Goal: Task Accomplishment & Management: Manage account settings

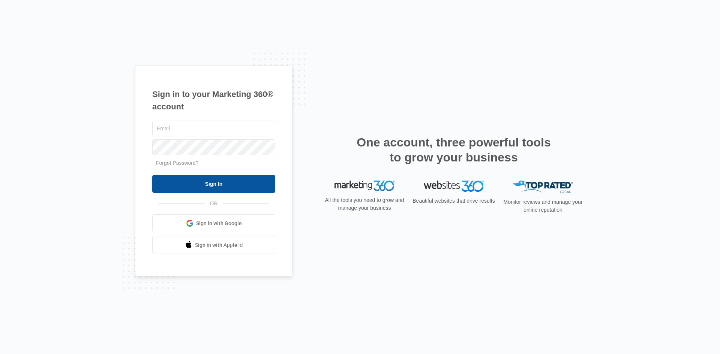
type input "[EMAIL_ADDRESS][DOMAIN_NAME]"
click at [250, 184] on input "Sign In" at bounding box center [213, 184] width 123 height 18
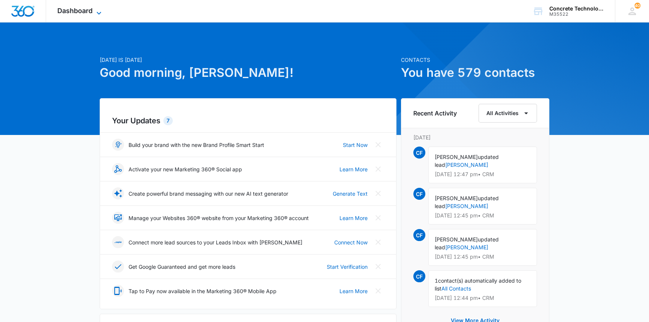
click at [86, 11] on span "Dashboard" at bounding box center [74, 11] width 35 height 8
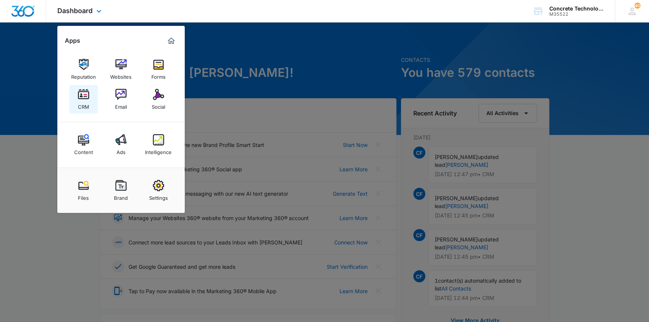
click at [82, 94] on img at bounding box center [83, 94] width 11 height 11
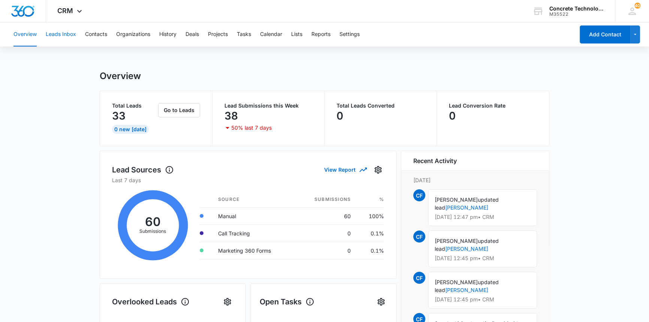
click at [58, 33] on button "Leads Inbox" at bounding box center [61, 34] width 30 height 24
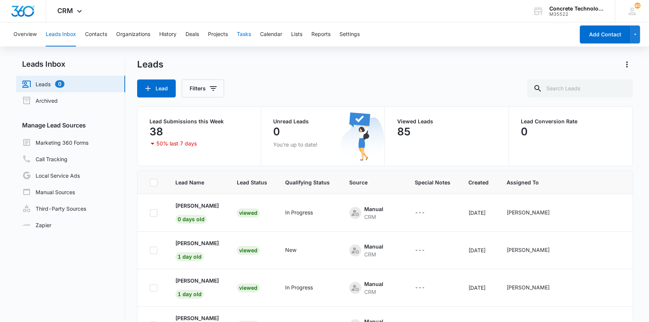
click at [244, 33] on button "Tasks" at bounding box center [244, 34] width 14 height 24
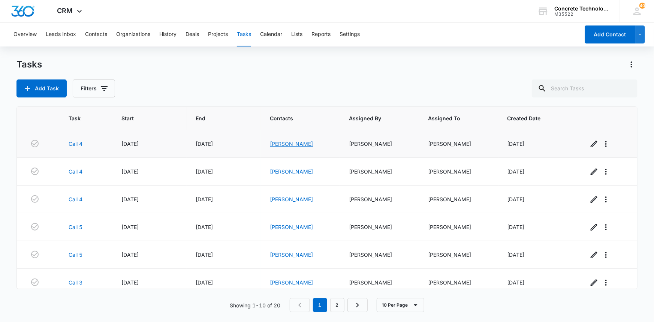
click at [298, 145] on link "[PERSON_NAME]" at bounding box center [291, 144] width 43 height 6
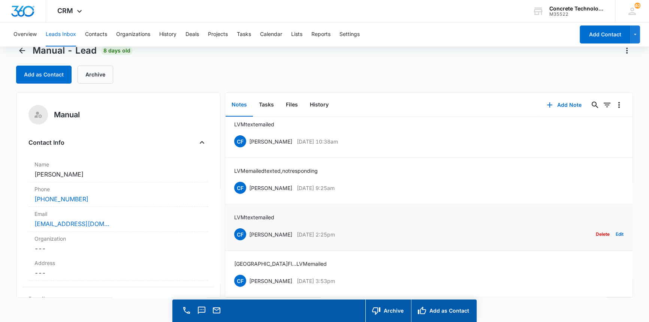
scroll to position [21, 0]
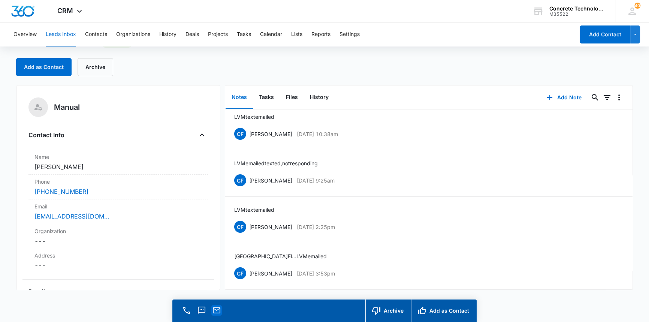
click at [217, 310] on icon "Email" at bounding box center [216, 310] width 7 height 6
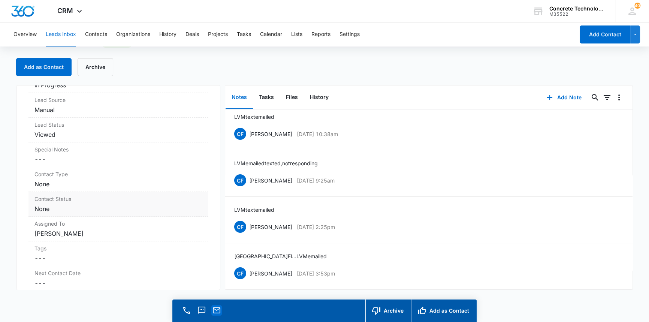
scroll to position [34, 0]
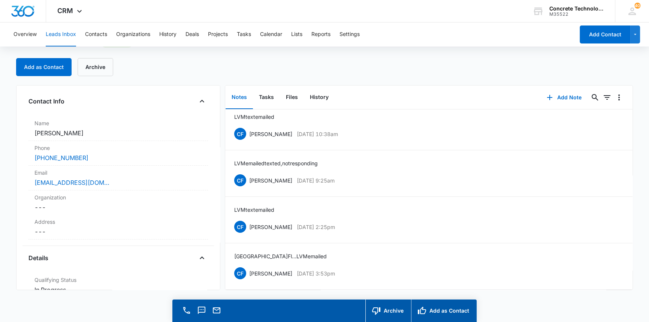
click at [239, 95] on button "Notes" at bounding box center [239, 97] width 27 height 23
click at [555, 96] on button "Add Note" at bounding box center [564, 97] width 50 height 18
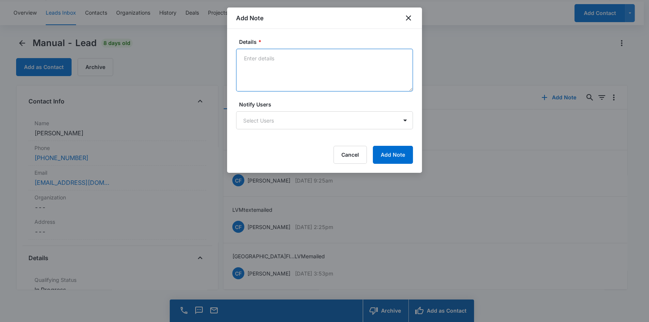
click at [245, 57] on textarea "Details *" at bounding box center [324, 70] width 177 height 43
type textarea "LVM emailed"
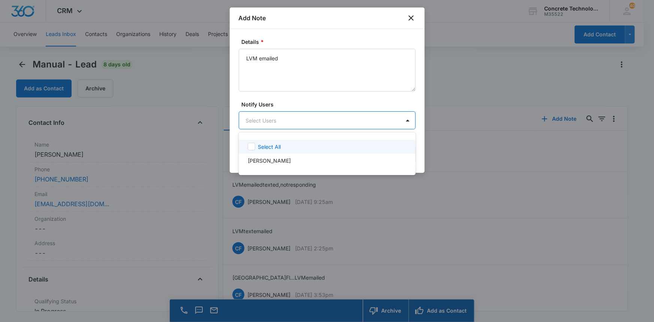
click at [327, 116] on body "CRM Apps Reputation Websites Forms CRM Email Social Content Ads Intelligence Fi…" at bounding box center [327, 161] width 654 height 322
click at [269, 159] on p "[PERSON_NAME]" at bounding box center [269, 161] width 43 height 8
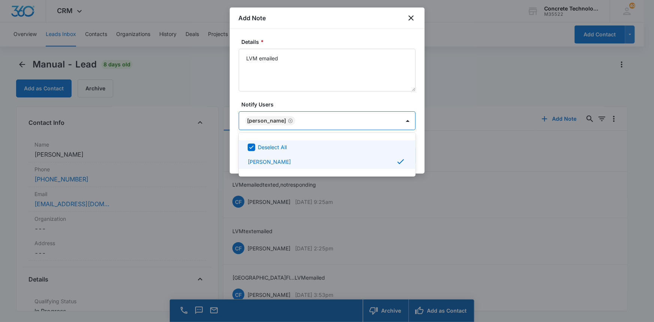
click at [380, 122] on div at bounding box center [327, 161] width 654 height 322
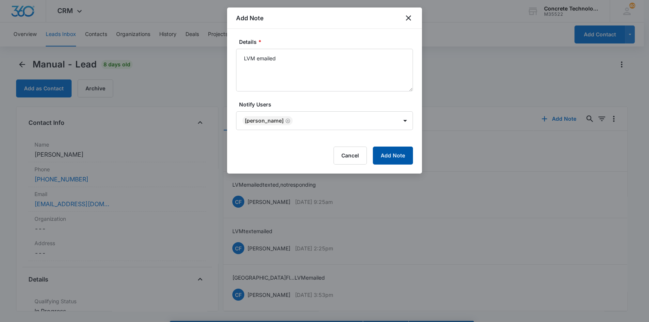
click at [395, 157] on button "Add Note" at bounding box center [393, 156] width 40 height 18
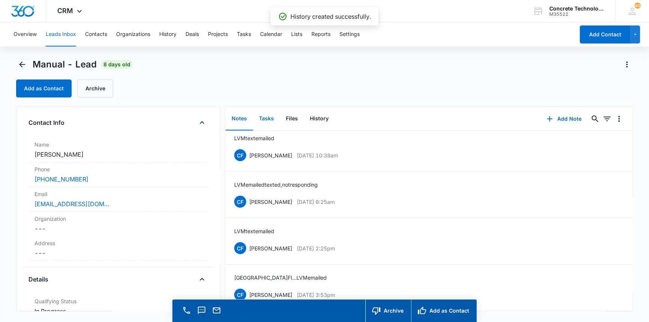
click at [267, 118] on button "Tasks" at bounding box center [266, 118] width 27 height 23
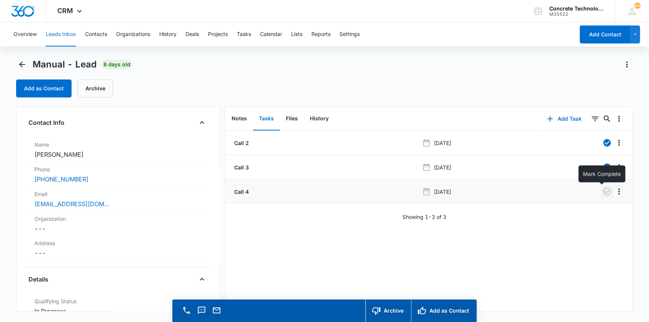
click at [603, 189] on icon "button" at bounding box center [607, 191] width 9 height 9
click at [564, 117] on button "Add Task" at bounding box center [564, 119] width 49 height 18
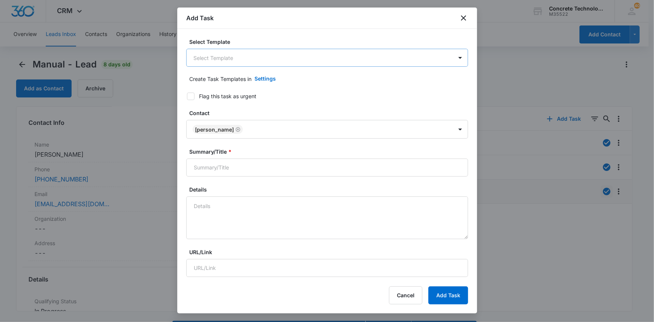
click at [208, 57] on body "CRM Apps Reputation Websites Forms CRM Email Social Content Ads Intelligence Fi…" at bounding box center [327, 171] width 654 height 343
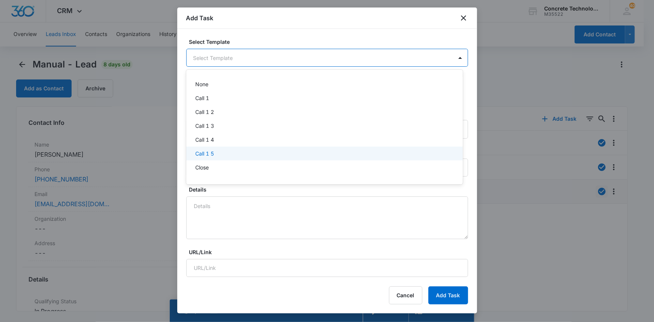
click at [207, 153] on p "Call 1 5" at bounding box center [204, 154] width 19 height 8
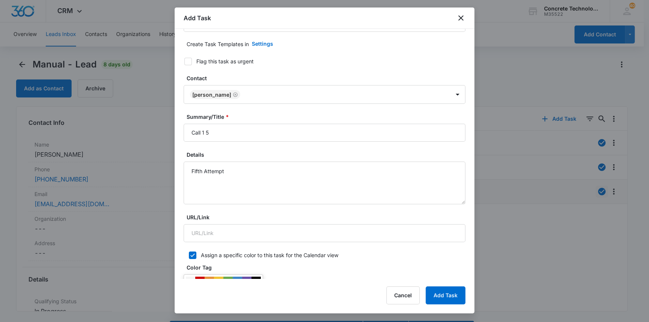
scroll to position [34, 0]
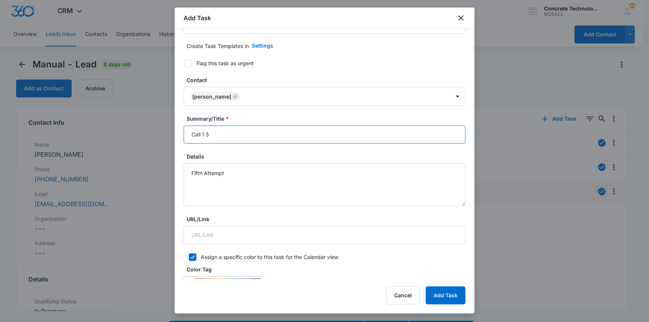
click at [205, 135] on input "Call 1 5" at bounding box center [325, 135] width 282 height 18
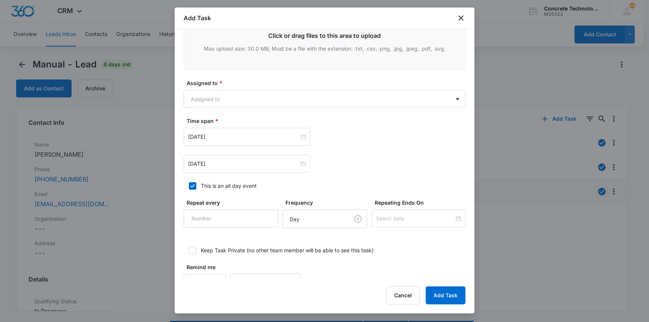
scroll to position [375, 0]
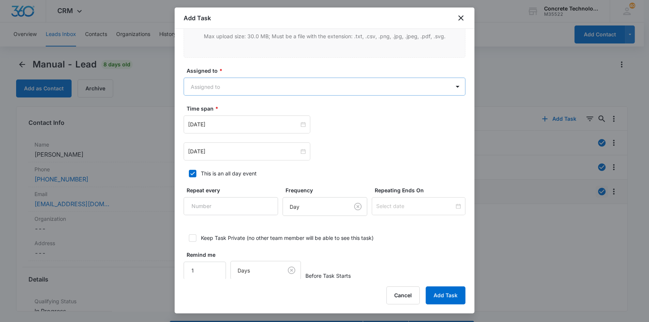
type input "Call 5"
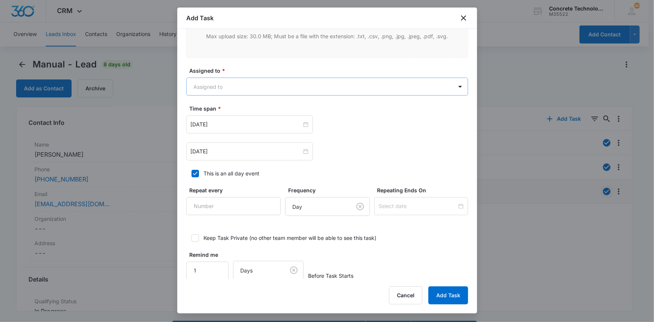
click at [278, 91] on body "CRM Apps Reputation Websites Forms CRM Email Social Content Ads Intelligence Fi…" at bounding box center [327, 171] width 654 height 343
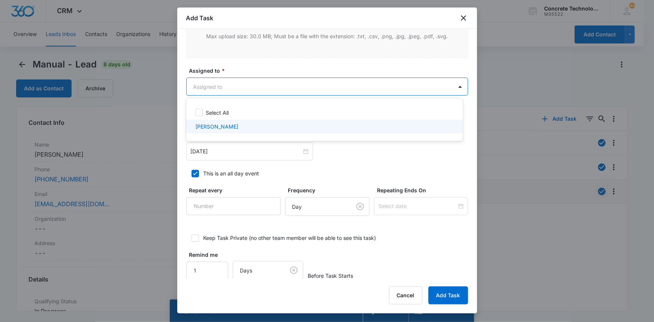
click at [211, 129] on p "[PERSON_NAME]" at bounding box center [216, 127] width 43 height 8
checkbox input "true"
click at [254, 157] on div at bounding box center [327, 161] width 654 height 322
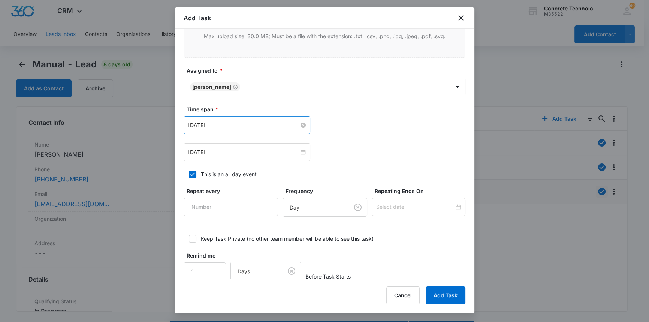
click at [256, 123] on input "[DATE]" at bounding box center [243, 125] width 111 height 8
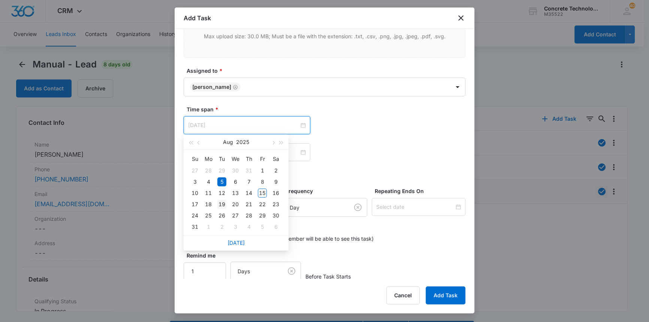
type input "[DATE]"
click at [221, 204] on div "19" at bounding box center [221, 204] width 9 height 9
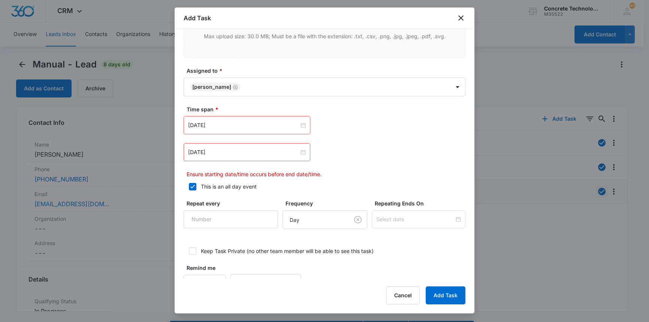
click at [251, 157] on div "[DATE]" at bounding box center [247, 152] width 127 height 18
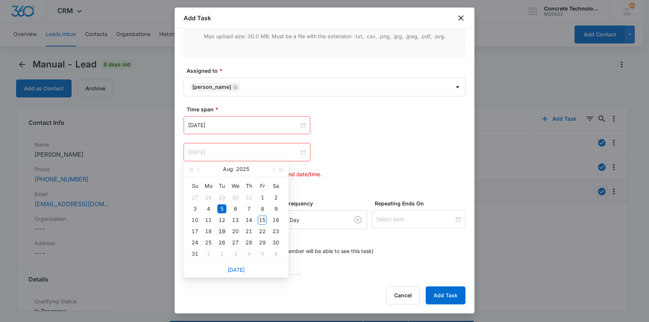
type input "[DATE]"
click at [223, 230] on div "19" at bounding box center [221, 231] width 9 height 9
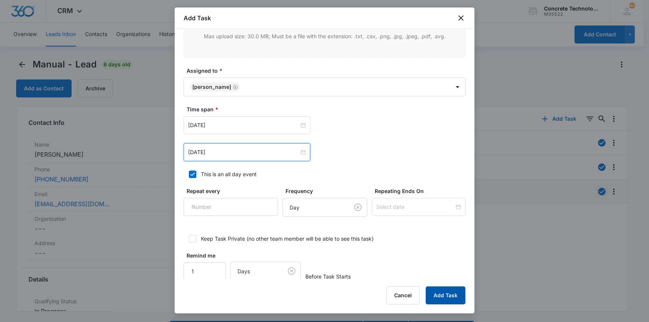
click at [444, 293] on button "Add Task" at bounding box center [446, 295] width 40 height 18
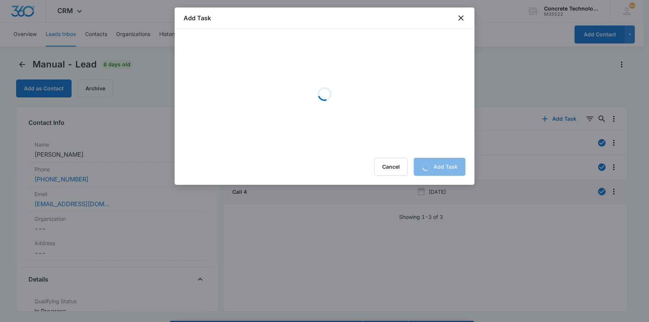
scroll to position [0, 0]
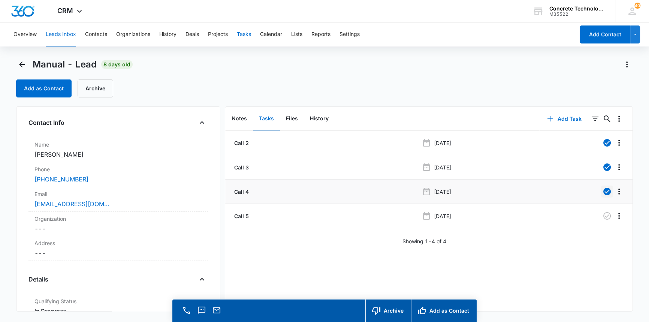
click at [242, 34] on button "Tasks" at bounding box center [244, 34] width 14 height 24
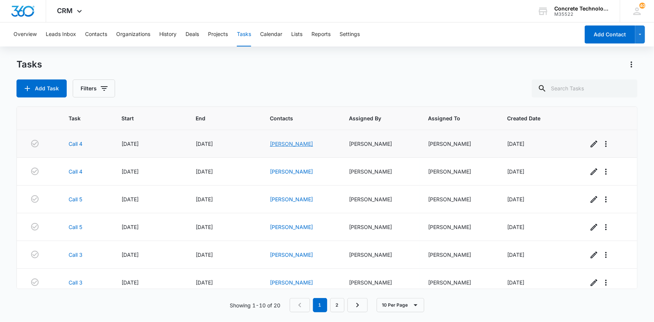
click at [289, 144] on link "[PERSON_NAME]" at bounding box center [291, 144] width 43 height 6
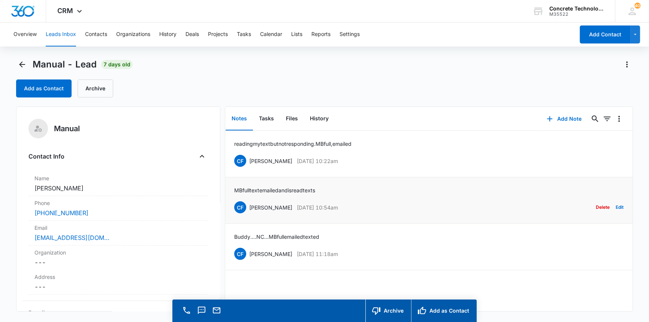
scroll to position [21, 0]
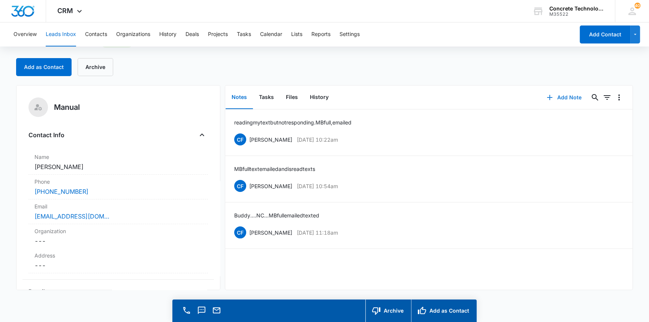
click at [564, 96] on button "Add Note" at bounding box center [564, 97] width 50 height 18
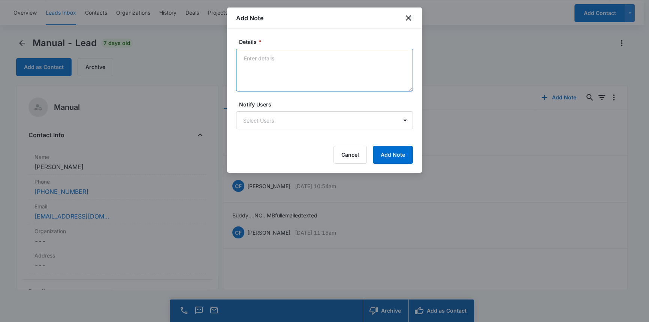
click at [245, 58] on textarea "Details *" at bounding box center [324, 70] width 177 height 43
type textarea "MB full, emailed text no response."
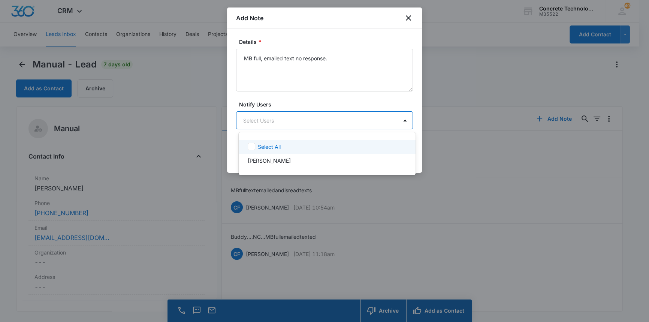
scroll to position [0, 0]
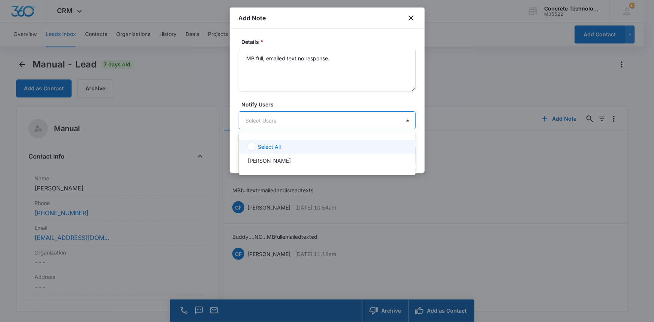
click at [285, 115] on body "CRM Apps Reputation Websites Forms CRM Email Social Content Ads Intelligence Fi…" at bounding box center [327, 161] width 654 height 322
click at [266, 159] on p "[PERSON_NAME]" at bounding box center [269, 161] width 43 height 8
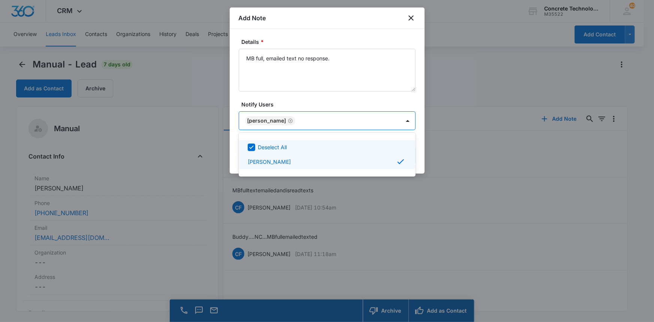
click at [398, 121] on div at bounding box center [327, 161] width 654 height 322
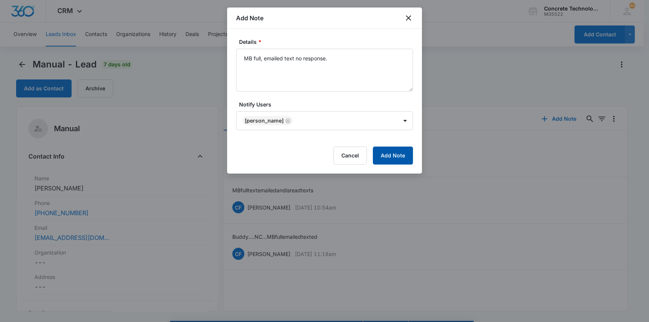
click at [401, 150] on button "Add Note" at bounding box center [393, 156] width 40 height 18
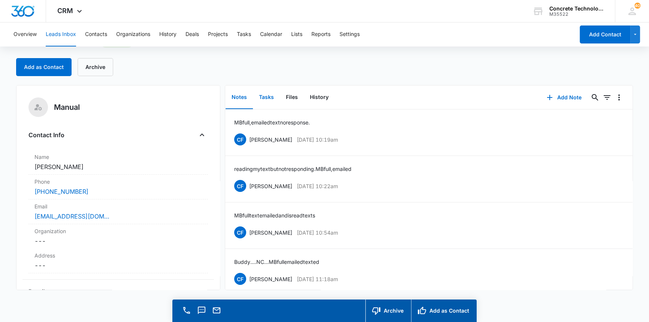
click at [263, 96] on button "Tasks" at bounding box center [266, 97] width 27 height 23
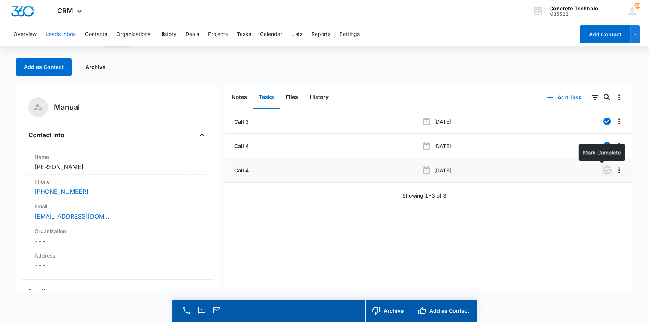
click at [603, 168] on icon "button" at bounding box center [607, 170] width 9 height 9
click at [566, 93] on button "Add Task" at bounding box center [564, 97] width 49 height 18
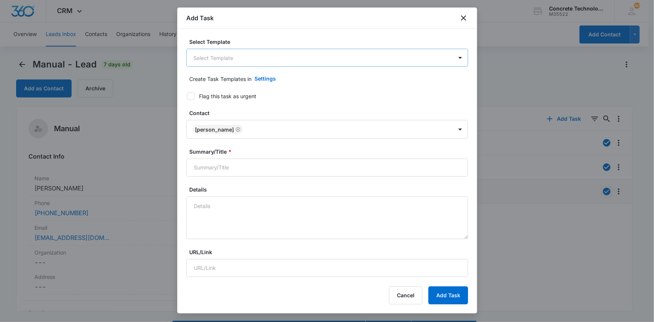
click at [208, 54] on body "CRM Apps Reputation Websites Forms CRM Email Social Content Ads Intelligence Fi…" at bounding box center [327, 171] width 654 height 343
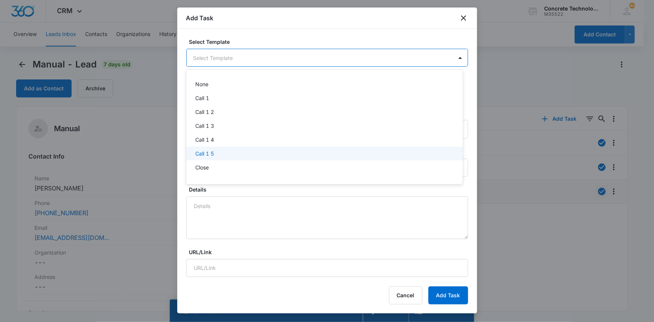
click at [205, 152] on p "Call 1 5" at bounding box center [204, 154] width 19 height 8
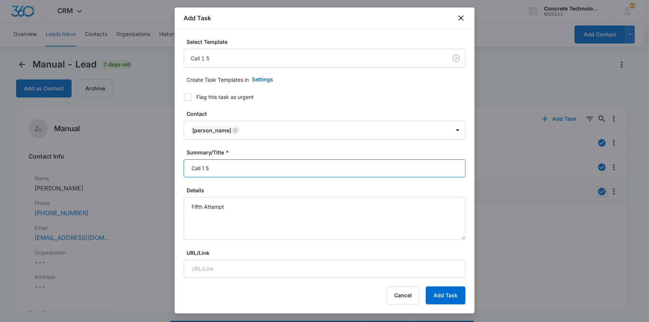
click at [205, 168] on input "Call 1 5" at bounding box center [325, 168] width 282 height 18
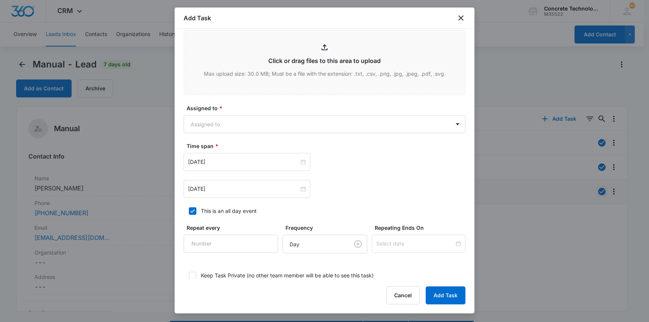
scroll to position [341, 0]
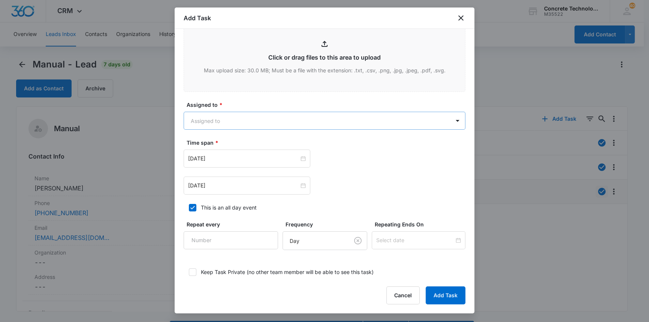
type input "Call 5"
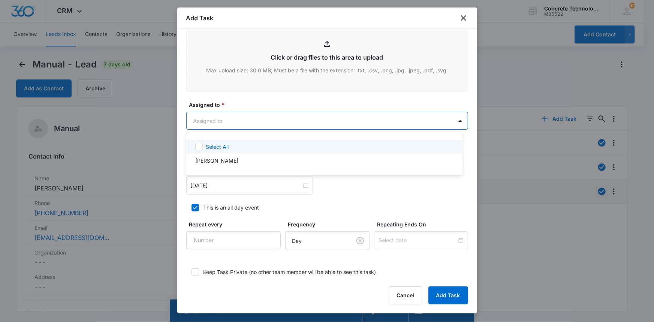
click at [255, 123] on body "CRM Apps Reputation Websites Forms CRM Email Social Content Ads Intelligence Fi…" at bounding box center [327, 161] width 654 height 322
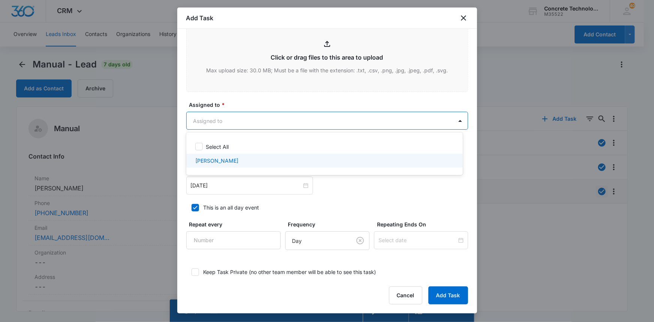
click at [216, 162] on p "[PERSON_NAME]" at bounding box center [216, 161] width 43 height 8
checkbox input "true"
click at [231, 183] on div at bounding box center [327, 161] width 654 height 322
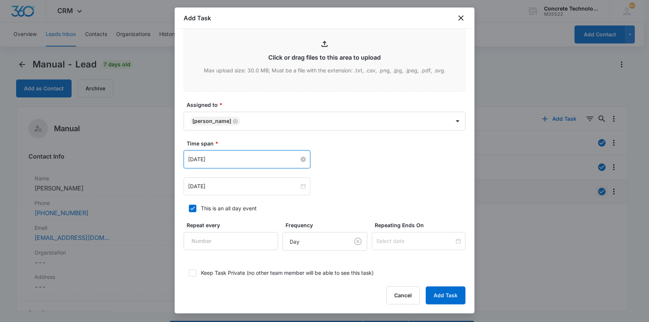
click at [249, 160] on input "[DATE]" at bounding box center [243, 159] width 111 height 8
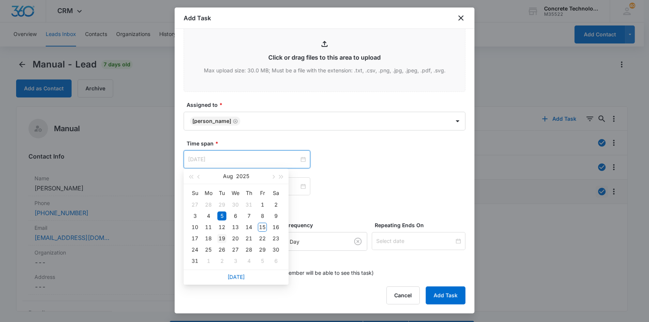
type input "[DATE]"
click at [222, 239] on div "19" at bounding box center [221, 238] width 9 height 9
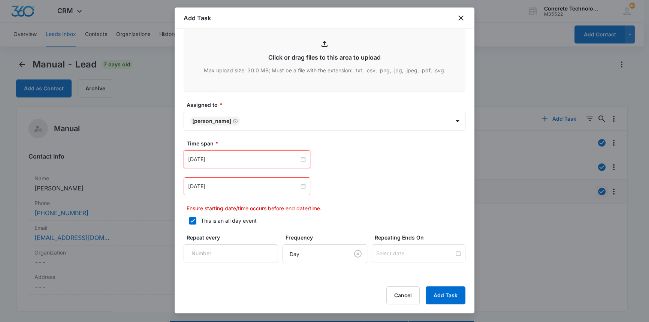
click at [241, 190] on div "[DATE]" at bounding box center [247, 186] width 127 height 18
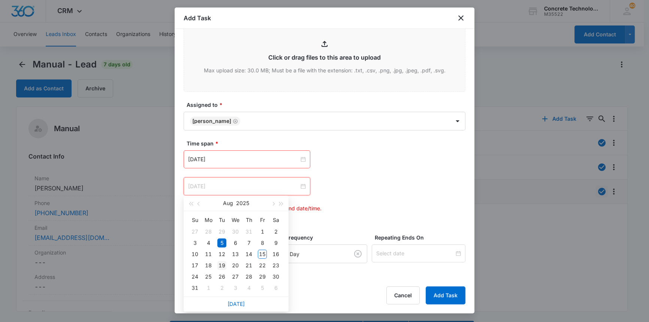
type input "[DATE]"
click at [223, 265] on div "19" at bounding box center [221, 265] width 9 height 9
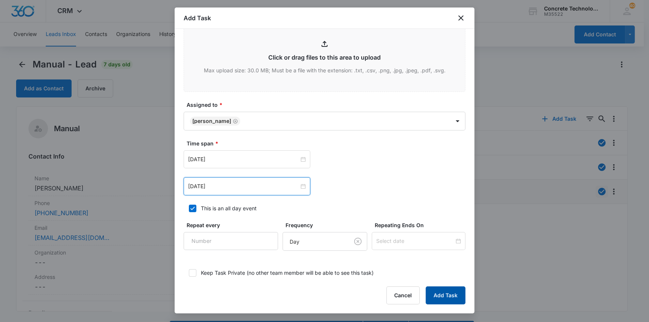
click at [436, 295] on button "Add Task" at bounding box center [446, 295] width 40 height 18
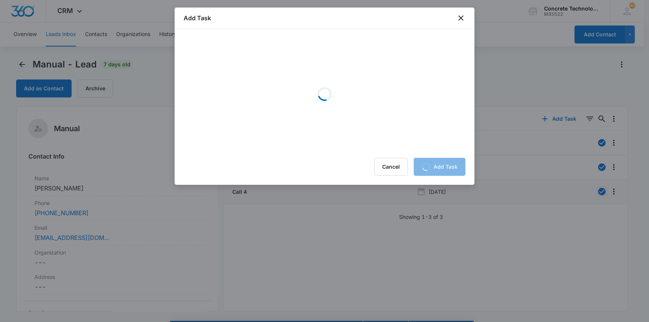
scroll to position [0, 0]
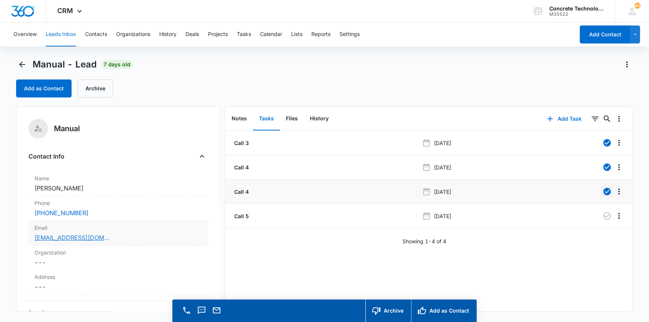
click at [80, 238] on link "bcherry.dc13@gmail.com" at bounding box center [71, 237] width 75 height 9
click at [248, 33] on button "Tasks" at bounding box center [244, 34] width 14 height 24
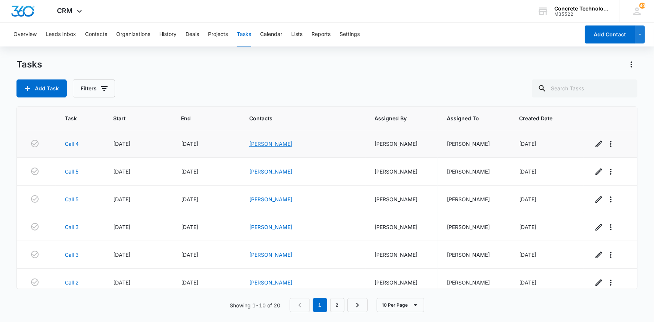
click at [292, 143] on link "[PERSON_NAME]" at bounding box center [270, 144] width 43 height 6
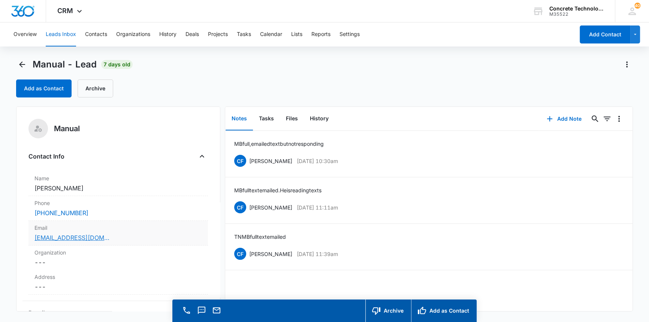
click at [59, 237] on link "bbucket1@gmail.com" at bounding box center [71, 237] width 75 height 9
click at [557, 118] on button "Add Note" at bounding box center [564, 119] width 50 height 18
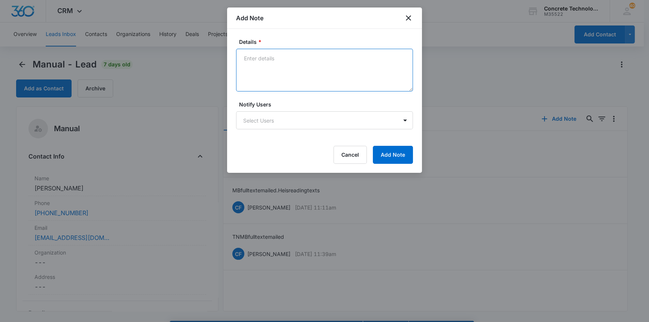
click at [246, 60] on textarea "Details *" at bounding box center [324, 70] width 177 height 43
type textarea "MB full emailed text not responding."
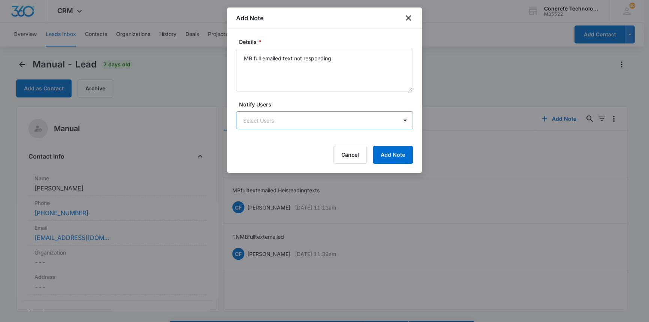
click at [331, 117] on body "CRM Apps Reputation Websites Forms CRM Email Social Content Ads Intelligence Fi…" at bounding box center [324, 171] width 649 height 343
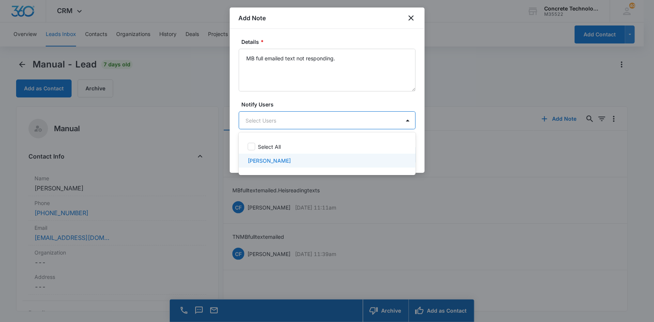
click at [285, 166] on div "[PERSON_NAME]" at bounding box center [327, 161] width 177 height 14
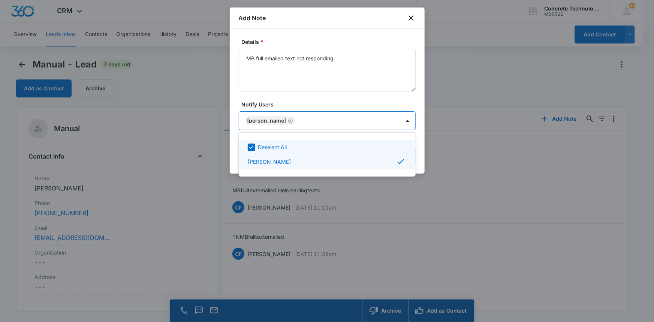
click at [389, 114] on div at bounding box center [327, 161] width 654 height 322
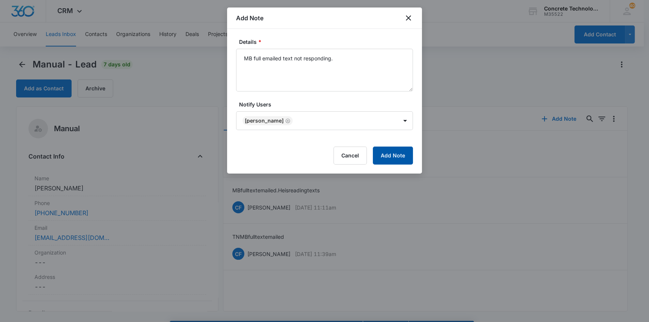
click at [395, 151] on button "Add Note" at bounding box center [393, 156] width 40 height 18
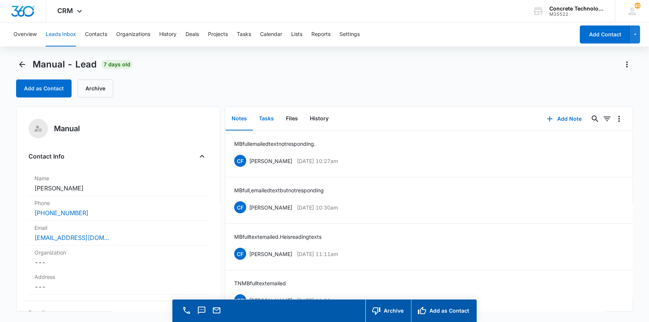
click at [267, 116] on button "Tasks" at bounding box center [266, 118] width 27 height 23
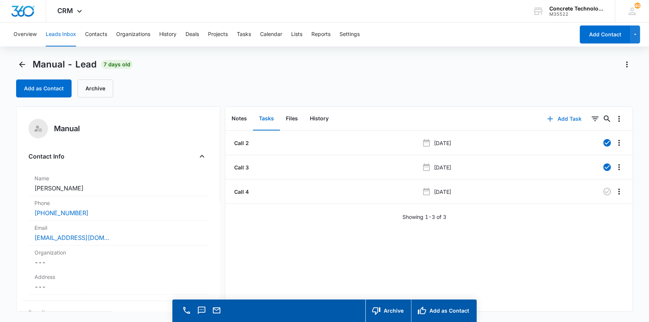
click at [558, 118] on button "Add Task" at bounding box center [564, 119] width 49 height 18
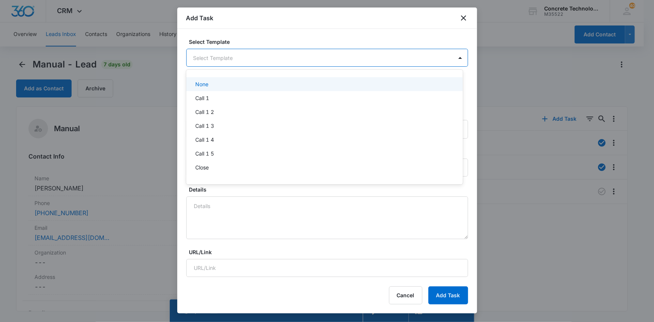
click at [436, 58] on body "CRM Apps Reputation Websites Forms CRM Email Social Content Ads Intelligence Fi…" at bounding box center [327, 161] width 654 height 322
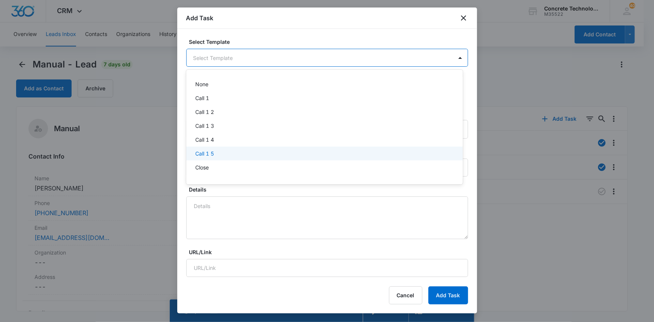
click at [205, 151] on p "Call 1 5" at bounding box center [204, 154] width 19 height 8
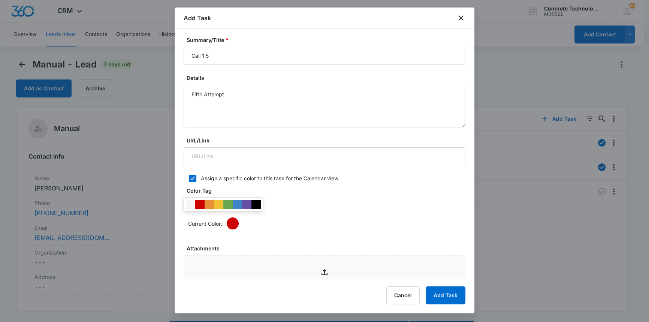
scroll to position [102, 0]
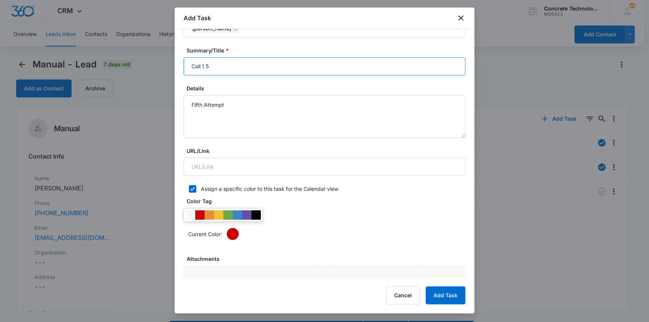
click at [204, 66] on input "Call 1 5" at bounding box center [325, 66] width 282 height 18
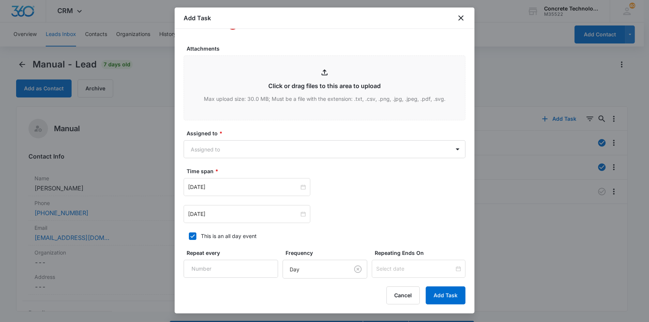
scroll to position [384, 0]
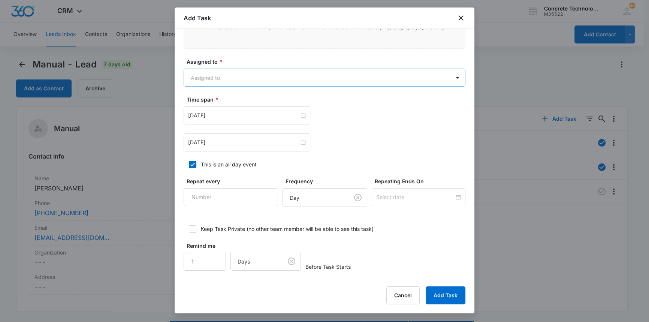
type input "Call 5"
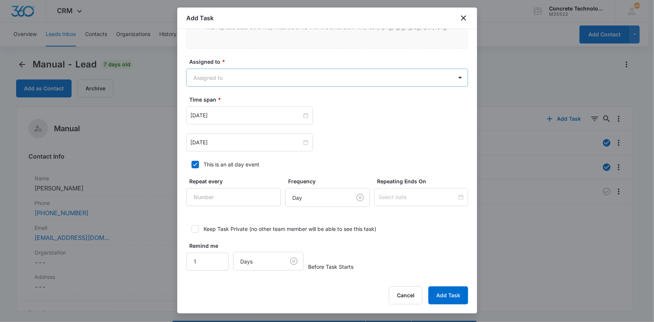
click at [248, 76] on body "CRM Apps Reputation Websites Forms CRM Email Social Content Ads Intelligence Fi…" at bounding box center [327, 171] width 654 height 343
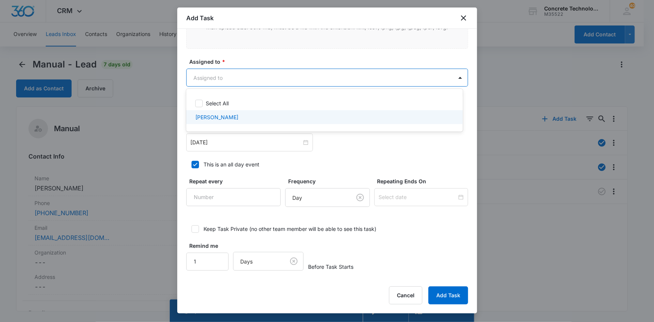
click at [216, 117] on p "[PERSON_NAME]" at bounding box center [216, 117] width 43 height 8
checkbox input "true"
click at [233, 142] on div at bounding box center [327, 161] width 654 height 322
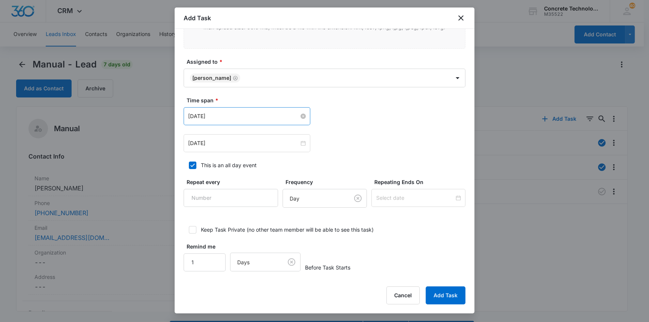
click at [237, 118] on input "[DATE]" at bounding box center [243, 116] width 111 height 8
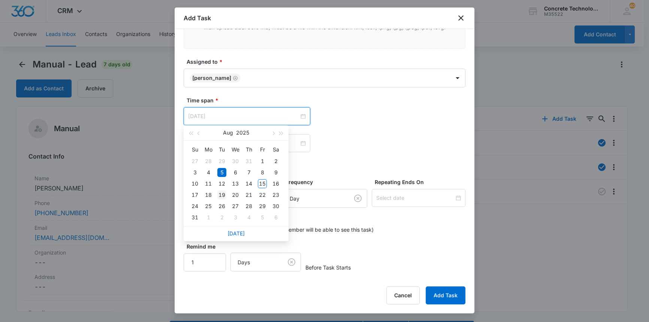
type input "[DATE]"
click at [221, 195] on div "19" at bounding box center [221, 194] width 9 height 9
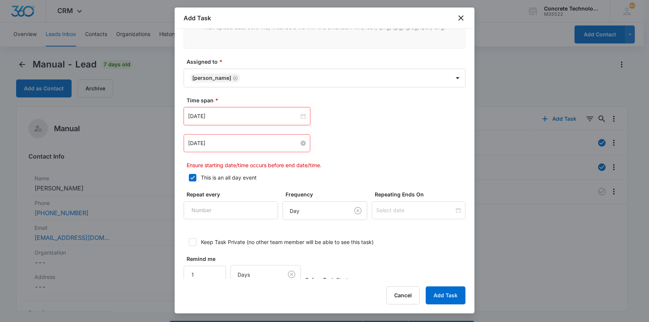
click at [240, 142] on input "[DATE]" at bounding box center [243, 143] width 111 height 8
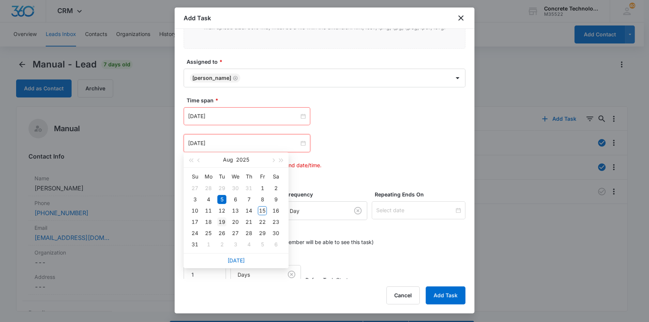
type input "[DATE]"
click at [224, 221] on div "19" at bounding box center [221, 221] width 9 height 9
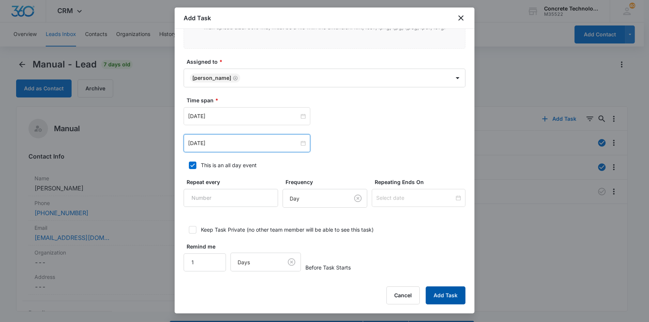
click at [445, 296] on button "Add Task" at bounding box center [446, 295] width 40 height 18
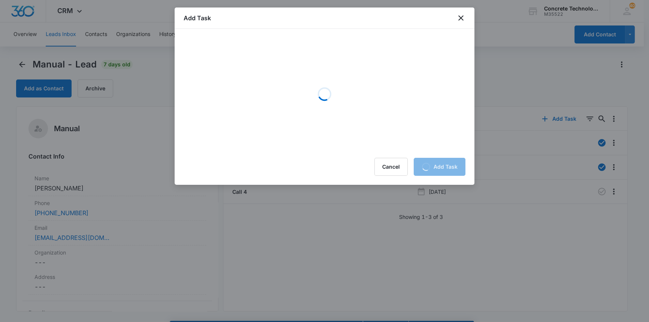
scroll to position [0, 0]
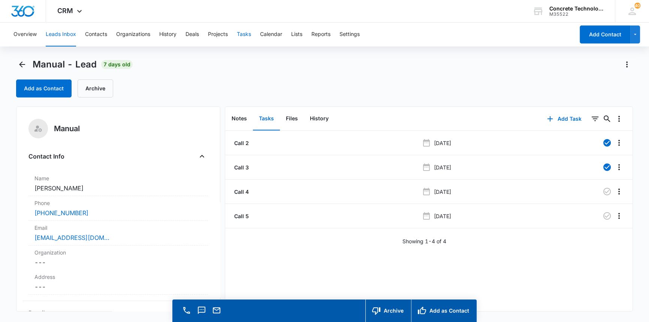
click at [246, 33] on button "Tasks" at bounding box center [244, 34] width 14 height 24
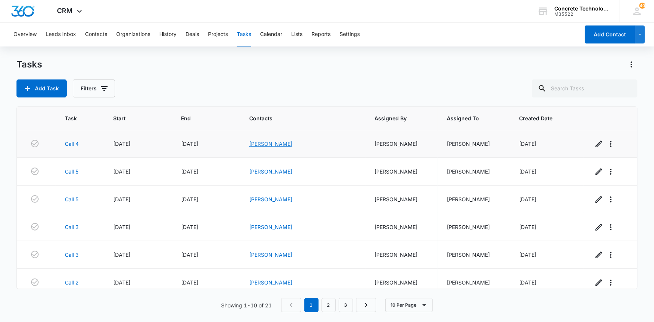
click at [285, 141] on link "[PERSON_NAME]" at bounding box center [270, 144] width 43 height 6
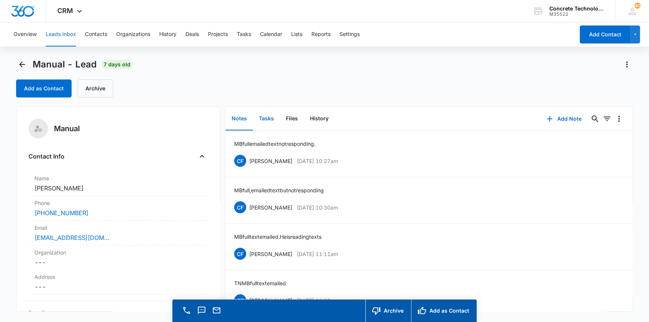
click at [264, 117] on button "Tasks" at bounding box center [266, 118] width 27 height 23
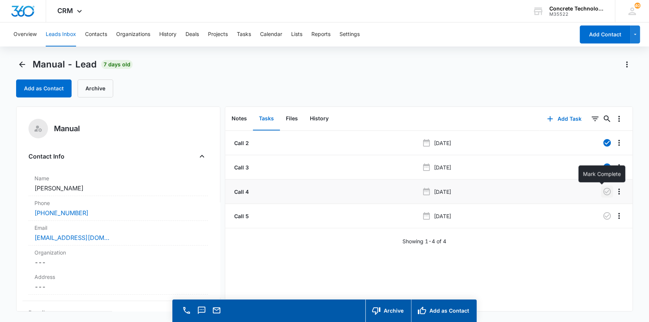
click at [604, 192] on icon "button" at bounding box center [607, 191] width 9 height 9
click at [247, 37] on button "Tasks" at bounding box center [244, 34] width 14 height 24
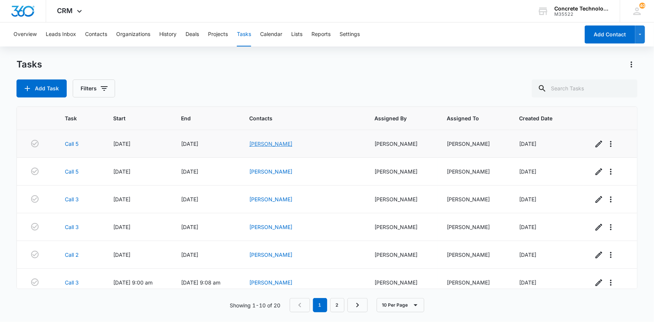
click at [292, 144] on link "[PERSON_NAME]" at bounding box center [270, 144] width 43 height 6
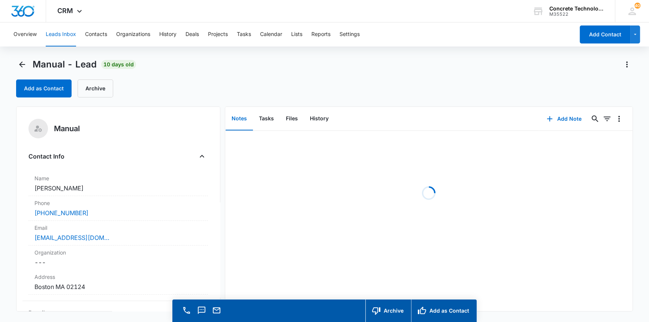
drag, startPoint x: 295, startPoint y: 144, endPoint x: 224, endPoint y: 140, distance: 70.2
click at [224, 140] on div "Manual Contact Info Name Cancel Save Changes Jazmin Scott Phone Cancel Save Cha…" at bounding box center [324, 208] width 617 height 205
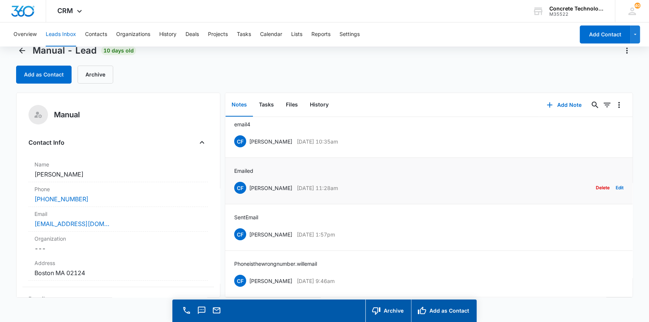
scroll to position [21, 0]
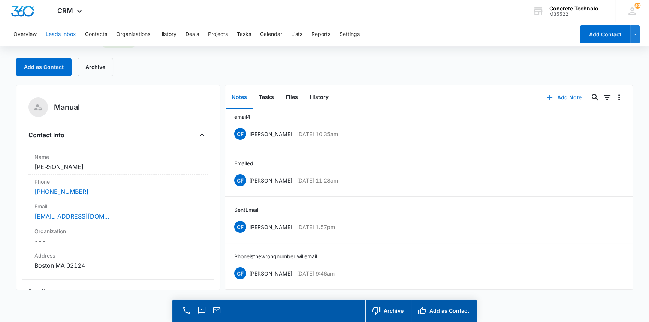
click at [558, 96] on button "Add Note" at bounding box center [564, 97] width 50 height 18
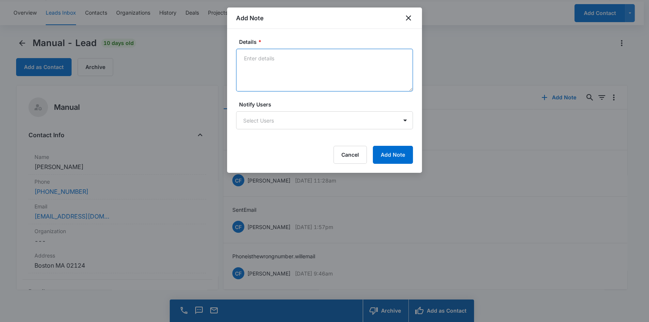
click at [245, 56] on textarea "Details *" at bounding box center [324, 70] width 177 height 43
type textarea "emailed 5"
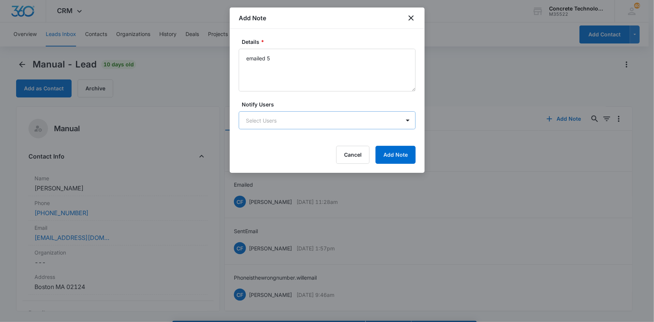
click at [258, 118] on body "CRM Apps Reputation Websites Forms CRM Email Social Content Ads Intelligence Fi…" at bounding box center [327, 171] width 654 height 343
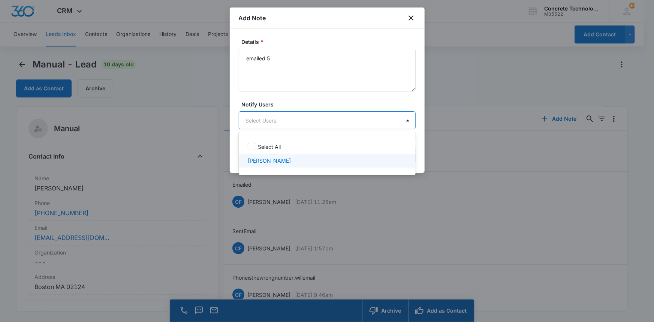
click at [259, 161] on p "[PERSON_NAME]" at bounding box center [269, 161] width 43 height 8
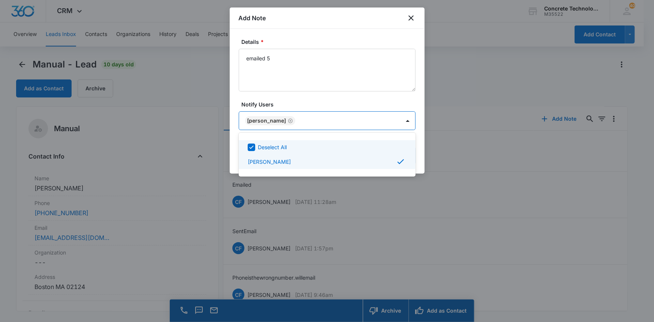
click at [367, 120] on div at bounding box center [327, 161] width 654 height 322
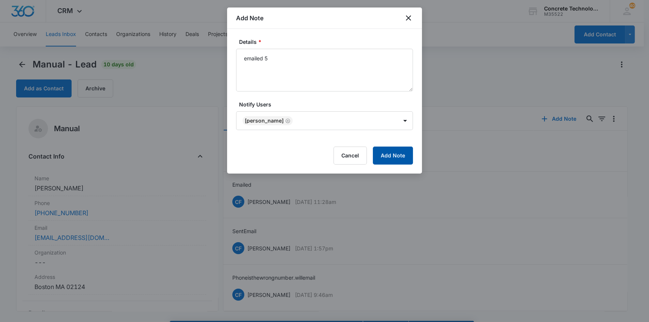
click at [384, 156] on button "Add Note" at bounding box center [393, 156] width 40 height 18
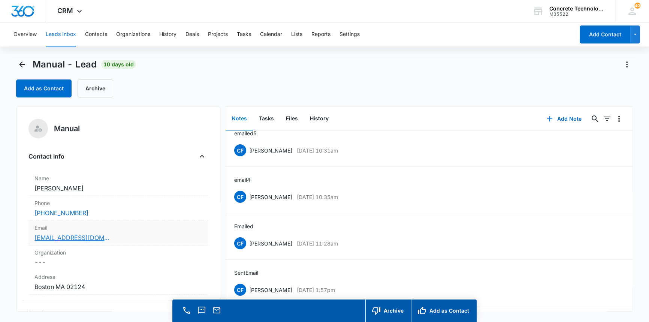
click at [90, 242] on link "jazzy_yvonne@icloud.com" at bounding box center [71, 237] width 75 height 9
click at [269, 118] on button "Tasks" at bounding box center [266, 118] width 27 height 23
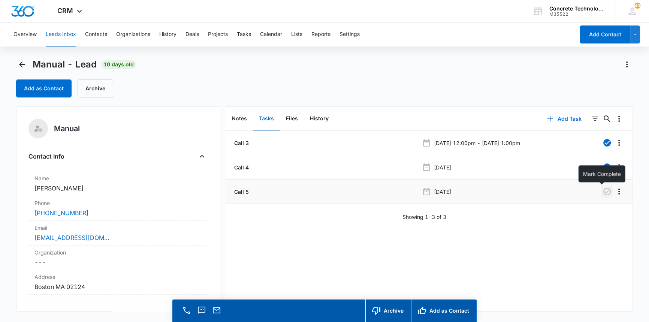
click at [603, 192] on icon "button" at bounding box center [606, 191] width 7 height 7
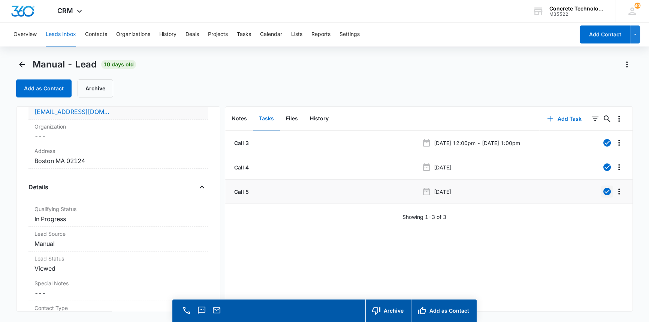
scroll to position [136, 0]
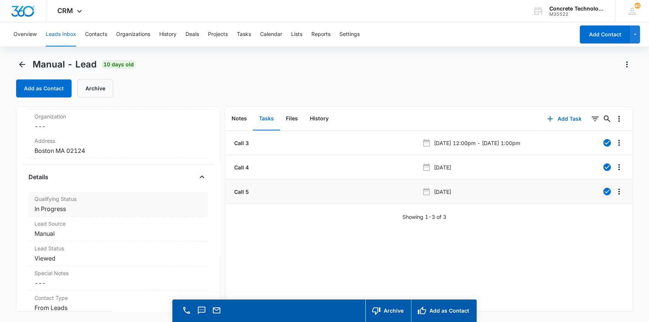
click at [52, 210] on dd "Cancel Save Changes In Progress" at bounding box center [117, 208] width 167 height 9
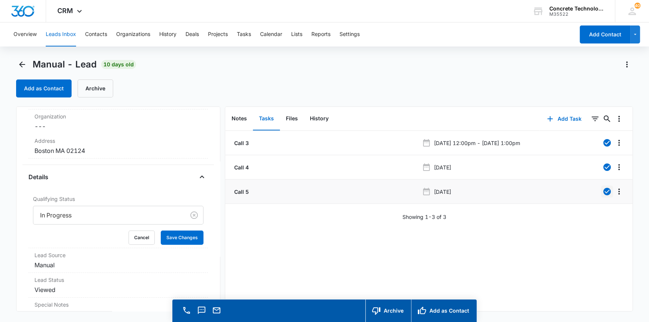
click at [54, 213] on div at bounding box center [107, 215] width 135 height 10
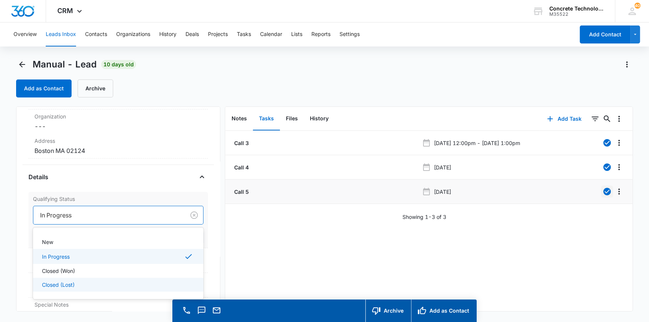
click at [49, 285] on p "Closed (Lost)" at bounding box center [58, 285] width 33 height 8
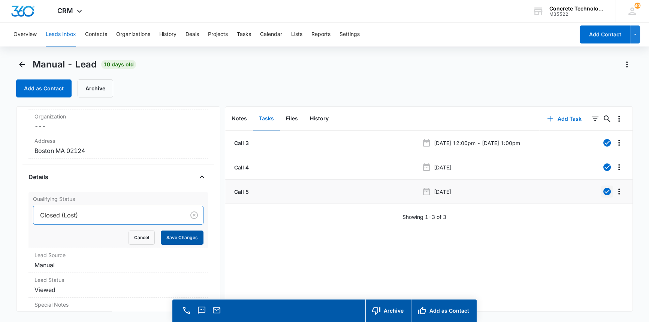
click at [165, 237] on button "Save Changes" at bounding box center [182, 237] width 43 height 14
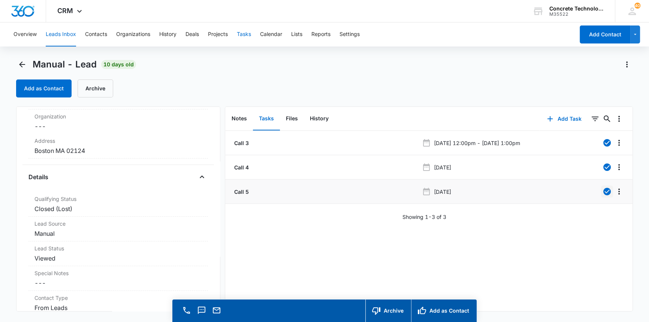
click at [249, 34] on button "Tasks" at bounding box center [244, 34] width 14 height 24
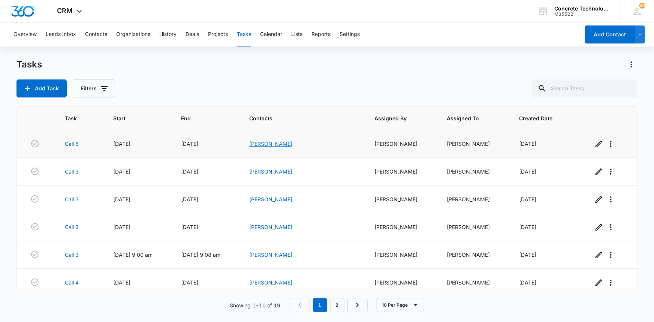
drag, startPoint x: 296, startPoint y: 144, endPoint x: 286, endPoint y: 144, distance: 10.1
click at [286, 144] on link "[PERSON_NAME]" at bounding box center [270, 144] width 43 height 6
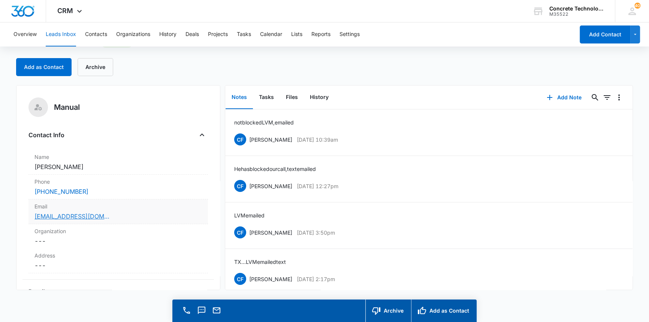
click at [64, 217] on link "joshuamcclure04@gmail.com" at bounding box center [71, 216] width 75 height 9
click at [558, 97] on button "Add Note" at bounding box center [564, 97] width 50 height 18
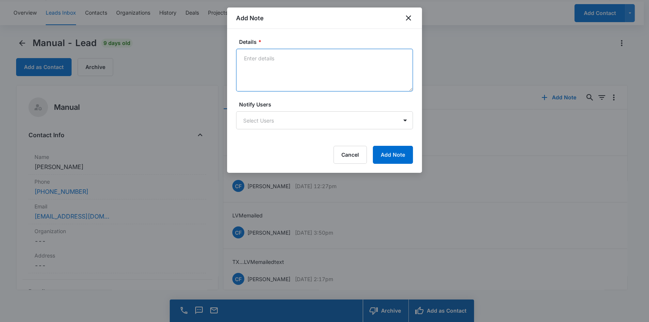
click at [266, 56] on textarea "Details *" at bounding box center [324, 70] width 177 height 43
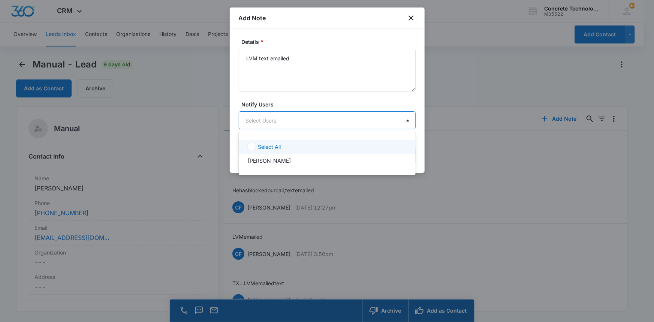
click at [276, 118] on body "CRM Apps Reputation Websites Forms CRM Email Social Content Ads Intelligence Fi…" at bounding box center [327, 161] width 654 height 322
click at [271, 162] on p "[PERSON_NAME]" at bounding box center [269, 161] width 43 height 8
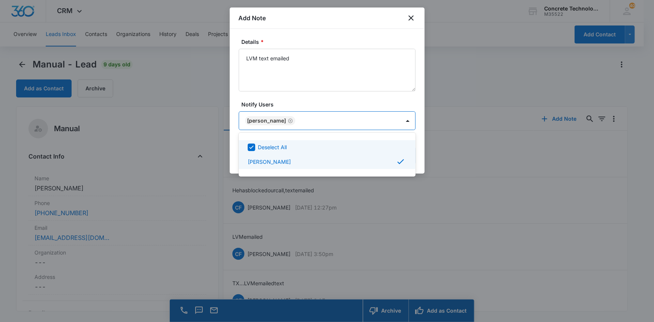
click at [300, 57] on div at bounding box center [327, 161] width 654 height 322
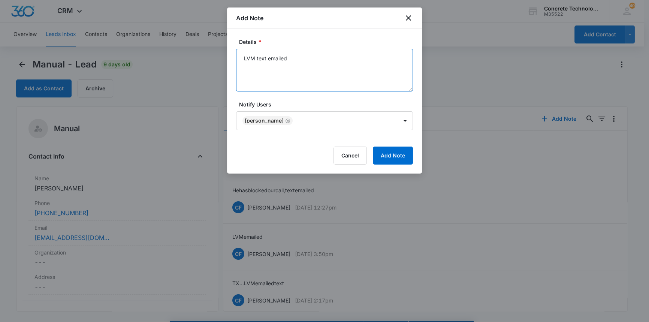
click at [300, 57] on textarea "LVM text emailed" at bounding box center [324, 70] width 177 height 43
type textarea "LVM text emailed not responding."
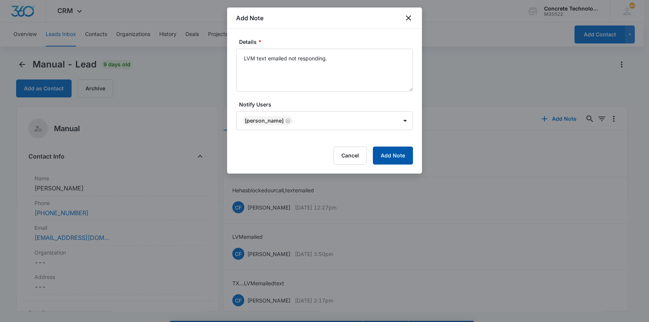
click at [398, 153] on button "Add Note" at bounding box center [393, 156] width 40 height 18
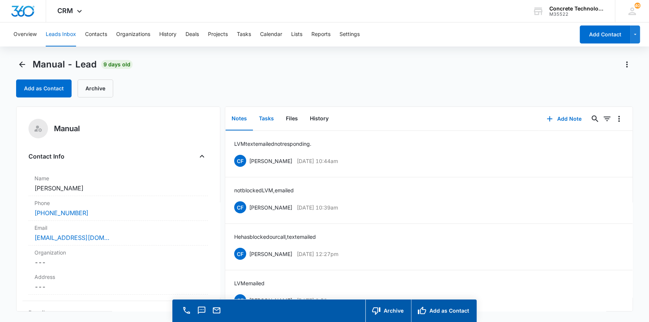
click at [267, 116] on button "Tasks" at bounding box center [266, 118] width 27 height 23
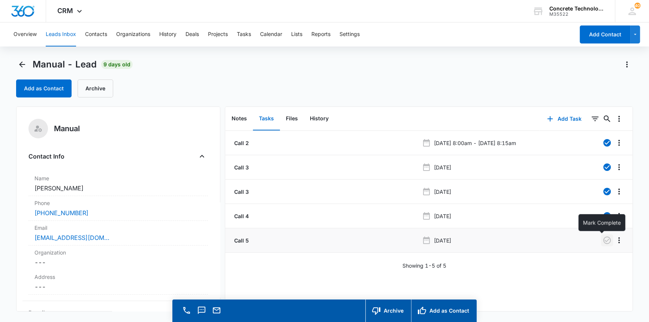
click at [603, 241] on icon "button" at bounding box center [607, 240] width 9 height 9
click at [558, 119] on button "Add Task" at bounding box center [564, 119] width 49 height 18
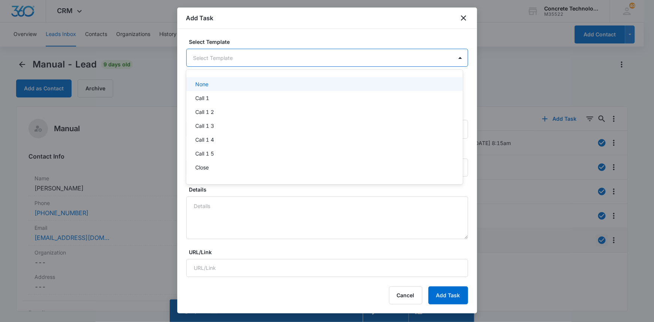
click at [222, 53] on body "CRM Apps Reputation Websites Forms CRM Email Social Content Ads Intelligence Fi…" at bounding box center [327, 161] width 654 height 322
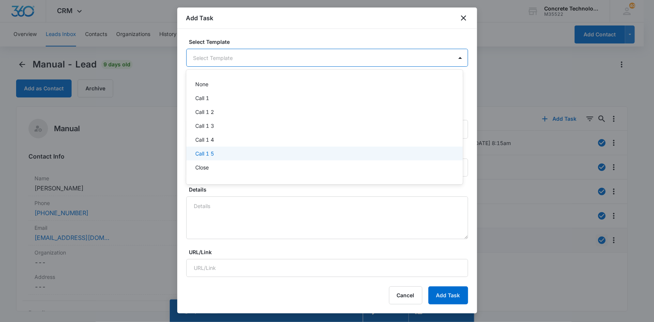
click at [203, 153] on p "Call 1 5" at bounding box center [204, 154] width 19 height 8
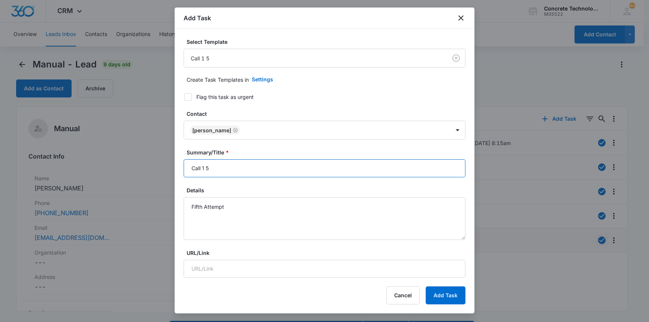
click at [210, 168] on input "Call 1 5" at bounding box center [325, 168] width 282 height 18
type input "Call 6"
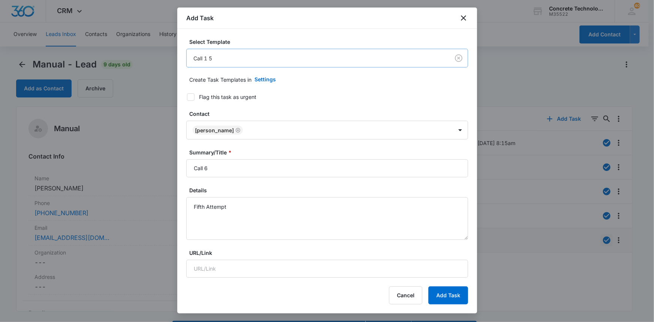
click at [210, 58] on body "CRM Apps Reputation Websites Forms CRM Email Social Content Ads Intelligence Fi…" at bounding box center [327, 171] width 654 height 343
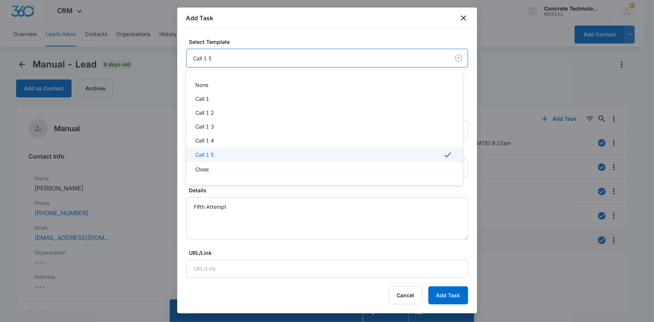
click at [217, 154] on div "Call 1 5" at bounding box center [323, 154] width 257 height 9
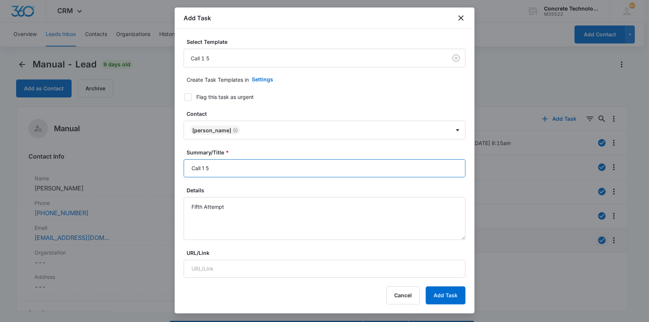
click at [210, 169] on input "Call 1 5" at bounding box center [325, 168] width 282 height 18
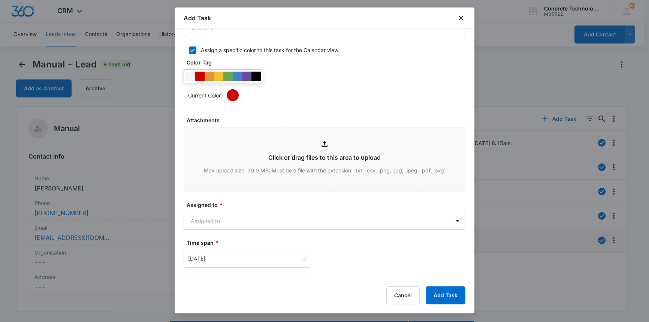
scroll to position [307, 0]
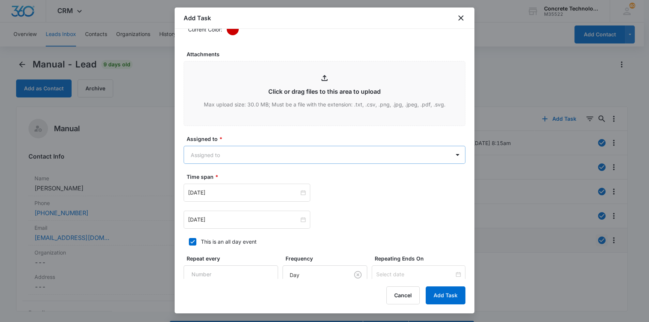
type input "Call 6"
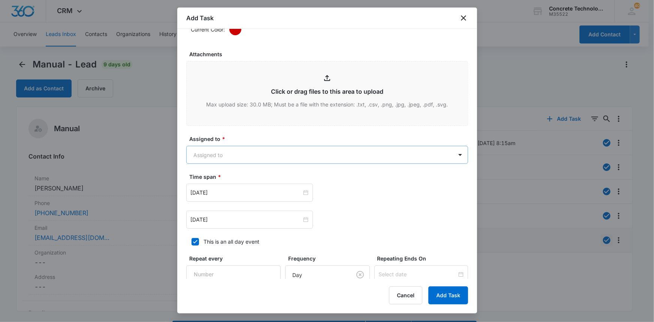
click at [266, 155] on body "CRM Apps Reputation Websites Forms CRM Email Social Content Ads Intelligence Fi…" at bounding box center [327, 171] width 654 height 343
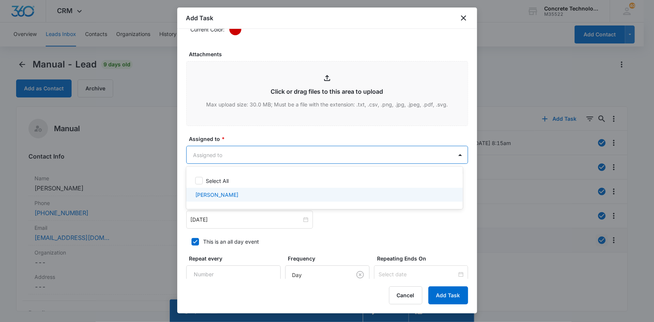
click at [218, 195] on p "[PERSON_NAME]" at bounding box center [216, 195] width 43 height 8
checkbox input "true"
click at [231, 218] on div at bounding box center [327, 161] width 654 height 322
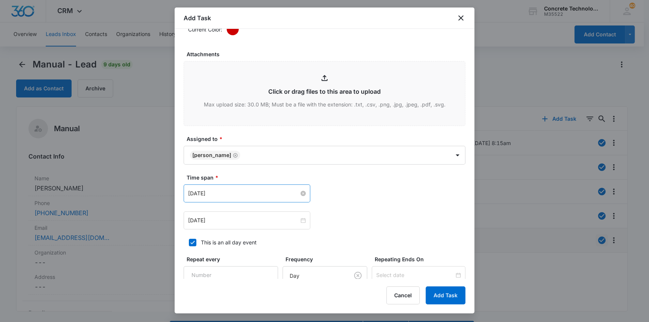
click at [236, 195] on input "[DATE]" at bounding box center [243, 193] width 111 height 8
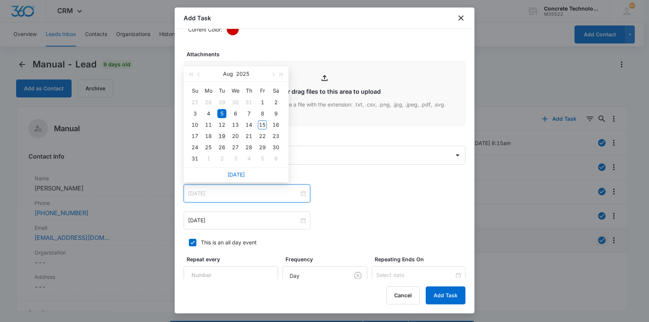
type input "[DATE]"
click at [225, 136] on div "19" at bounding box center [221, 136] width 9 height 9
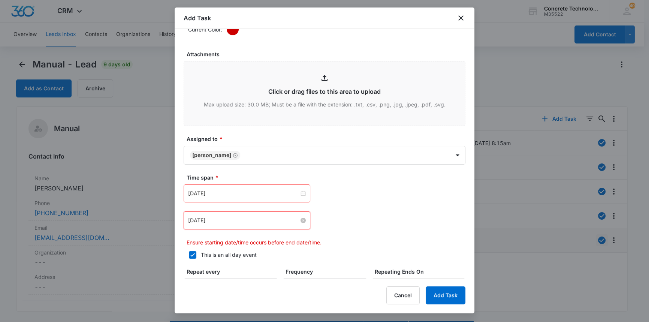
click at [229, 216] on input "[DATE]" at bounding box center [243, 220] width 111 height 8
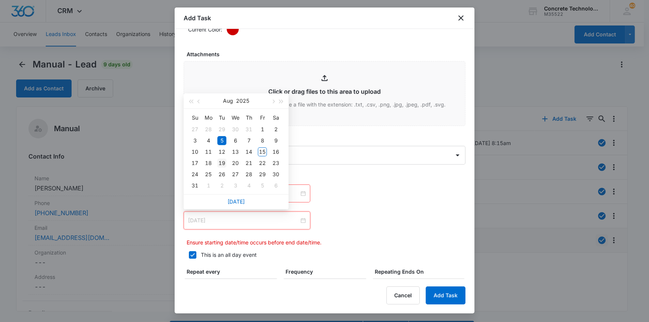
type input "[DATE]"
click at [222, 162] on div "19" at bounding box center [221, 163] width 9 height 9
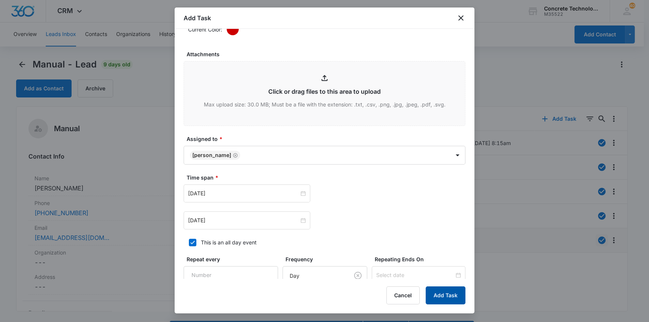
click at [459, 295] on button "Add Task" at bounding box center [446, 295] width 40 height 18
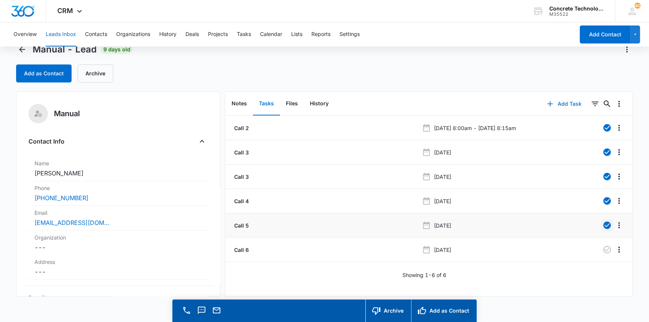
scroll to position [21, 0]
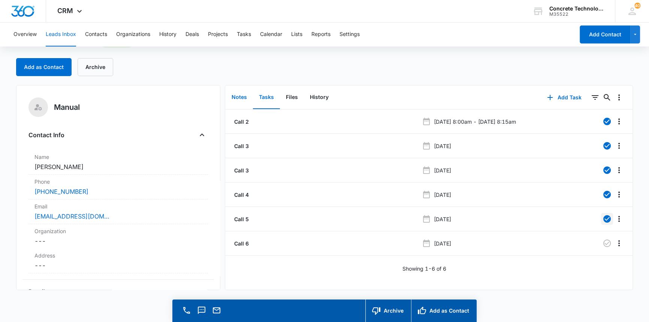
click at [236, 96] on button "Notes" at bounding box center [239, 97] width 27 height 23
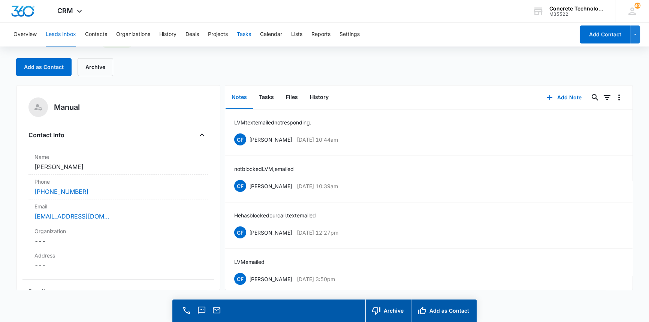
click at [244, 33] on button "Tasks" at bounding box center [244, 34] width 14 height 24
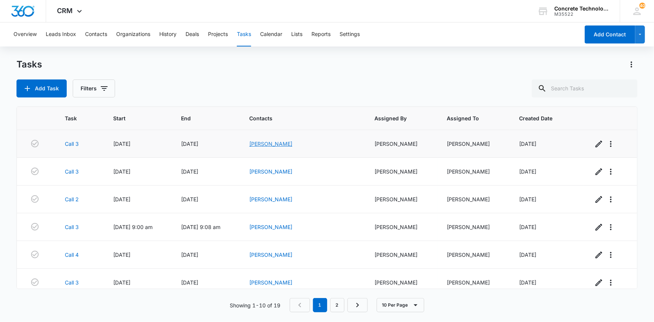
drag, startPoint x: 305, startPoint y: 141, endPoint x: 285, endPoint y: 144, distance: 20.0
click at [285, 144] on link "[PERSON_NAME]" at bounding box center [270, 144] width 43 height 6
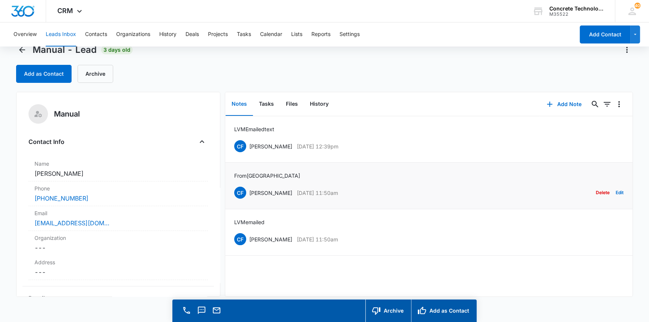
scroll to position [21, 0]
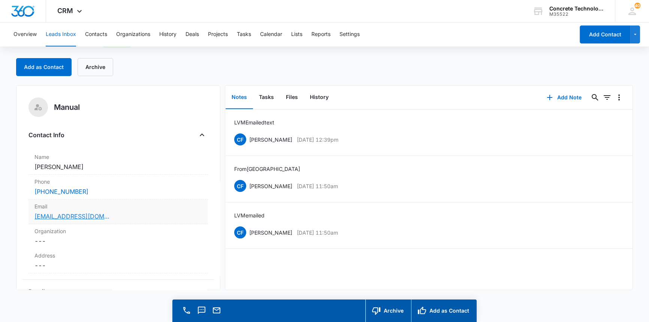
click at [61, 216] on link "mendezscotty@gmail.com" at bounding box center [71, 216] width 75 height 9
click at [57, 216] on link "mendezscotty@gmail.com" at bounding box center [71, 216] width 75 height 9
click at [564, 97] on button "Add Note" at bounding box center [564, 97] width 50 height 18
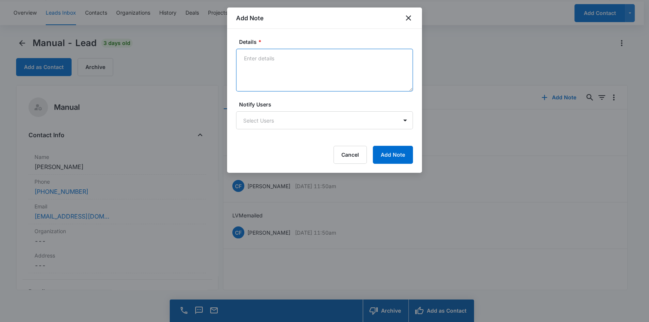
click at [255, 60] on textarea "Details *" at bounding box center [324, 70] width 177 height 43
type textarea "LVM text emailed"
drag, startPoint x: 319, startPoint y: 8, endPoint x: 426, endPoint y: 11, distance: 106.5
click at [426, 11] on body "CRM Apps Reputation Websites Forms CRM Email Social Content Ads Intelligence Fi…" at bounding box center [324, 150] width 649 height 343
click at [307, 151] on div "Cancel Add Note" at bounding box center [324, 155] width 177 height 18
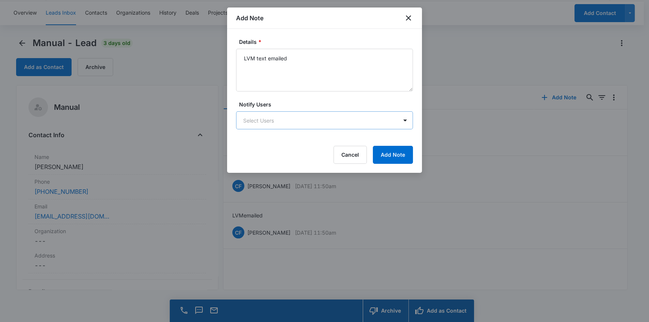
drag, startPoint x: 296, startPoint y: 146, endPoint x: 370, endPoint y: 128, distance: 75.6
click at [370, 128] on form "Details * LVM text emailed Notify Users Select Users Cancel Add Note" at bounding box center [324, 101] width 177 height 126
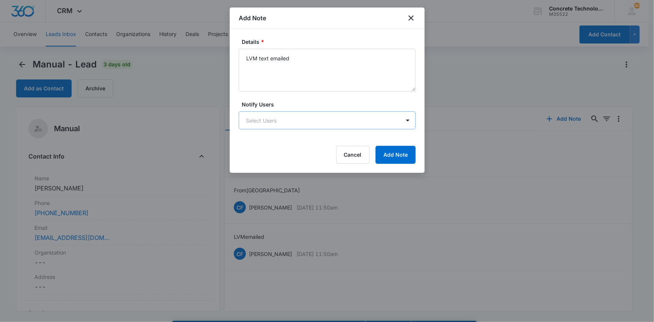
click at [274, 121] on body "CRM Apps Reputation Websites Forms CRM Email Social Content Ads Intelligence Fi…" at bounding box center [327, 171] width 654 height 343
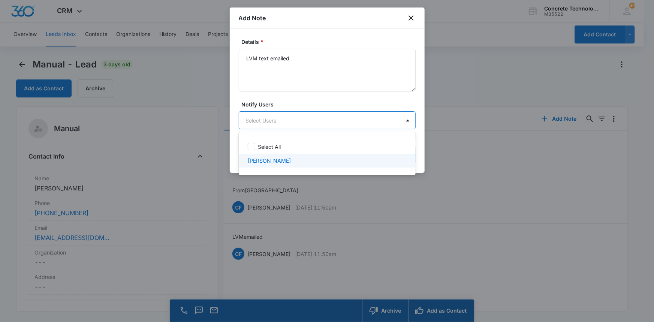
click at [269, 162] on p "[PERSON_NAME]" at bounding box center [269, 161] width 43 height 8
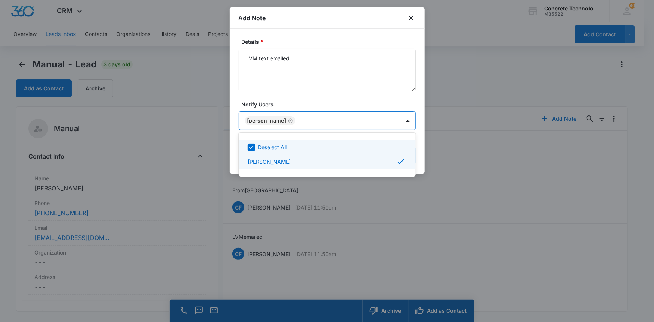
click at [382, 123] on div at bounding box center [327, 161] width 654 height 322
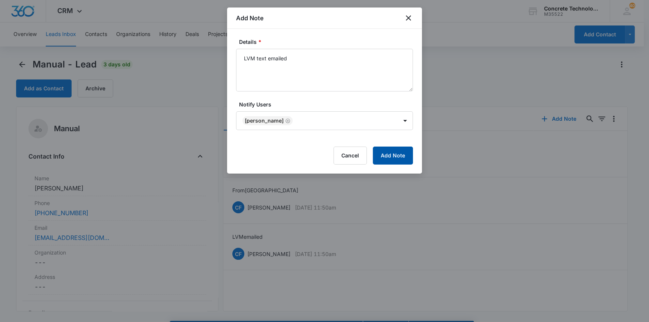
click at [396, 155] on button "Add Note" at bounding box center [393, 156] width 40 height 18
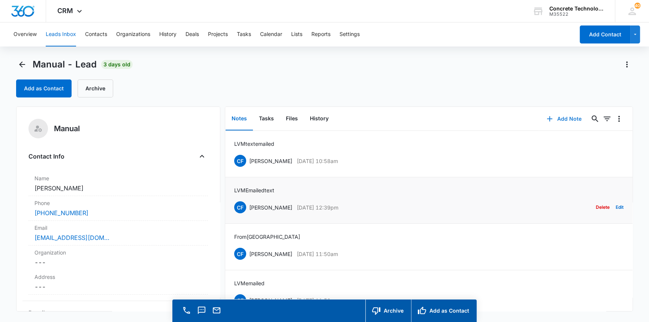
scroll to position [10, 0]
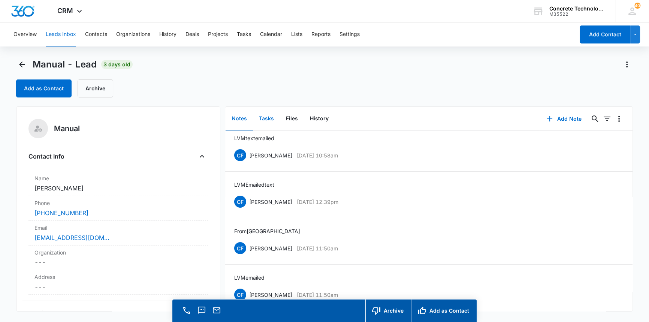
click at [269, 118] on button "Tasks" at bounding box center [266, 118] width 27 height 23
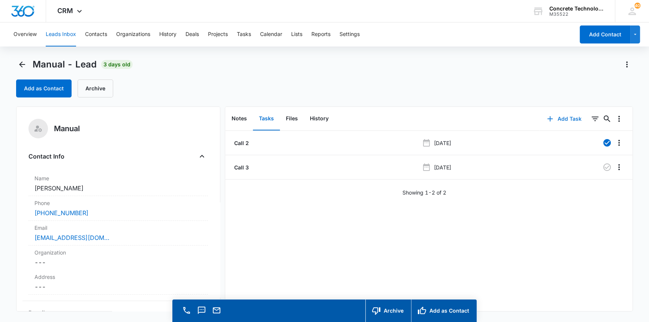
click at [565, 117] on button "Add Task" at bounding box center [564, 119] width 49 height 18
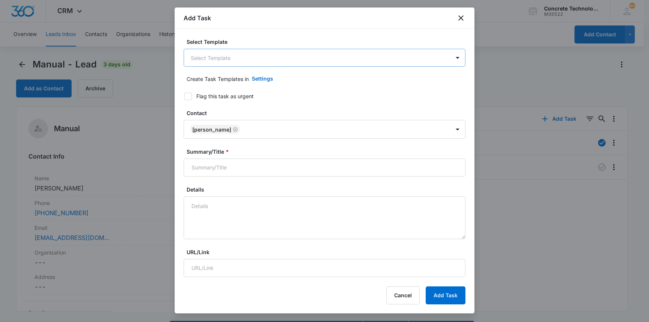
click at [280, 56] on body "CRM Apps Reputation Websites Forms CRM Email Social Content Ads Intelligence Fi…" at bounding box center [324, 171] width 649 height 343
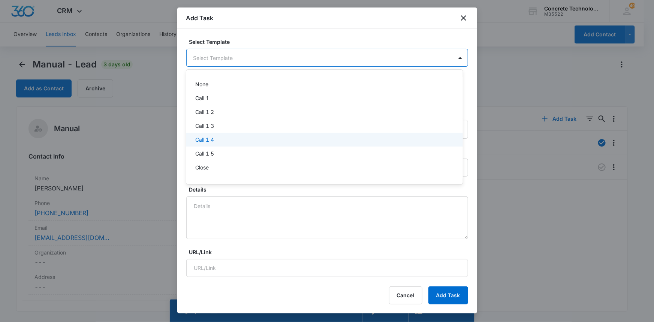
click at [201, 139] on p "Call 1 4" at bounding box center [204, 140] width 19 height 8
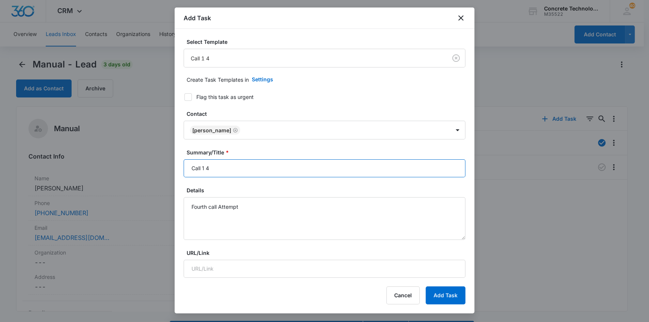
click at [204, 168] on input "Call 1 4" at bounding box center [325, 168] width 282 height 18
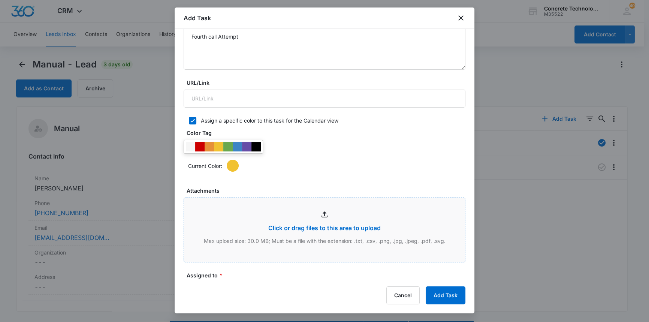
scroll to position [341, 0]
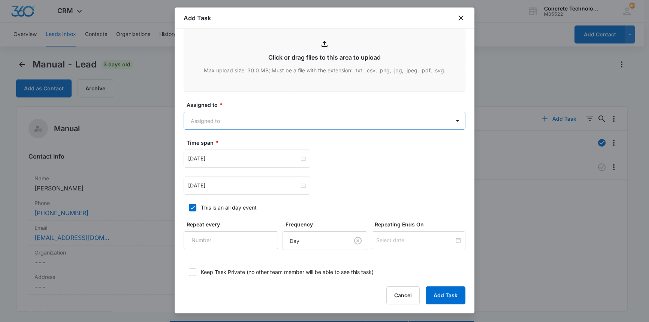
type input "Call 4"
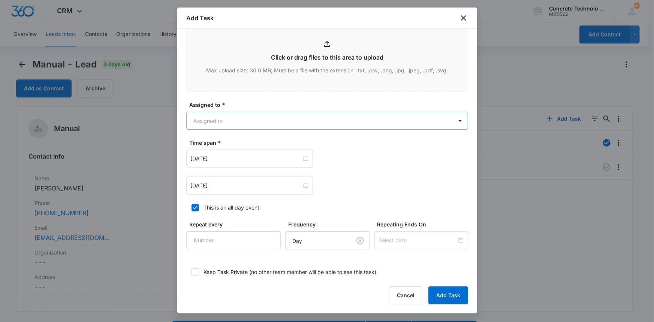
click at [260, 121] on body "CRM Apps Reputation Websites Forms CRM Email Social Content Ads Intelligence Fi…" at bounding box center [327, 171] width 654 height 343
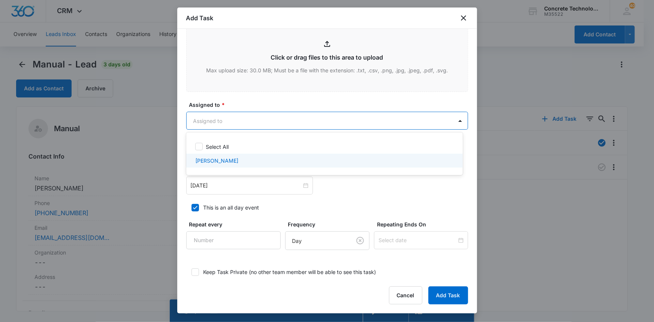
click at [215, 160] on p "[PERSON_NAME]" at bounding box center [216, 161] width 43 height 8
click at [216, 162] on p "[PERSON_NAME]" at bounding box center [216, 162] width 43 height 8
checkbox input "false"
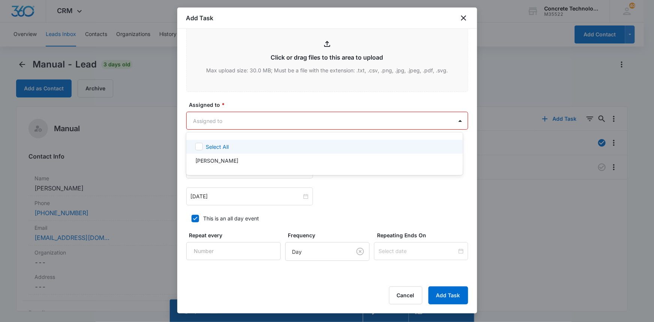
click at [233, 120] on div at bounding box center [327, 161] width 654 height 322
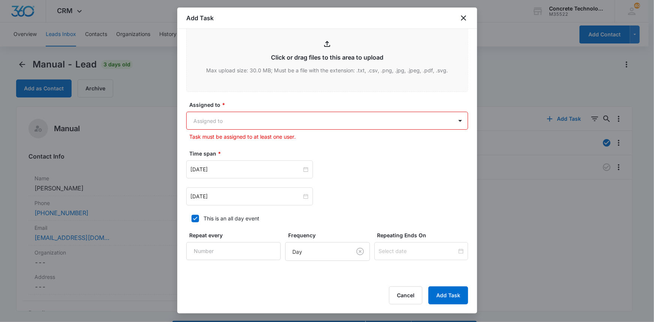
click at [230, 115] on body "CRM Apps Reputation Websites Forms CRM Email Social Content Ads Intelligence Fi…" at bounding box center [327, 171] width 654 height 343
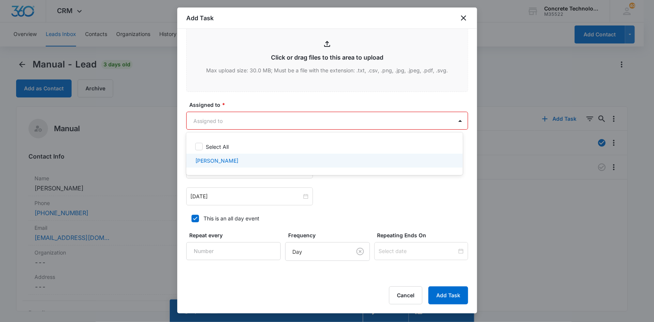
click at [215, 157] on p "[PERSON_NAME]" at bounding box center [216, 161] width 43 height 8
checkbox input "true"
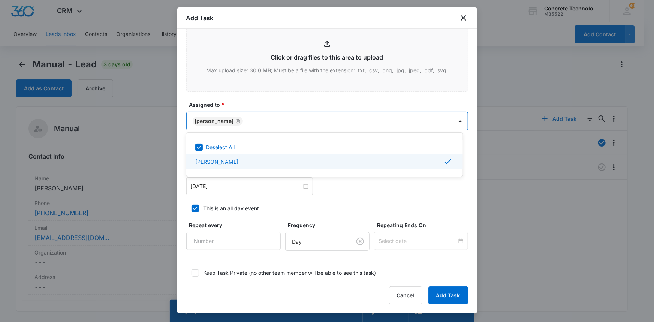
click at [217, 186] on div at bounding box center [327, 161] width 654 height 322
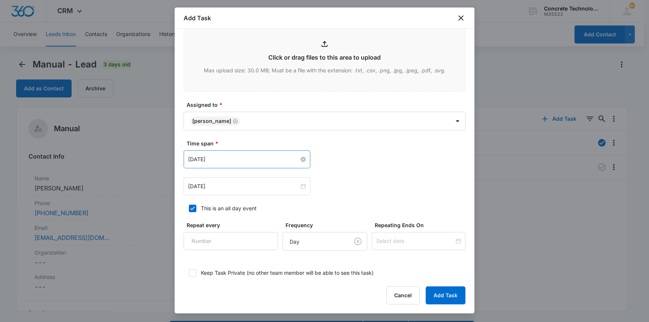
click at [234, 161] on input "[DATE]" at bounding box center [243, 159] width 111 height 8
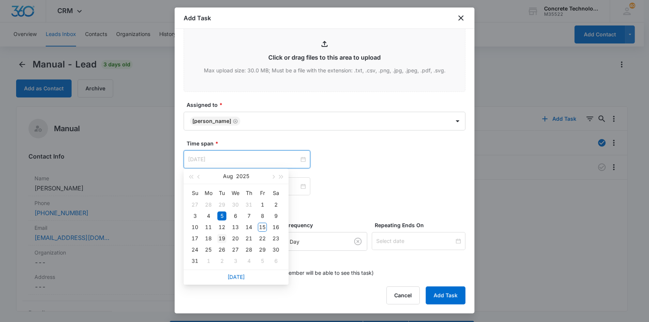
type input "[DATE]"
click at [221, 238] on div "19" at bounding box center [221, 238] width 9 height 9
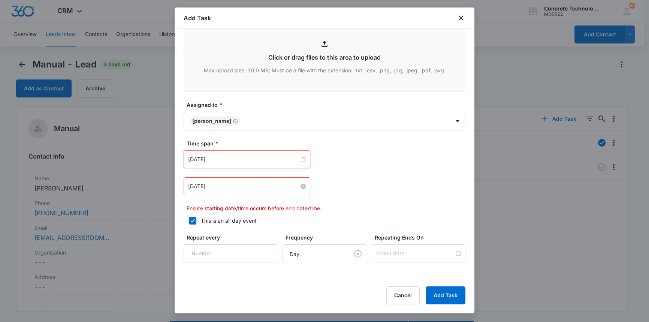
click at [232, 187] on input "[DATE]" at bounding box center [243, 186] width 111 height 8
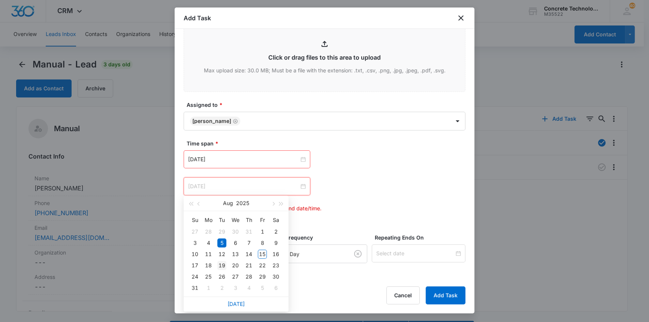
type input "[DATE]"
click at [221, 263] on div "19" at bounding box center [221, 265] width 9 height 9
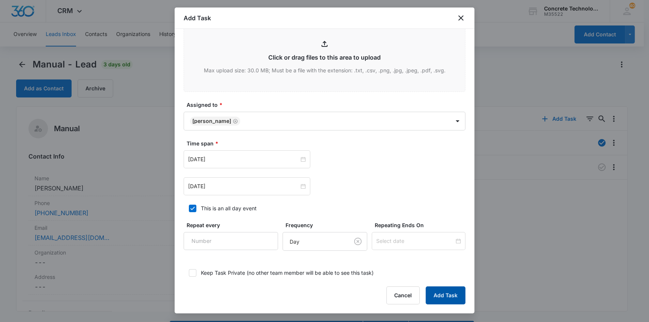
click at [449, 292] on button "Add Task" at bounding box center [446, 295] width 40 height 18
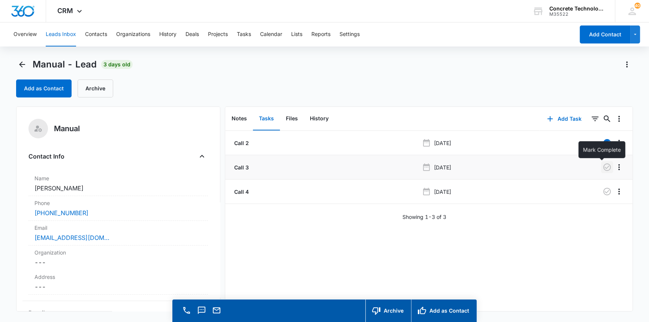
click at [606, 166] on icon "button" at bounding box center [607, 167] width 9 height 9
click at [250, 31] on button "Tasks" at bounding box center [244, 34] width 14 height 24
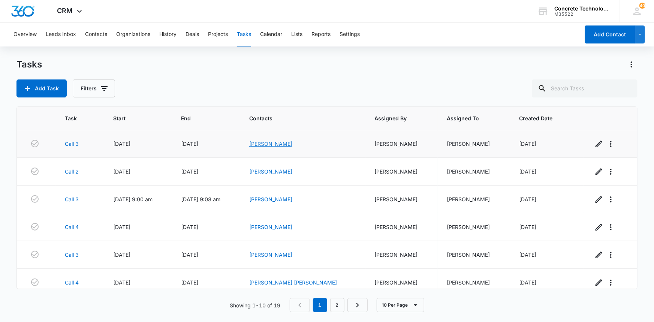
click at [292, 145] on link "[PERSON_NAME]" at bounding box center [270, 144] width 43 height 6
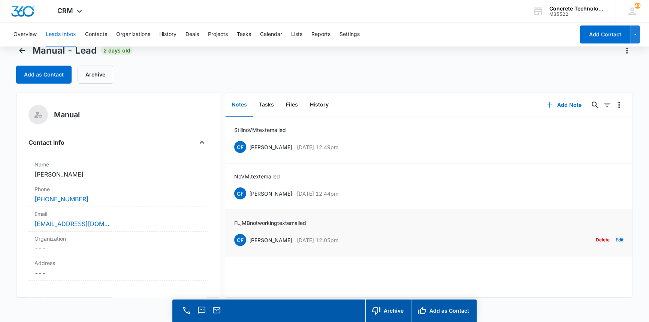
scroll to position [21, 0]
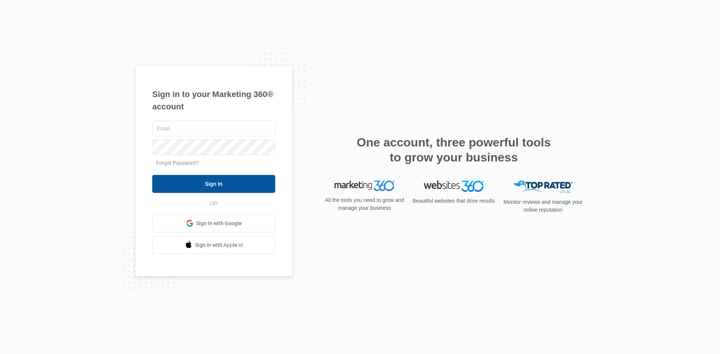
type input "[EMAIL_ADDRESS][DOMAIN_NAME]"
click at [233, 185] on input "Sign In" at bounding box center [213, 184] width 123 height 18
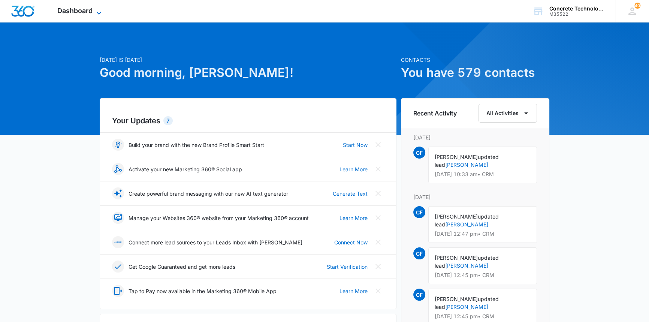
click at [82, 11] on span "Dashboard" at bounding box center [74, 11] width 35 height 8
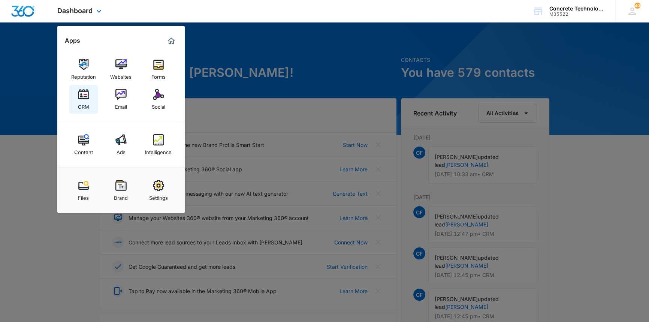
click at [81, 93] on img at bounding box center [83, 94] width 11 height 11
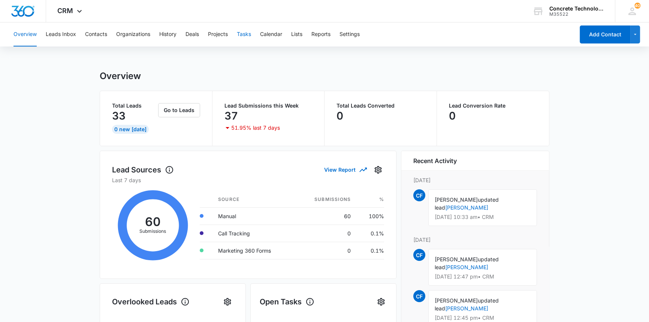
click at [246, 34] on button "Tasks" at bounding box center [244, 34] width 14 height 24
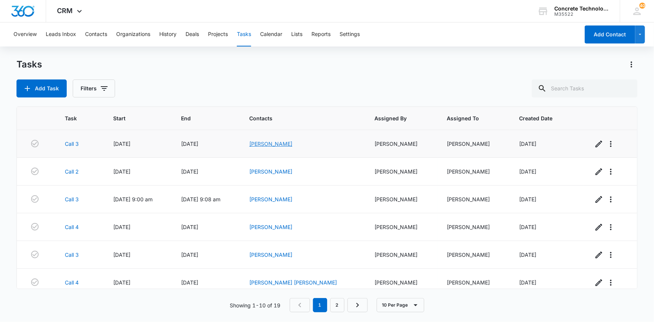
click at [292, 142] on link "[PERSON_NAME]" at bounding box center [270, 144] width 43 height 6
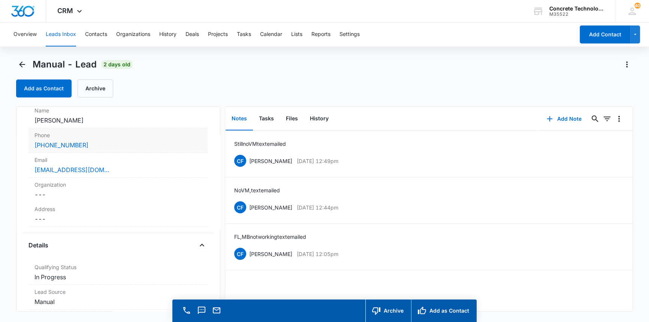
scroll to position [34, 0]
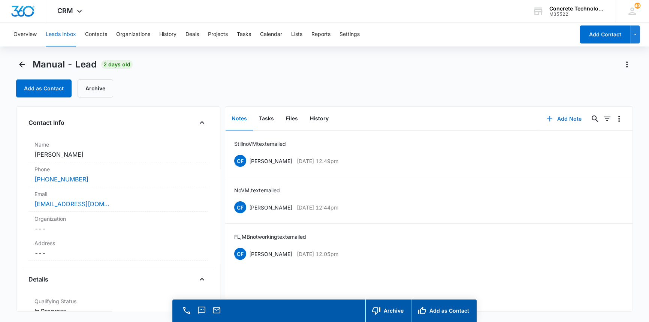
click at [557, 117] on button "Add Note" at bounding box center [564, 119] width 50 height 18
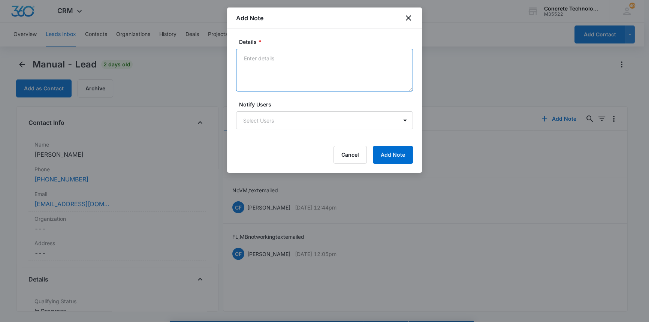
click at [241, 58] on textarea "Details *" at bounding box center [324, 70] width 177 height 43
type textarea "n"
type textarea "No VM text emailed"
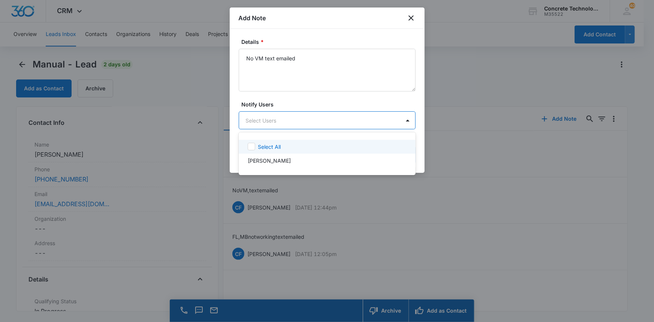
click at [310, 126] on body "CRM Apps Reputation Websites Forms CRM Email Social Content Ads Intelligence Fi…" at bounding box center [327, 161] width 654 height 322
click at [270, 157] on p "[PERSON_NAME]" at bounding box center [269, 161] width 43 height 8
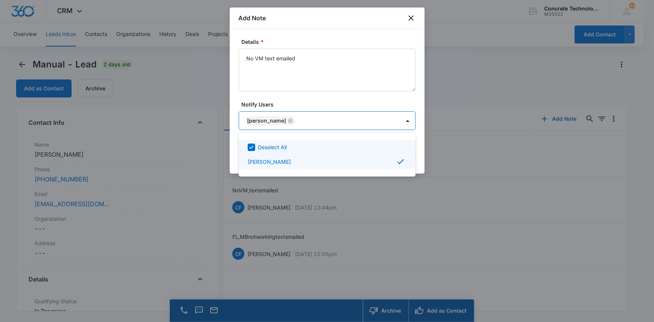
click at [382, 116] on div at bounding box center [327, 161] width 654 height 322
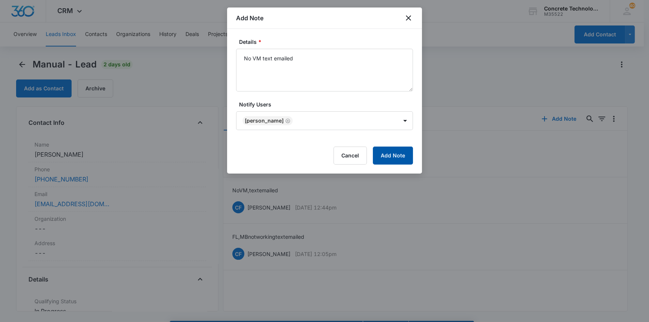
click at [391, 155] on button "Add Note" at bounding box center [393, 156] width 40 height 18
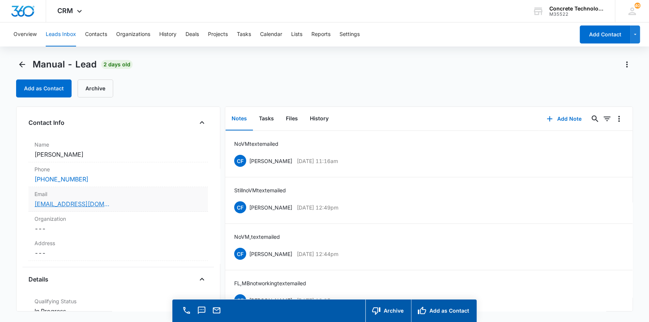
click at [62, 202] on link "[EMAIL_ADDRESS][DOMAIN_NAME]" at bounding box center [71, 203] width 75 height 9
click at [62, 203] on link "[EMAIL_ADDRESS][DOMAIN_NAME]" at bounding box center [71, 203] width 75 height 9
drag, startPoint x: 97, startPoint y: 204, endPoint x: 33, endPoint y: 204, distance: 64.8
click at [31, 206] on div "Email Cancel Save Changes [EMAIL_ADDRESS][DOMAIN_NAME]" at bounding box center [117, 199] width 179 height 25
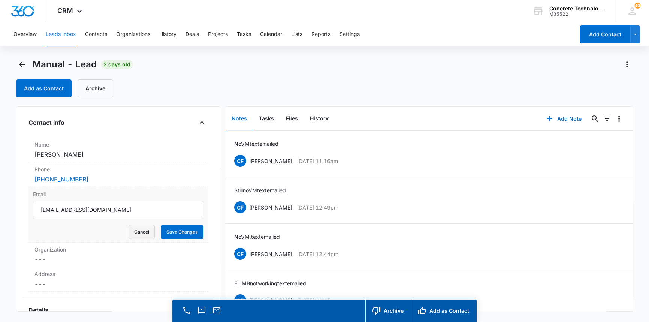
click at [137, 230] on button "Cancel" at bounding box center [142, 232] width 26 height 14
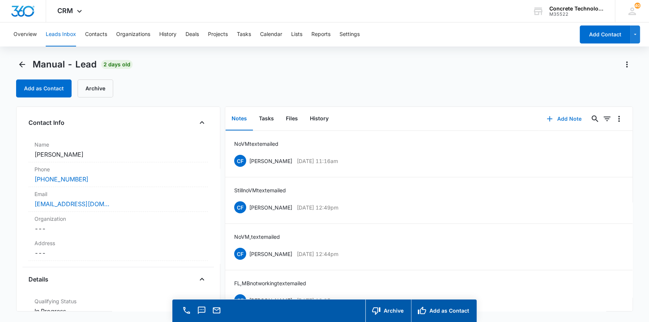
click at [555, 116] on button "Add Note" at bounding box center [564, 119] width 50 height 18
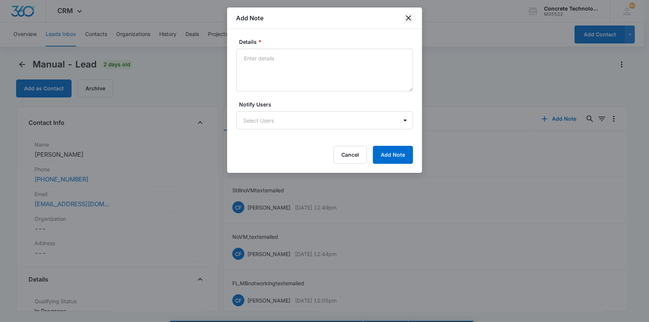
click at [409, 16] on icon "close" at bounding box center [408, 17] width 9 height 9
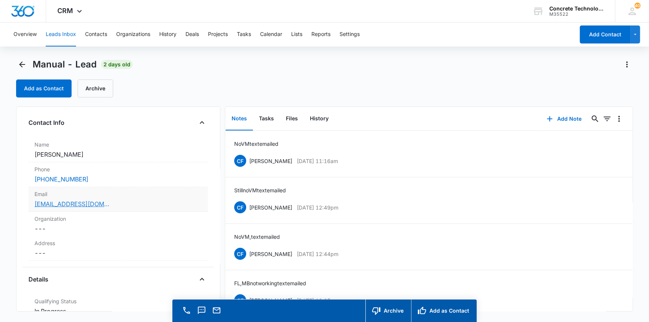
click at [69, 203] on link "[EMAIL_ADDRESS][DOMAIN_NAME]" at bounding box center [71, 203] width 75 height 9
click at [269, 117] on button "Tasks" at bounding box center [266, 118] width 27 height 23
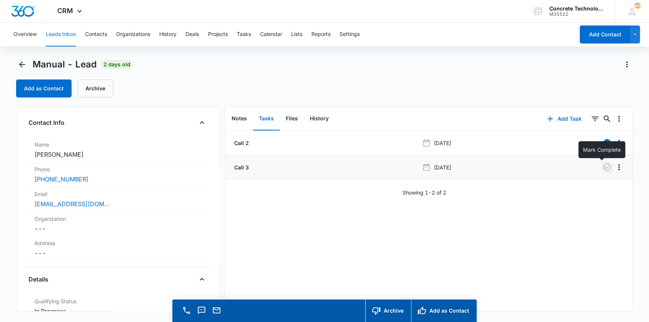
click at [603, 166] on icon "button" at bounding box center [607, 167] width 9 height 9
click at [568, 116] on button "Add Task" at bounding box center [564, 119] width 49 height 18
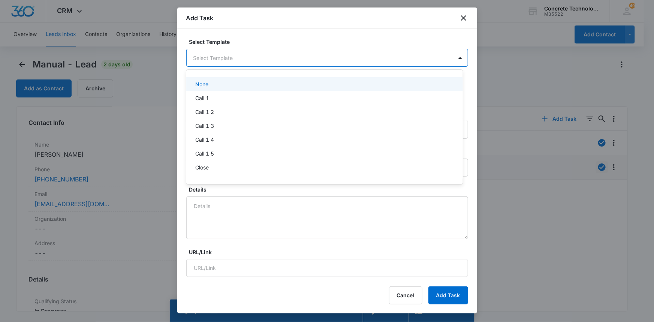
click at [217, 54] on body "CRM Apps Reputation Websites Forms CRM Email Social Content Ads Intelligence Fi…" at bounding box center [327, 161] width 654 height 322
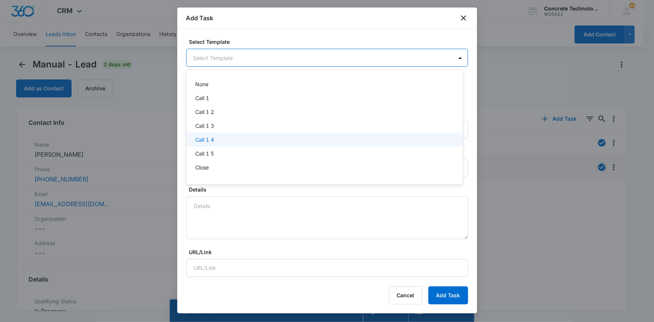
click at [203, 140] on p "Call 1 4" at bounding box center [204, 140] width 19 height 8
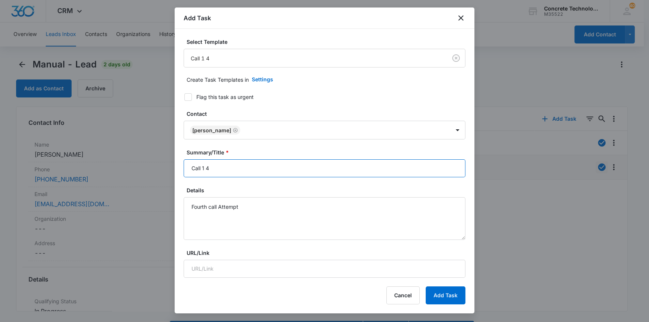
click at [204, 168] on input "Call 1 4" at bounding box center [325, 168] width 282 height 18
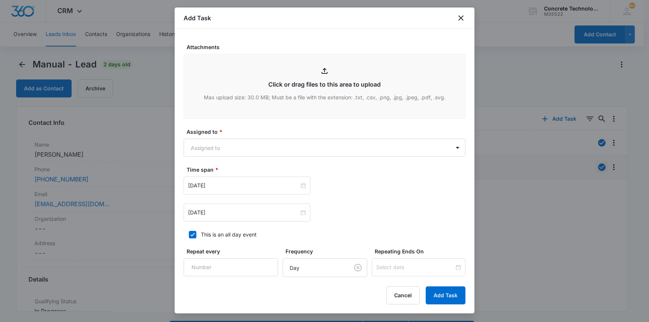
scroll to position [375, 0]
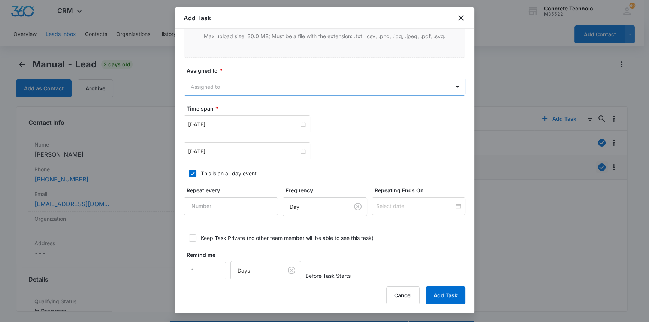
type input "Call 4"
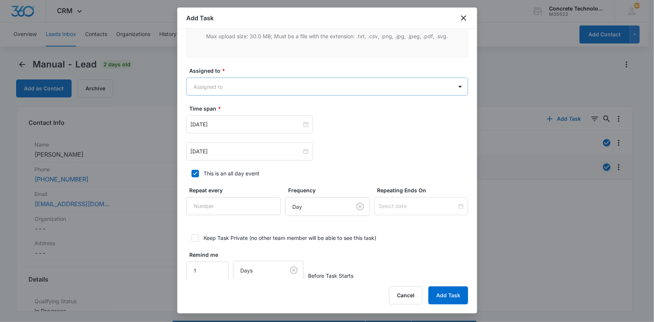
click at [245, 87] on body "CRM Apps Reputation Websites Forms CRM Email Social Content Ads Intelligence Fi…" at bounding box center [327, 171] width 654 height 343
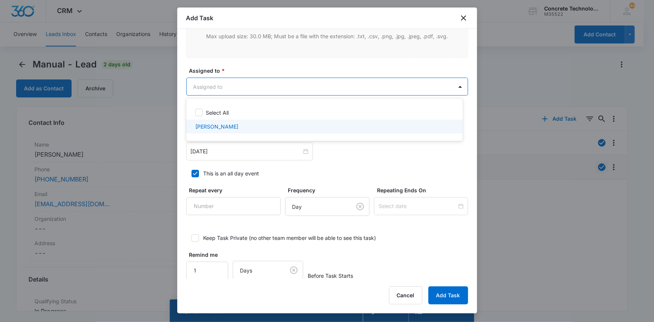
click at [213, 125] on p "[PERSON_NAME]" at bounding box center [216, 127] width 43 height 8
checkbox input "true"
click at [213, 152] on div at bounding box center [327, 161] width 654 height 322
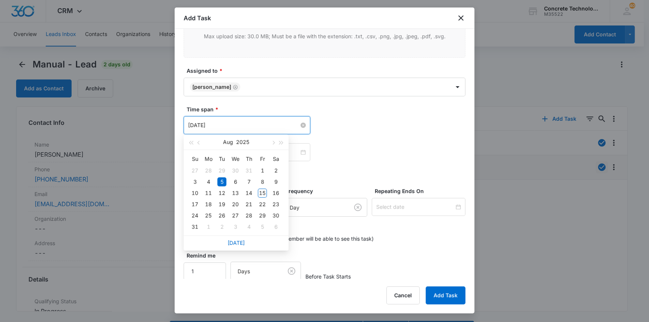
click at [242, 124] on input "[DATE]" at bounding box center [243, 125] width 111 height 8
type input "[DATE]"
click at [208, 204] on div "18" at bounding box center [208, 204] width 9 height 9
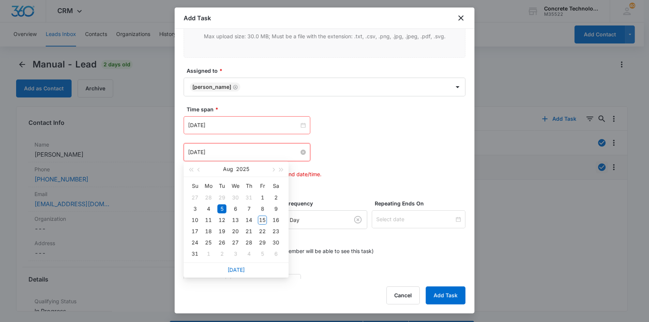
click at [234, 153] on input "[DATE]" at bounding box center [243, 152] width 111 height 8
type input "[DATE]"
click at [208, 230] on div "18" at bounding box center [208, 231] width 9 height 9
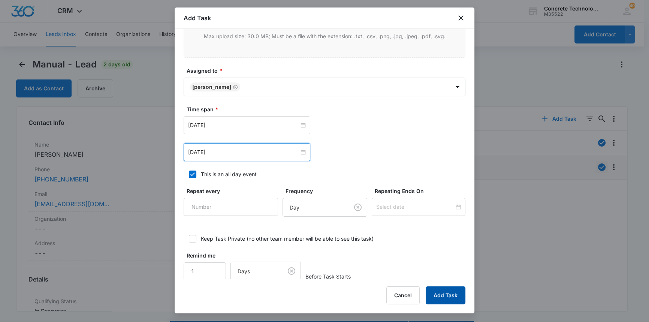
click at [440, 294] on button "Add Task" at bounding box center [446, 295] width 40 height 18
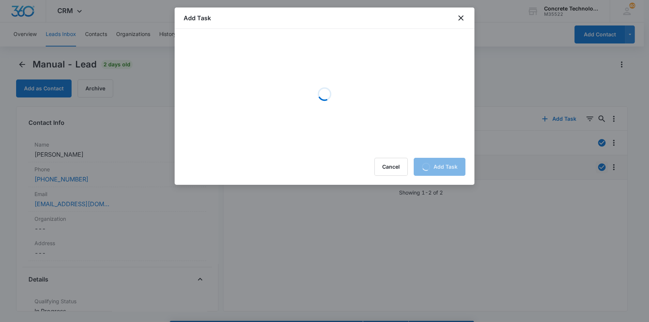
scroll to position [0, 0]
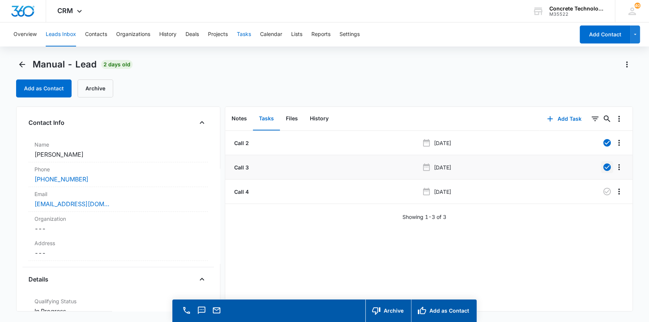
click at [244, 33] on button "Tasks" at bounding box center [244, 34] width 14 height 24
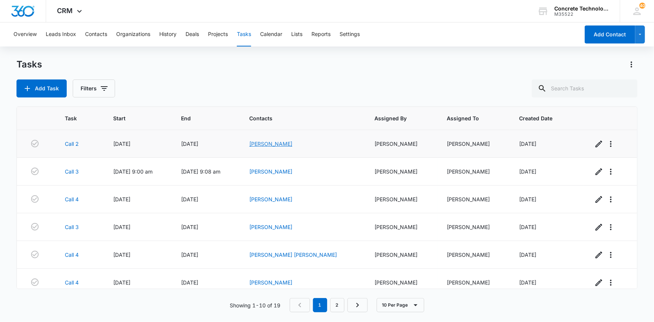
click at [292, 142] on link "[PERSON_NAME]" at bounding box center [270, 144] width 43 height 6
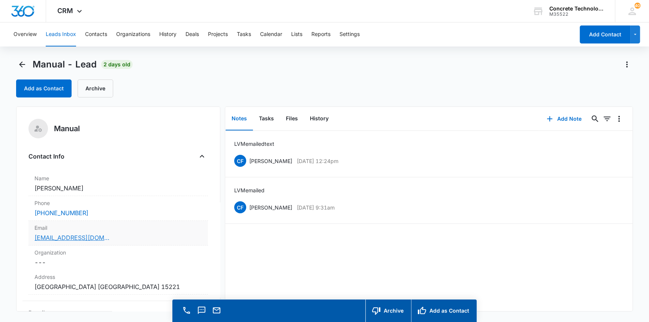
click at [41, 238] on link "[EMAIL_ADDRESS][DOMAIN_NAME]" at bounding box center [71, 237] width 75 height 9
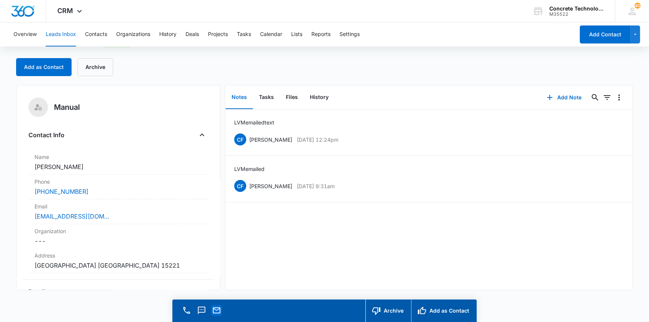
click at [216, 313] on icon "Email" at bounding box center [216, 310] width 7 height 6
drag, startPoint x: 139, startPoint y: 15, endPoint x: 227, endPoint y: 21, distance: 88.6
click at [227, 21] on div "CRM Apps Reputation Websites Forms CRM Email Social Content Ads Intelligence Fi…" at bounding box center [324, 11] width 649 height 22
click at [557, 97] on button "Add Note" at bounding box center [564, 97] width 50 height 18
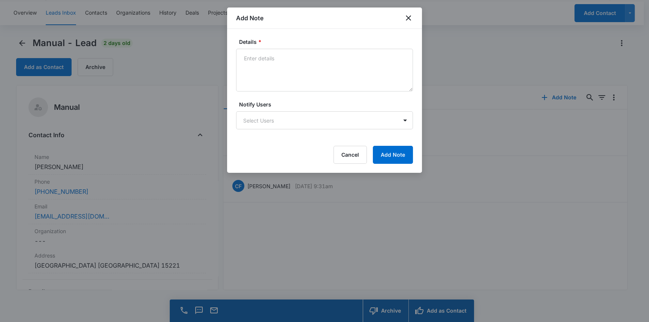
click at [139, 198] on div at bounding box center [324, 161] width 649 height 322
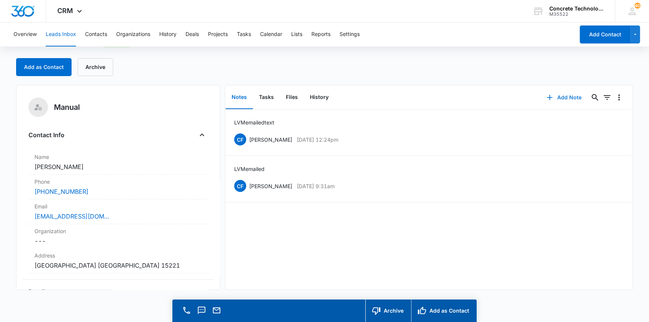
click at [563, 97] on button "Add Note" at bounding box center [564, 97] width 50 height 18
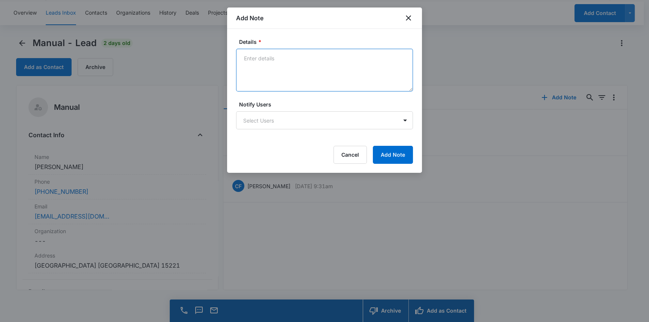
click at [244, 60] on textarea "Details *" at bounding box center [324, 70] width 177 height 43
click at [319, 58] on textarea "We have been blocked, emaile texted" at bounding box center [324, 70] width 177 height 43
type textarea "We have been blocked, emailed, texted"
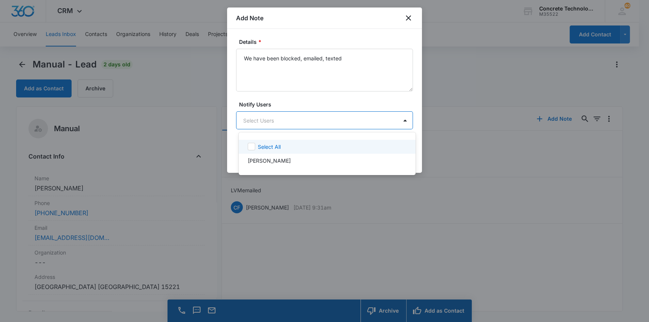
scroll to position [0, 0]
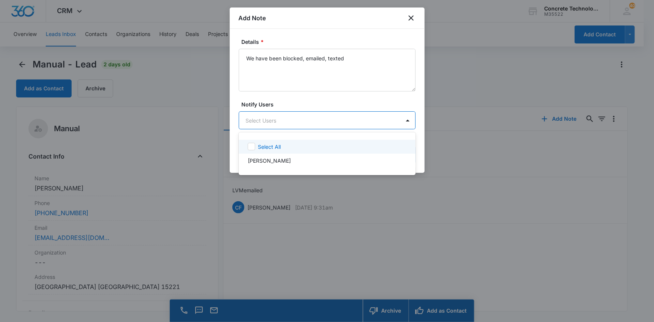
click at [324, 120] on body "CRM Apps Reputation Websites Forms CRM Email Social Content Ads Intelligence Fi…" at bounding box center [327, 161] width 654 height 322
click at [269, 159] on p "[PERSON_NAME]" at bounding box center [269, 161] width 43 height 8
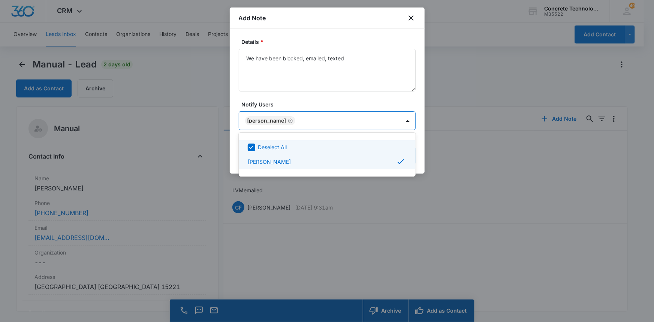
click at [348, 119] on div at bounding box center [327, 161] width 654 height 322
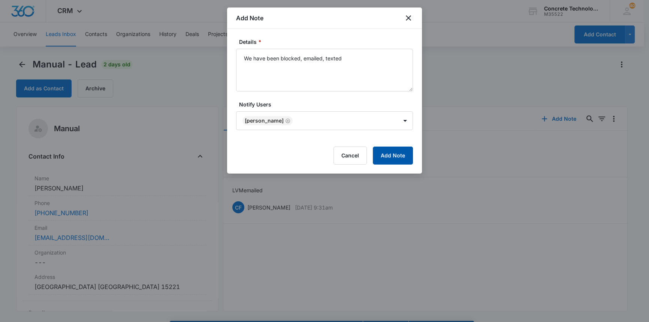
click at [390, 153] on button "Add Note" at bounding box center [393, 156] width 40 height 18
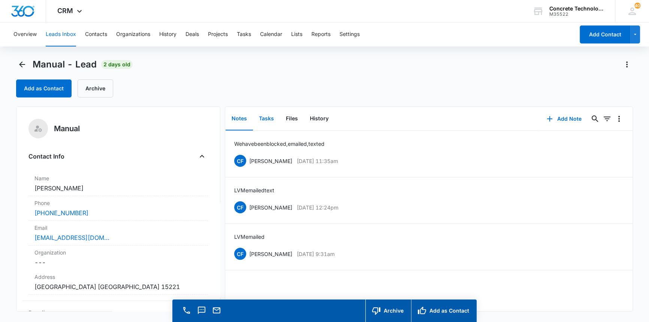
click at [268, 117] on button "Tasks" at bounding box center [266, 118] width 27 height 23
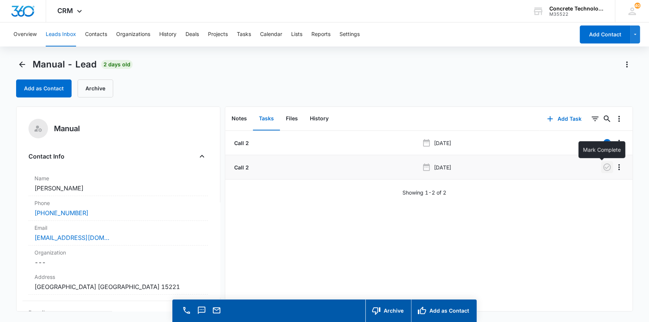
click at [603, 166] on icon "button" at bounding box center [607, 167] width 9 height 9
click at [566, 117] on button "Add Task" at bounding box center [564, 119] width 49 height 18
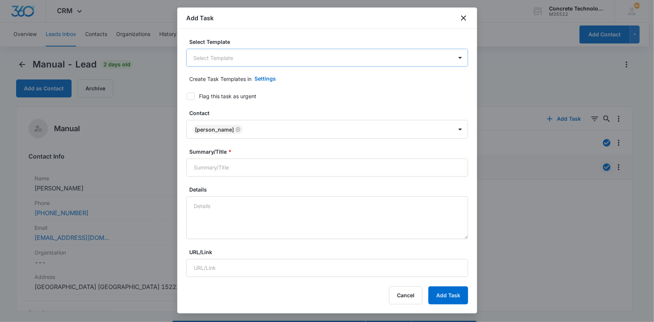
click at [243, 57] on body "CRM Apps Reputation Websites Forms CRM Email Social Content Ads Intelligence Fi…" at bounding box center [327, 171] width 654 height 343
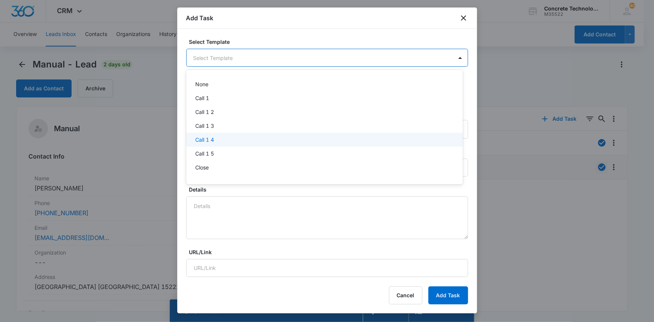
click at [209, 141] on p "Call 1 4" at bounding box center [204, 140] width 19 height 8
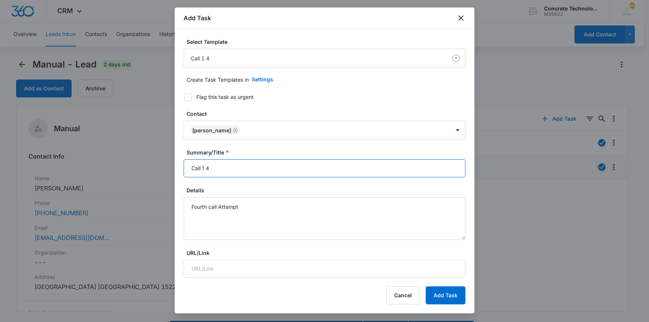
click at [204, 167] on input "Call 1 4" at bounding box center [325, 168] width 282 height 18
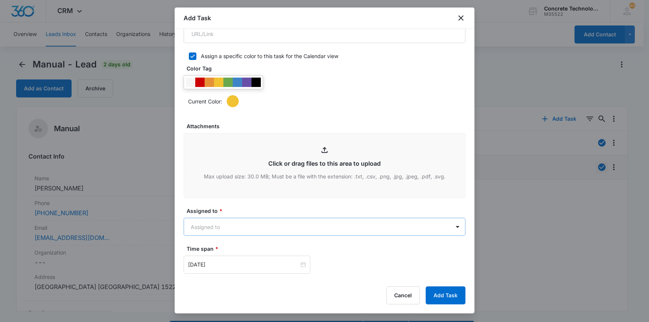
scroll to position [375, 0]
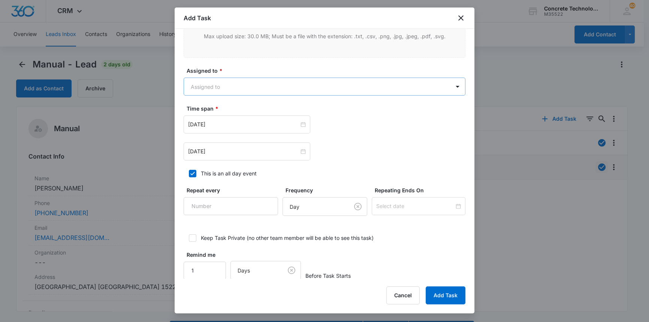
type input "Call 4"
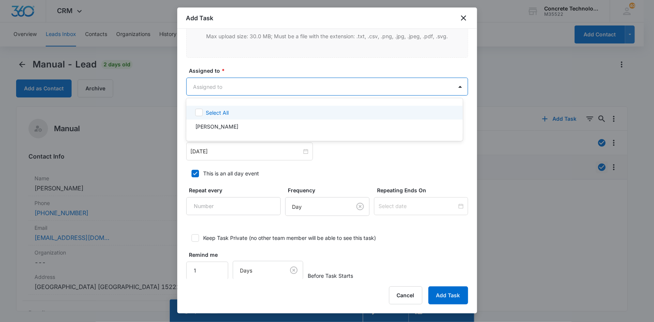
click at [274, 85] on body "CRM Apps Reputation Websites Forms CRM Email Social Content Ads Intelligence Fi…" at bounding box center [327, 161] width 654 height 322
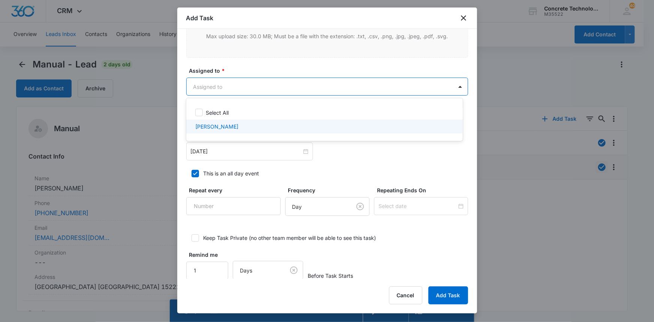
click at [216, 125] on p "[PERSON_NAME]" at bounding box center [216, 127] width 43 height 8
checkbox input "true"
click at [223, 152] on div at bounding box center [327, 161] width 654 height 322
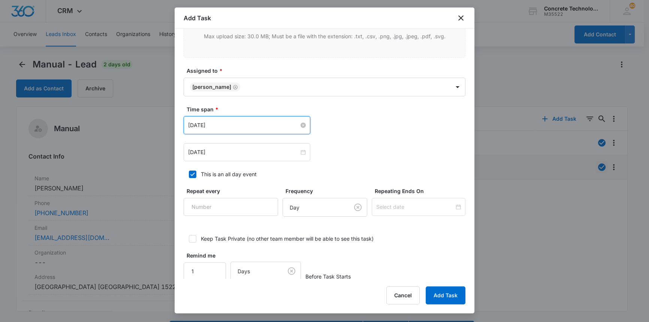
click at [237, 122] on input "[DATE]" at bounding box center [243, 125] width 111 height 8
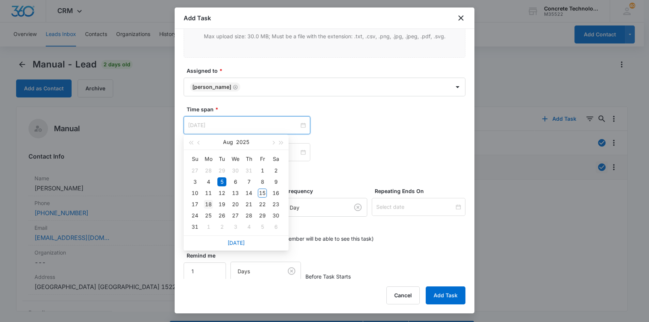
type input "[DATE]"
click at [210, 205] on div "18" at bounding box center [208, 204] width 9 height 9
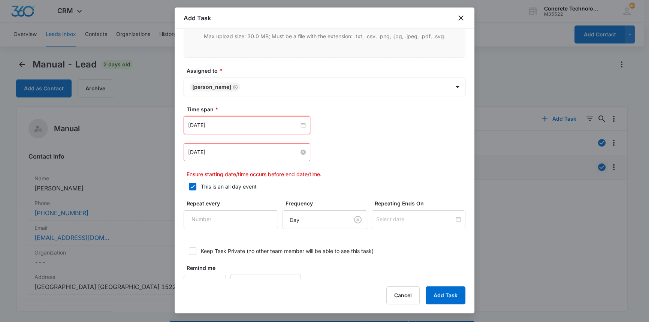
click at [223, 151] on input "[DATE]" at bounding box center [243, 152] width 111 height 8
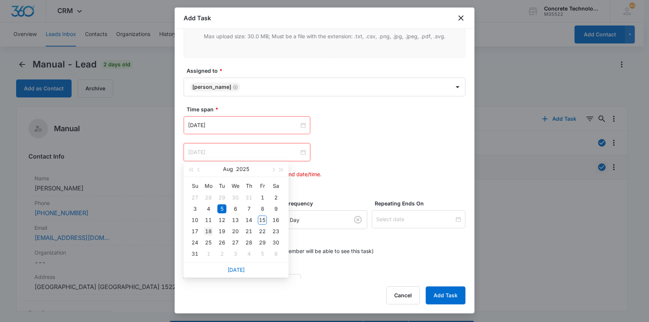
type input "[DATE]"
click at [208, 229] on div "18" at bounding box center [208, 231] width 9 height 9
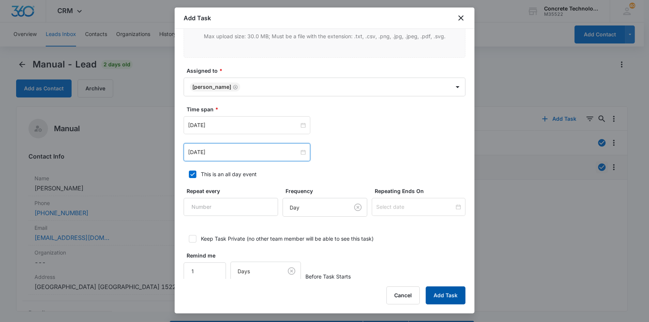
click at [449, 295] on button "Add Task" at bounding box center [446, 295] width 40 height 18
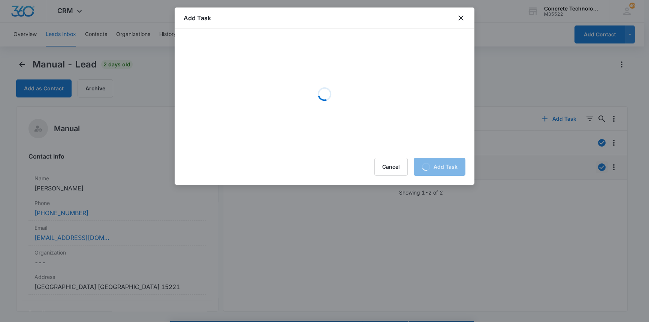
scroll to position [0, 0]
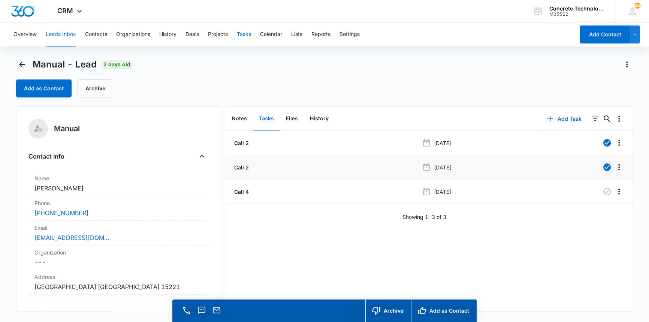
click at [245, 35] on button "Tasks" at bounding box center [244, 34] width 14 height 24
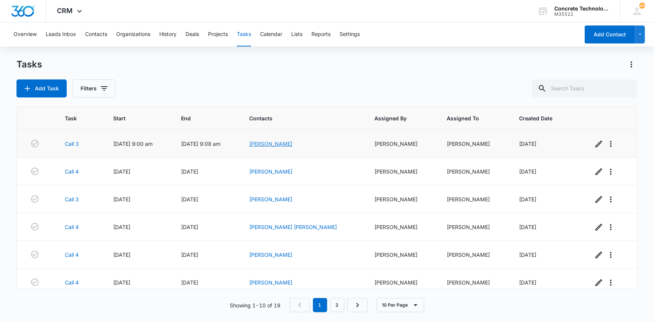
click at [290, 142] on link "[PERSON_NAME]" at bounding box center [270, 144] width 43 height 6
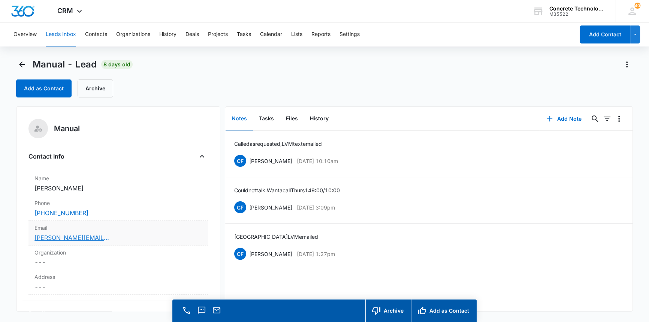
click at [58, 237] on link "[PERSON_NAME][EMAIL_ADDRESS][PERSON_NAME][DOMAIN_NAME]" at bounding box center [71, 237] width 75 height 9
click at [566, 116] on button "Add Note" at bounding box center [564, 119] width 50 height 18
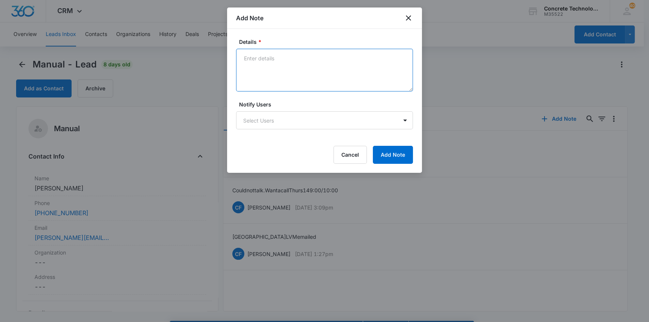
click at [248, 58] on textarea "Details *" at bounding box center [324, 70] width 177 height 43
type textarea "LVM text emailed"
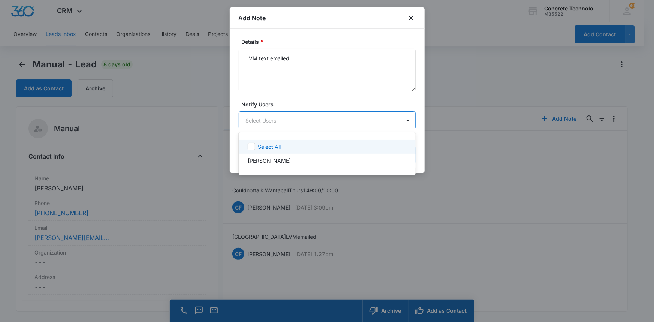
click at [262, 117] on body "CRM Apps Reputation Websites Forms CRM Email Social Content Ads Intelligence Fi…" at bounding box center [327, 161] width 654 height 322
click at [261, 160] on p "[PERSON_NAME]" at bounding box center [269, 161] width 43 height 8
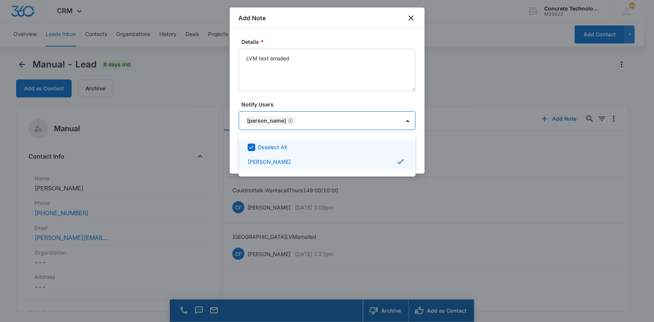
click at [392, 119] on div at bounding box center [327, 161] width 654 height 322
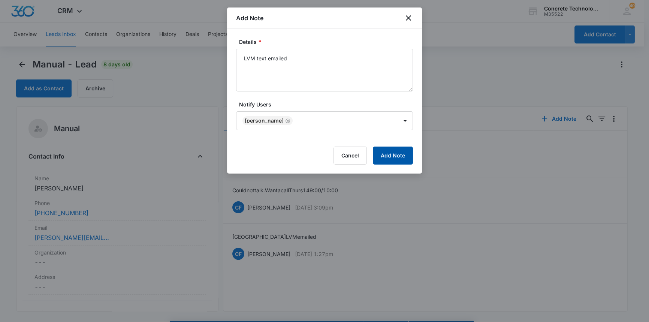
click at [395, 154] on button "Add Note" at bounding box center [393, 156] width 40 height 18
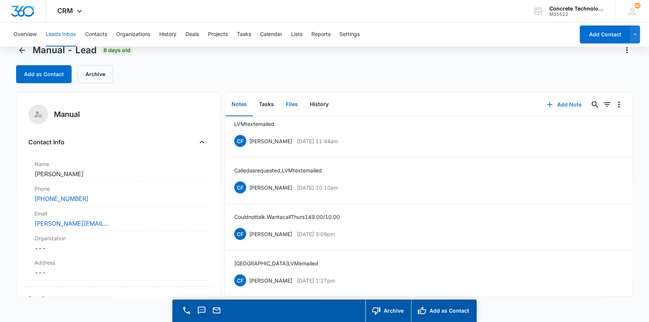
scroll to position [21, 0]
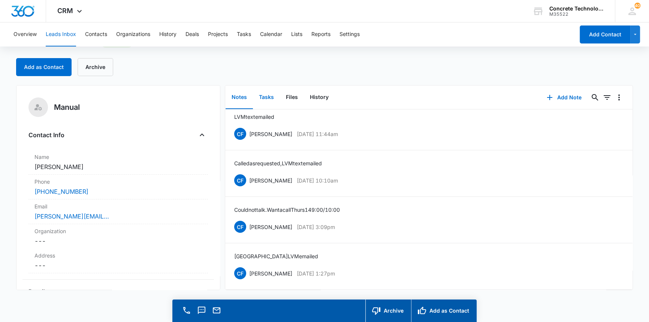
click at [263, 96] on button "Tasks" at bounding box center [266, 97] width 27 height 23
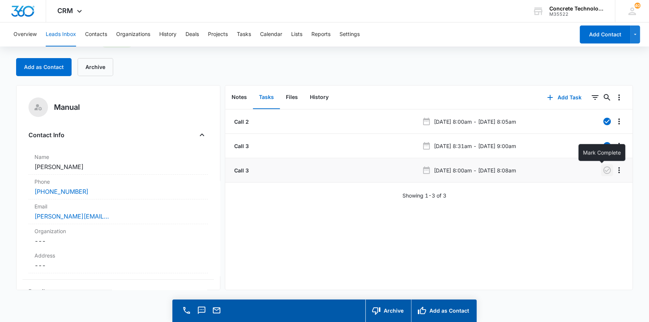
click at [603, 168] on icon "button" at bounding box center [607, 170] width 9 height 9
click at [559, 99] on button "Add Task" at bounding box center [564, 97] width 49 height 18
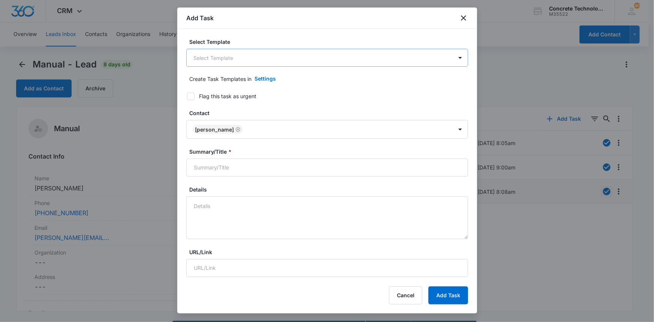
click at [224, 56] on body "CRM Apps Reputation Websites Forms CRM Email Social Content Ads Intelligence Fi…" at bounding box center [327, 171] width 654 height 343
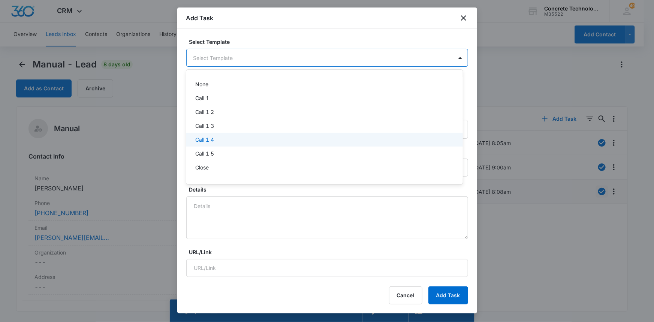
click at [201, 140] on p "Call 1 4" at bounding box center [204, 140] width 19 height 8
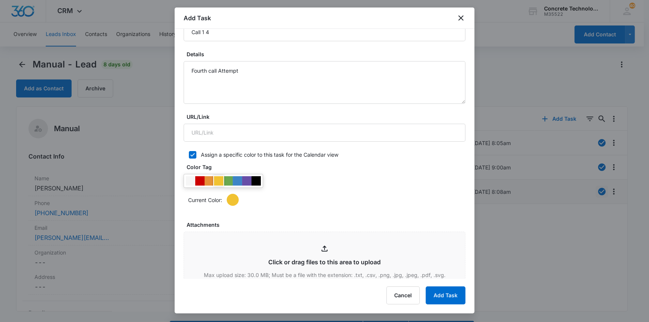
scroll to position [102, 0]
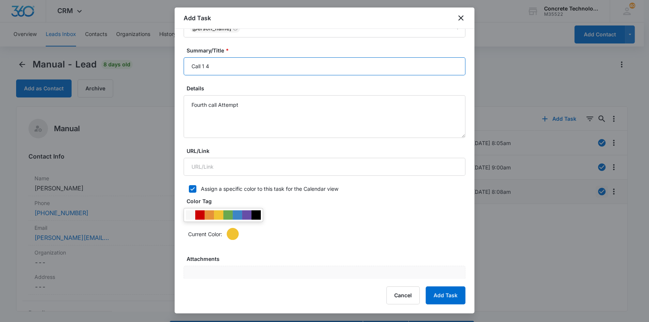
click at [205, 64] on input "Call 1 4" at bounding box center [325, 66] width 282 height 18
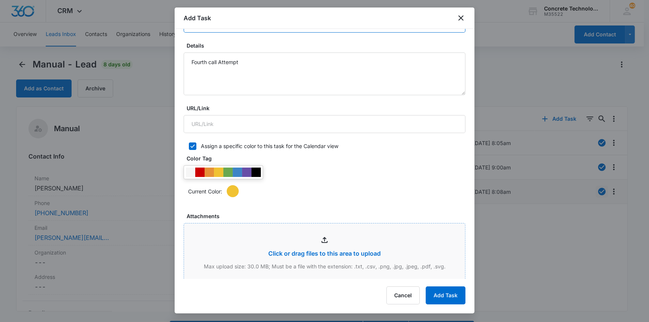
scroll to position [307, 0]
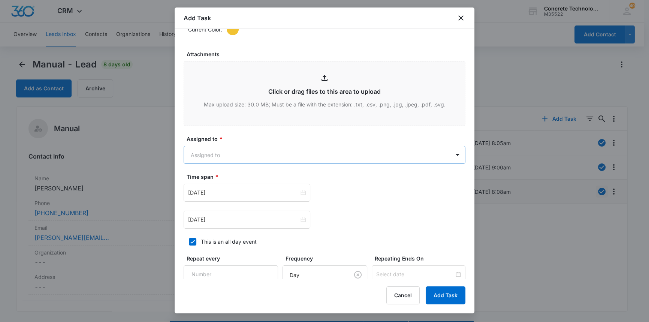
type input "Call 4"
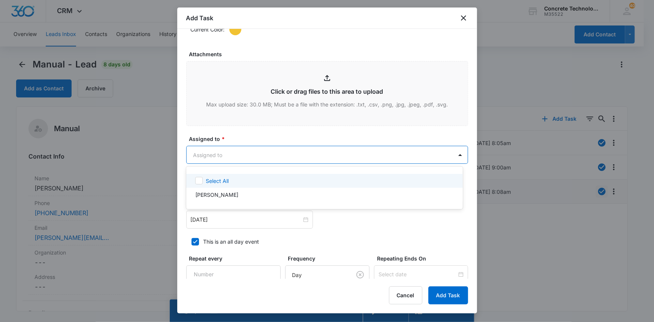
click at [251, 155] on body "CRM Apps Reputation Websites Forms CRM Email Social Content Ads Intelligence Fi…" at bounding box center [327, 161] width 654 height 322
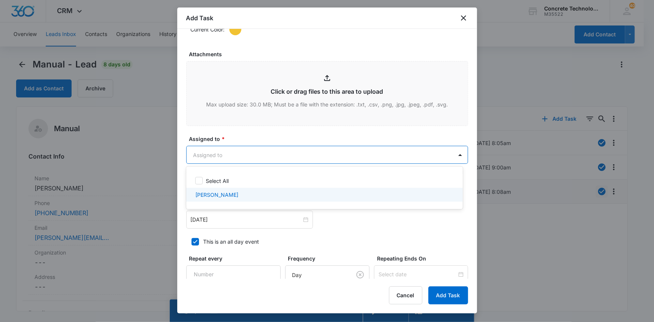
click at [219, 195] on p "[PERSON_NAME]" at bounding box center [216, 195] width 43 height 8
checkbox input "true"
click at [202, 221] on div at bounding box center [327, 161] width 654 height 322
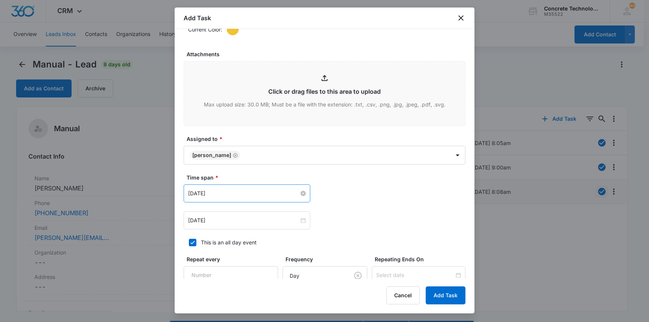
click at [233, 193] on input "[DATE]" at bounding box center [243, 193] width 111 height 8
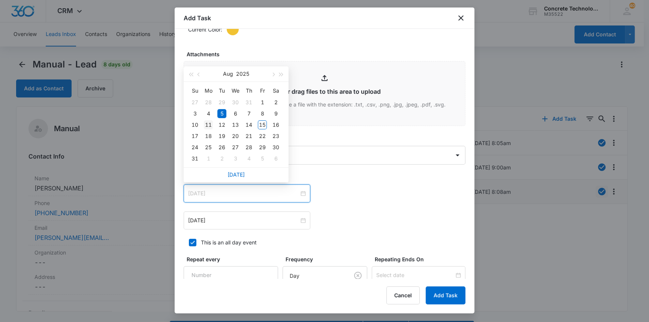
click at [208, 125] on div "11" at bounding box center [208, 124] width 9 height 9
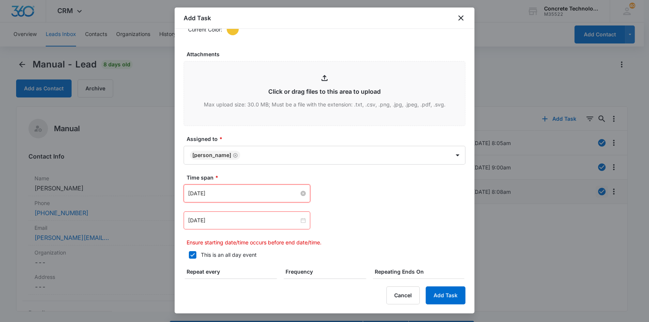
click at [283, 194] on input "[DATE]" at bounding box center [243, 193] width 111 height 8
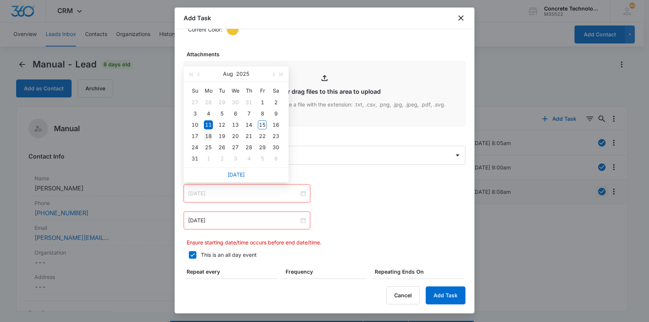
type input "[DATE]"
click at [209, 134] on div "18" at bounding box center [208, 136] width 9 height 9
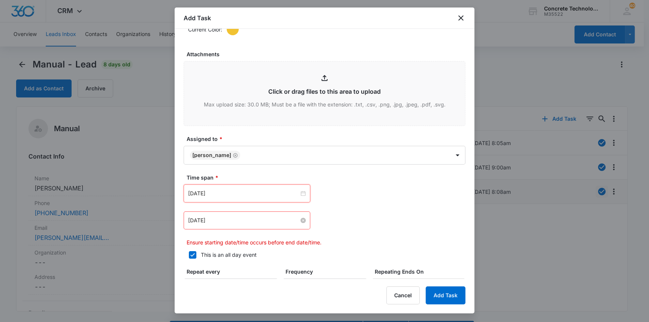
click at [213, 221] on input "[DATE]" at bounding box center [243, 220] width 111 height 8
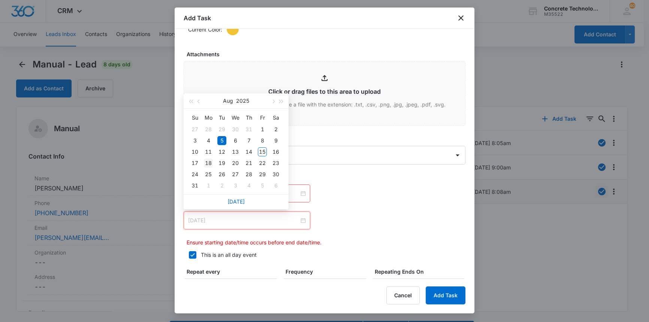
type input "[DATE]"
click at [208, 163] on div "18" at bounding box center [208, 163] width 9 height 9
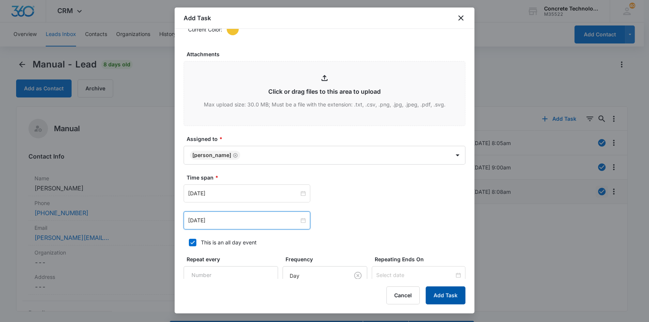
click at [444, 295] on button "Add Task" at bounding box center [446, 295] width 40 height 18
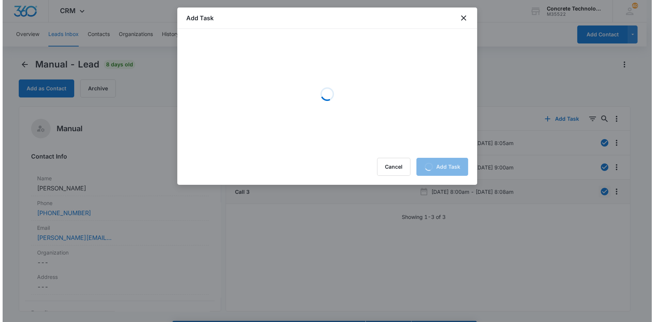
scroll to position [0, 0]
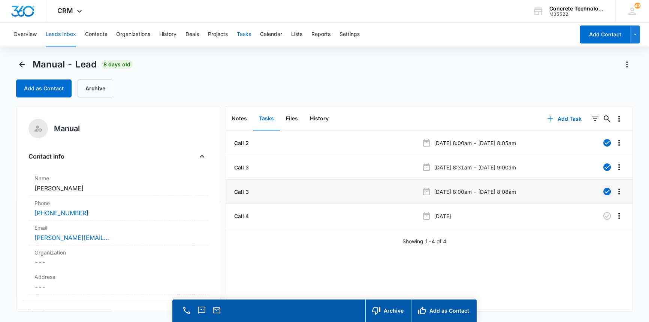
click at [246, 33] on button "Tasks" at bounding box center [244, 34] width 14 height 24
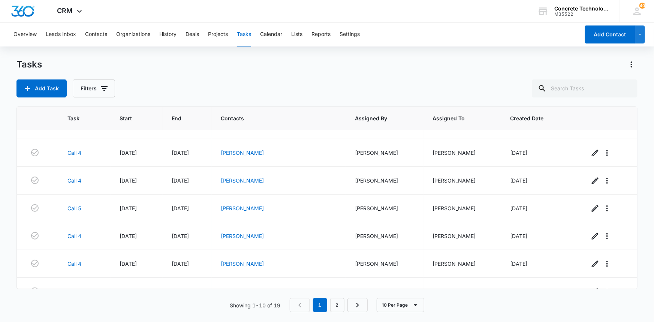
scroll to position [120, 0]
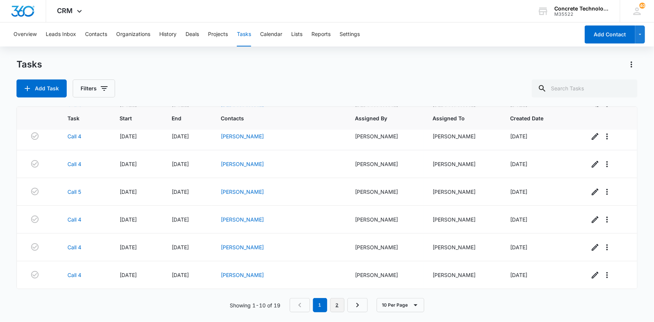
click at [339, 304] on link "2" at bounding box center [337, 305] width 14 height 14
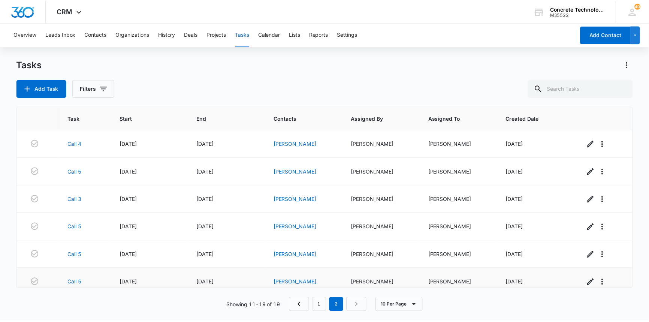
scroll to position [0, 0]
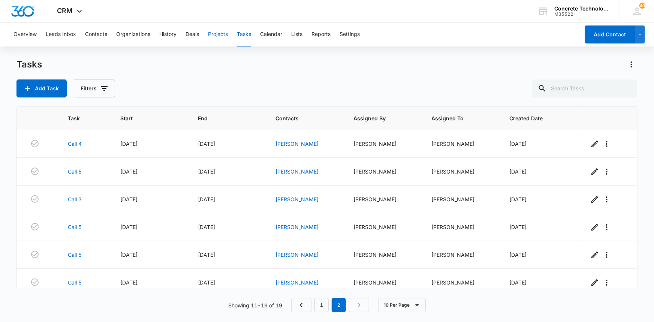
click at [217, 34] on button "Projects" at bounding box center [218, 34] width 20 height 24
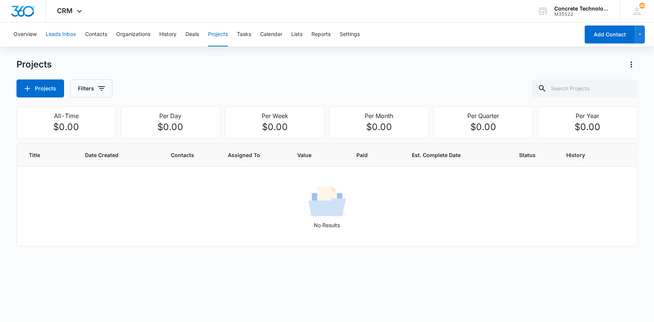
click at [58, 33] on button "Leads Inbox" at bounding box center [61, 34] width 30 height 24
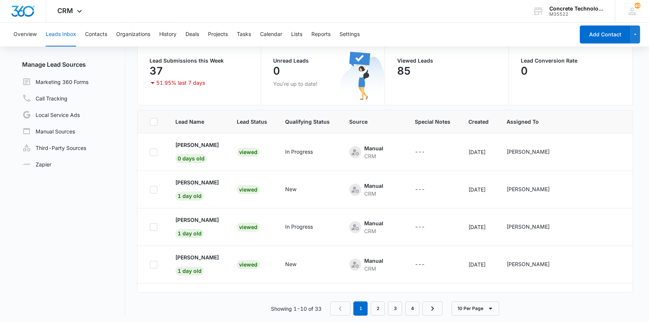
scroll to position [63, 0]
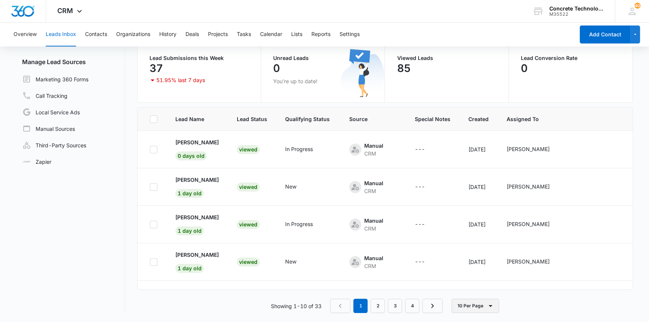
click at [469, 307] on button "10 Per Page" at bounding box center [476, 306] width 48 height 14
click at [472, 271] on div "20 Per Page" at bounding box center [476, 272] width 31 height 5
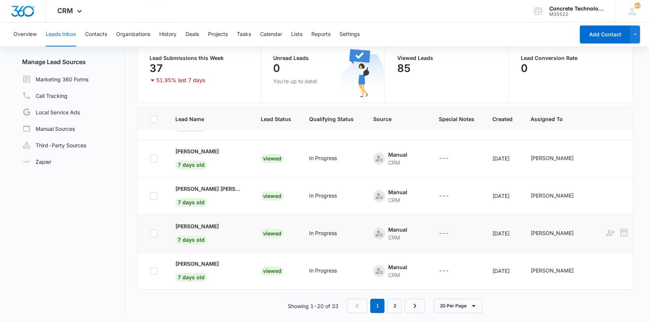
scroll to position [595, 0]
click at [394, 304] on link "2" at bounding box center [395, 306] width 14 height 14
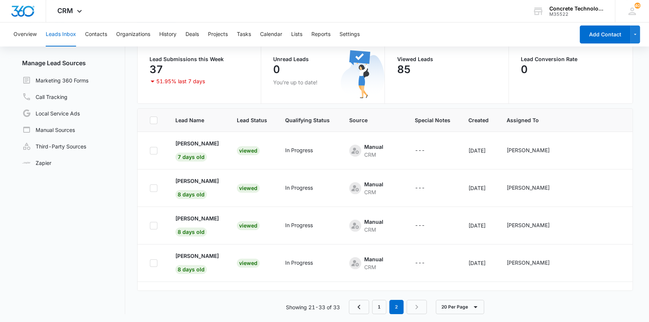
scroll to position [63, 0]
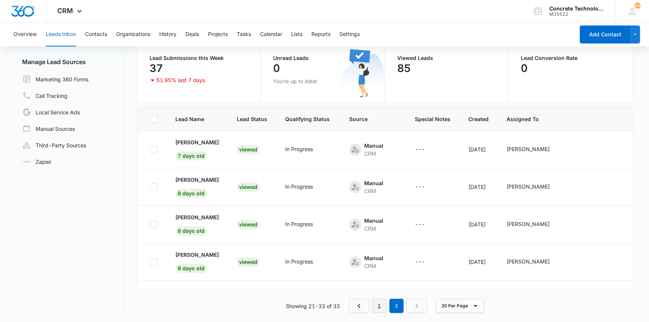
click at [380, 307] on link "1" at bounding box center [379, 306] width 14 height 14
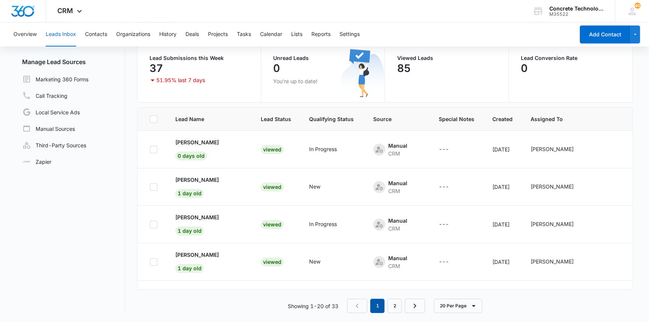
click at [379, 307] on em "1" at bounding box center [377, 306] width 14 height 14
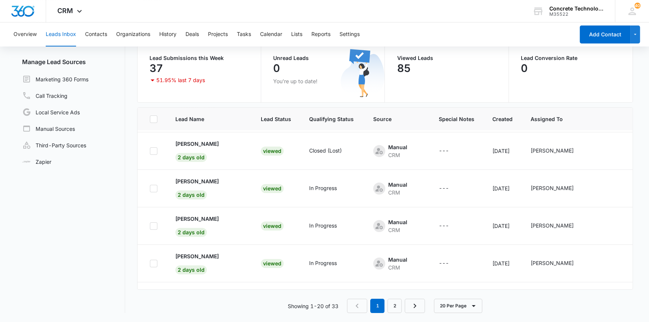
scroll to position [0, 0]
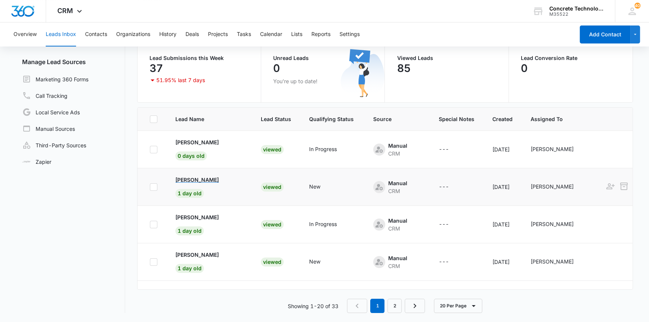
click at [191, 180] on p "[PERSON_NAME]" at bounding box center [196, 180] width 43 height 8
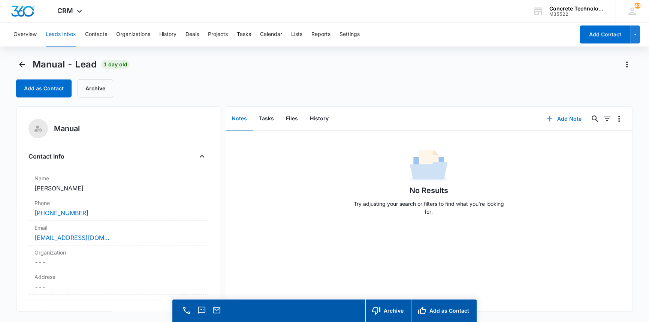
click at [561, 118] on button "Add Note" at bounding box center [564, 119] width 50 height 18
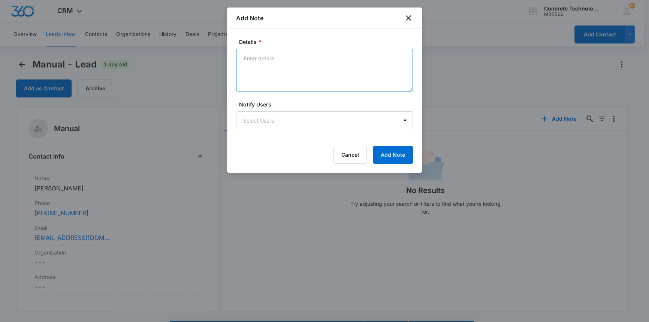
click at [240, 55] on textarea "Details *" at bounding box center [324, 70] width 177 height 43
click at [274, 57] on textarea "He is in the coating business" at bounding box center [324, 70] width 177 height 43
click at [333, 57] on textarea "He is in the epoxy coating business" at bounding box center [324, 70] width 177 height 43
type textarea "He is in the epoxy coating business."
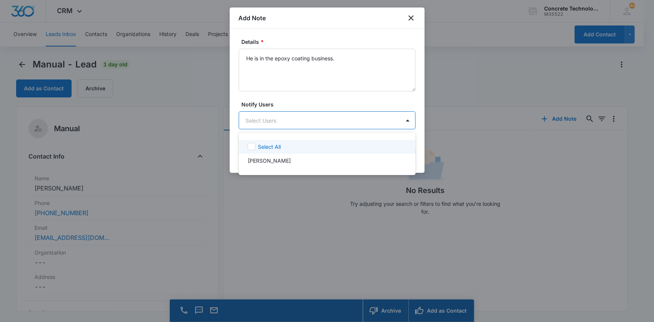
click at [272, 118] on body "CRM Apps Reputation Websites Forms CRM Email Social Content Ads Intelligence Fi…" at bounding box center [327, 161] width 654 height 322
click at [262, 160] on p "[PERSON_NAME]" at bounding box center [269, 161] width 43 height 8
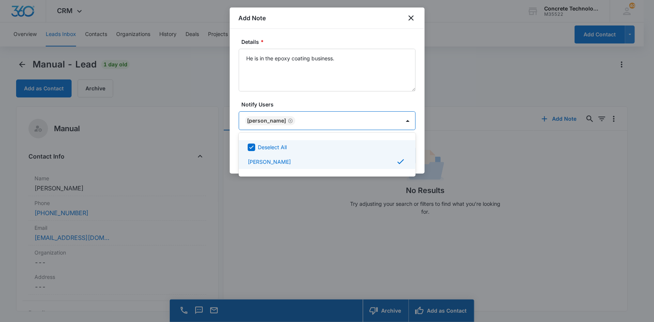
click at [370, 119] on div at bounding box center [327, 161] width 654 height 322
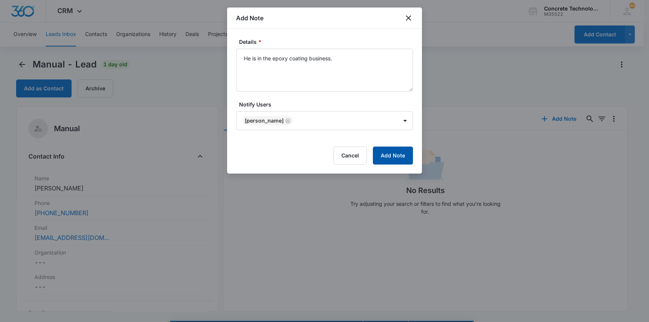
click at [394, 153] on button "Add Note" at bounding box center [393, 156] width 40 height 18
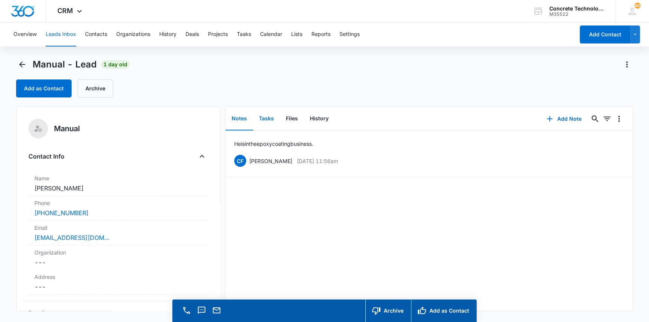
click at [265, 118] on button "Tasks" at bounding box center [266, 118] width 27 height 23
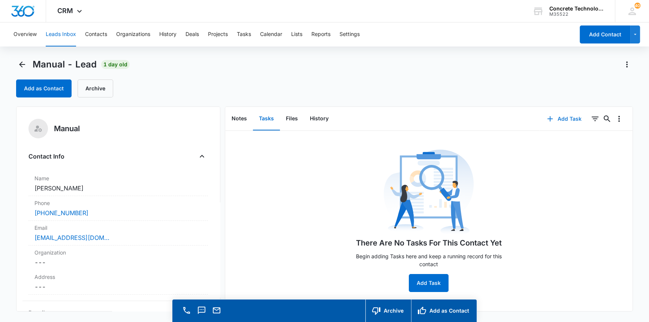
click at [557, 119] on button "Add Task" at bounding box center [564, 119] width 49 height 18
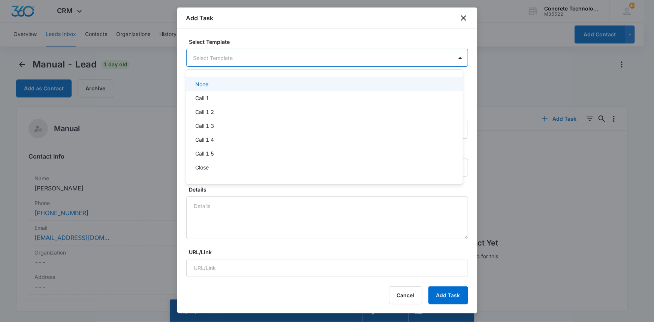
click at [229, 54] on body "CRM Apps Reputation Websites Forms CRM Email Social Content Ads Intelligence Fi…" at bounding box center [327, 161] width 654 height 322
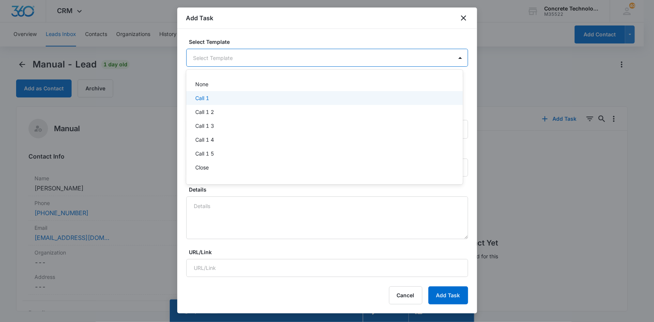
click at [204, 98] on p "Call 1" at bounding box center [202, 98] width 14 height 8
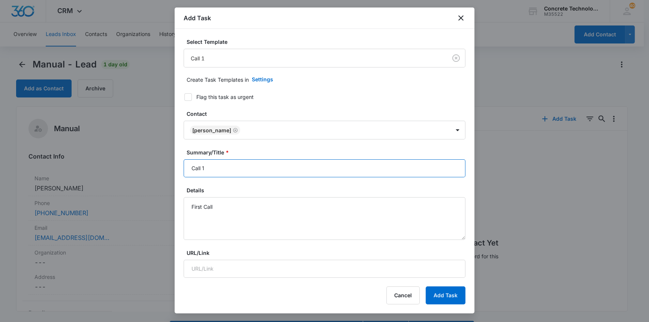
click at [207, 168] on input "Call 1" at bounding box center [325, 168] width 282 height 18
type input "Call 1 of 10"
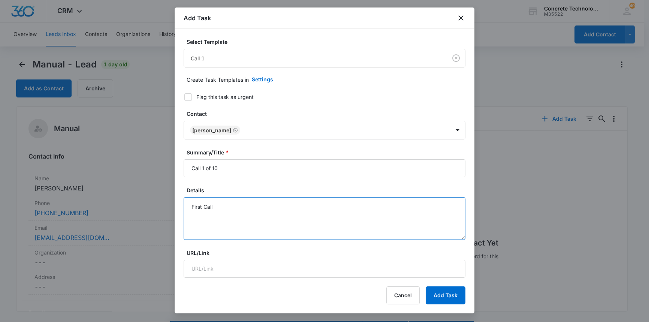
click at [214, 207] on textarea "First Call" at bounding box center [325, 218] width 282 height 43
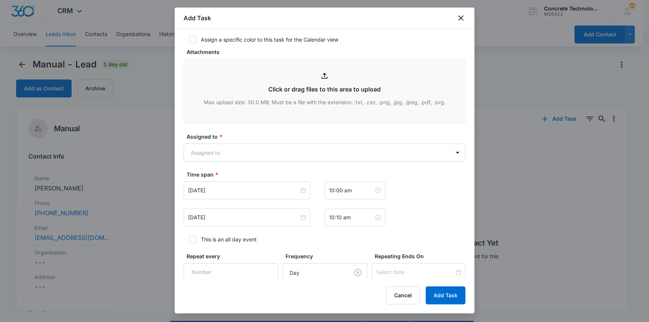
scroll to position [272, 0]
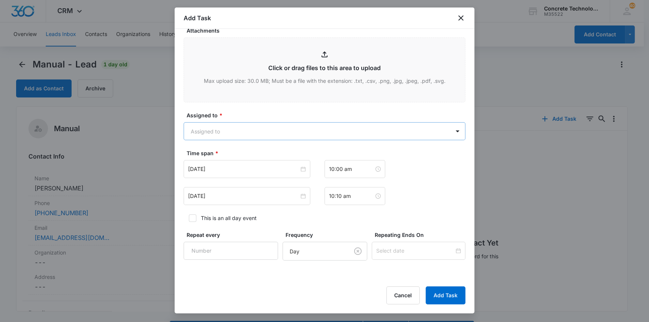
type textarea "First Call of 10 made to him"
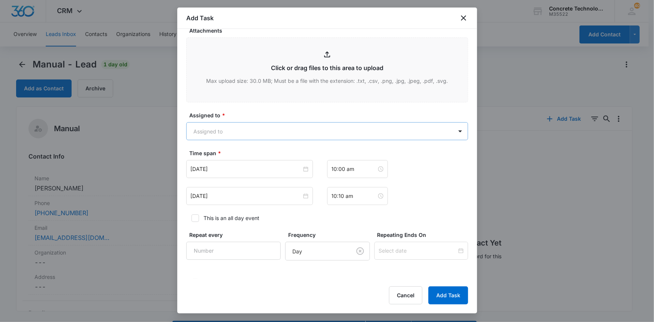
click at [236, 127] on body "CRM Apps Reputation Websites Forms CRM Email Social Content Ads Intelligence Fi…" at bounding box center [327, 171] width 654 height 343
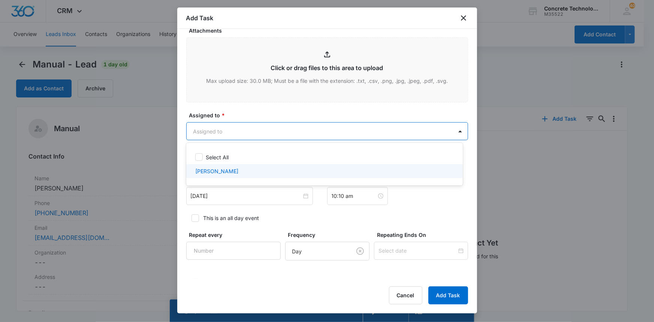
click at [224, 169] on div "[PERSON_NAME]" at bounding box center [323, 171] width 257 height 8
checkbox input "true"
click at [234, 197] on div at bounding box center [327, 161] width 654 height 322
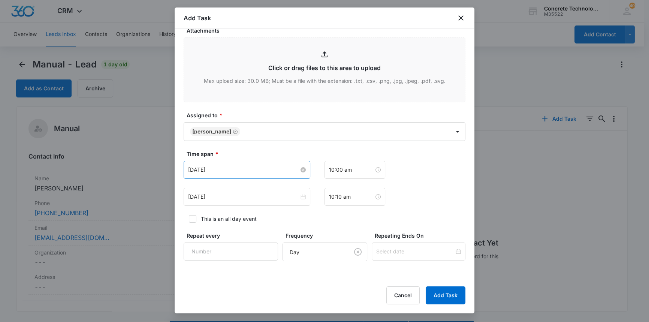
click at [252, 170] on input "[DATE]" at bounding box center [243, 170] width 111 height 8
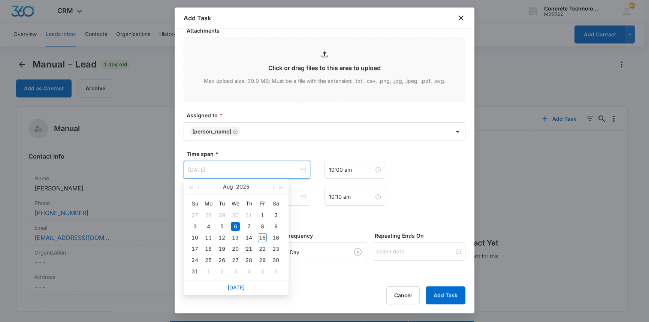
type input "[DATE]"
click at [247, 248] on div "21" at bounding box center [248, 248] width 9 height 9
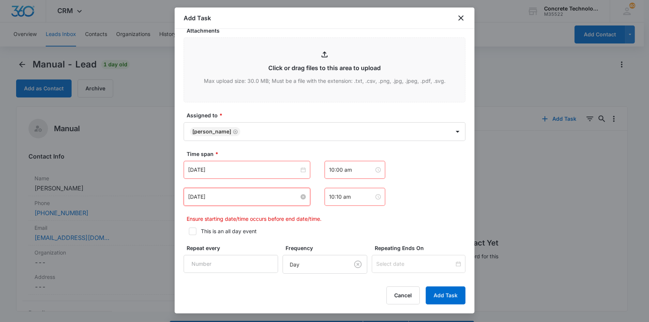
click at [226, 195] on input "[DATE]" at bounding box center [243, 197] width 111 height 8
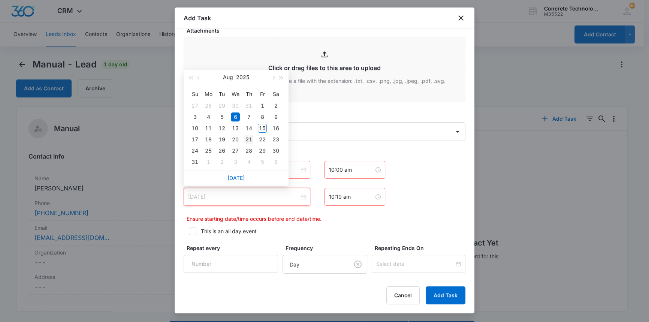
type input "[DATE]"
click at [249, 136] on div "21" at bounding box center [248, 139] width 9 height 9
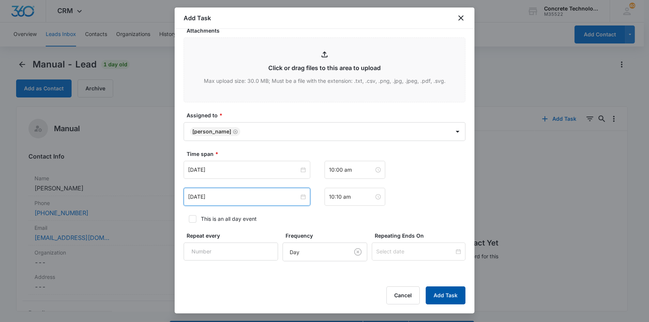
click at [437, 293] on button "Add Task" at bounding box center [446, 295] width 40 height 18
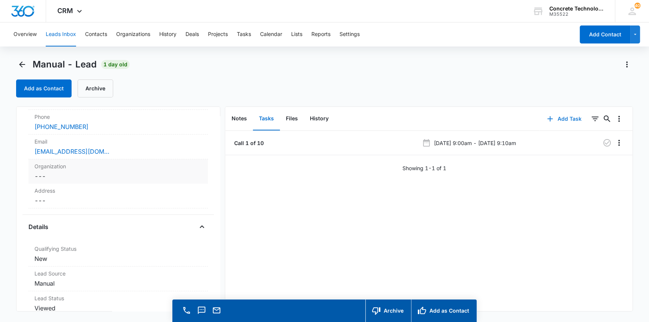
scroll to position [102, 0]
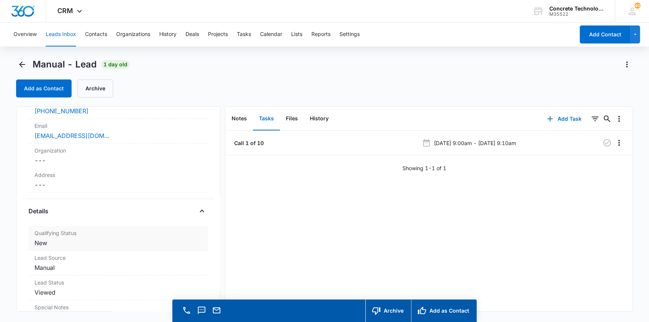
click at [118, 239] on dd "Cancel Save Changes New" at bounding box center [117, 242] width 167 height 9
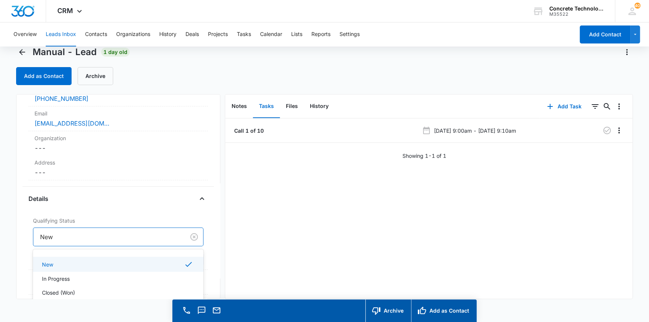
click at [119, 244] on div "New" at bounding box center [108, 237] width 151 height 18
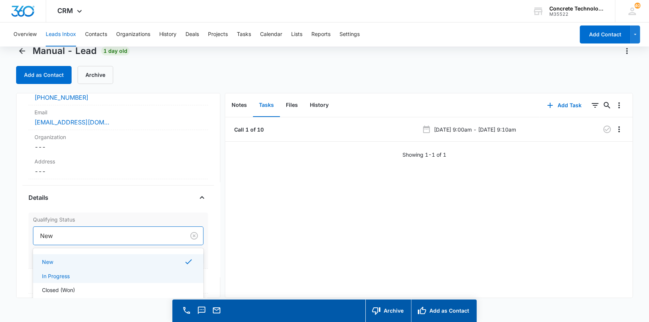
click at [67, 276] on p "In Progress" at bounding box center [56, 276] width 28 height 8
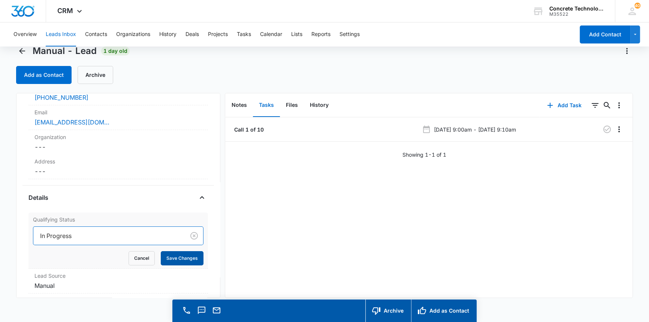
click at [174, 260] on button "Save Changes" at bounding box center [182, 258] width 43 height 14
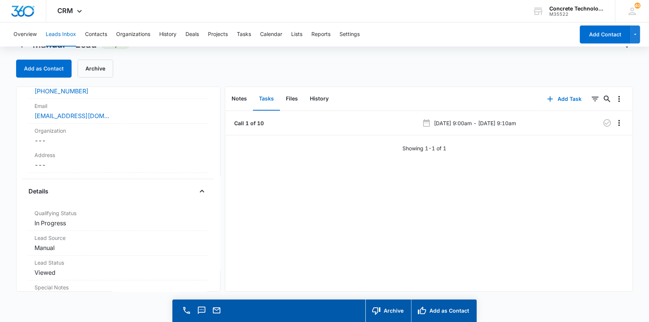
scroll to position [21, 0]
click at [56, 36] on button "Leads Inbox" at bounding box center [61, 34] width 30 height 24
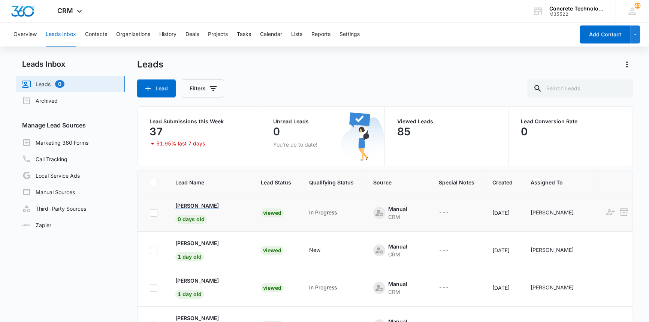
click at [195, 204] on p "[PERSON_NAME]" at bounding box center [196, 206] width 43 height 8
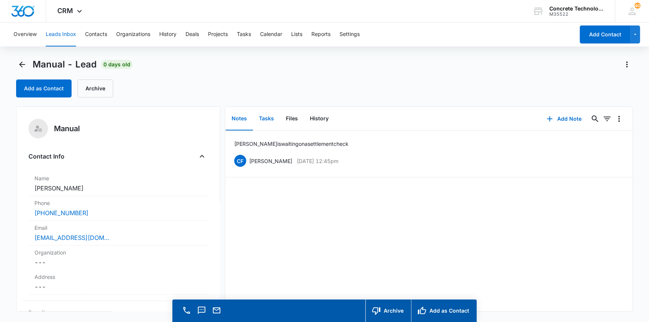
click at [266, 119] on button "Tasks" at bounding box center [266, 118] width 27 height 23
